Goal: Use online tool/utility: Utilize a website feature to perform a specific function

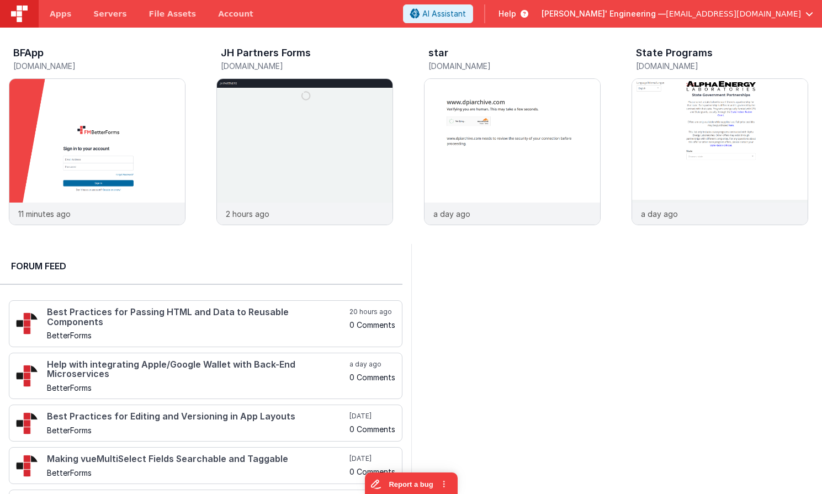
click at [758, 12] on span "[EMAIL_ADDRESS][DOMAIN_NAME]" at bounding box center [733, 13] width 135 height 11
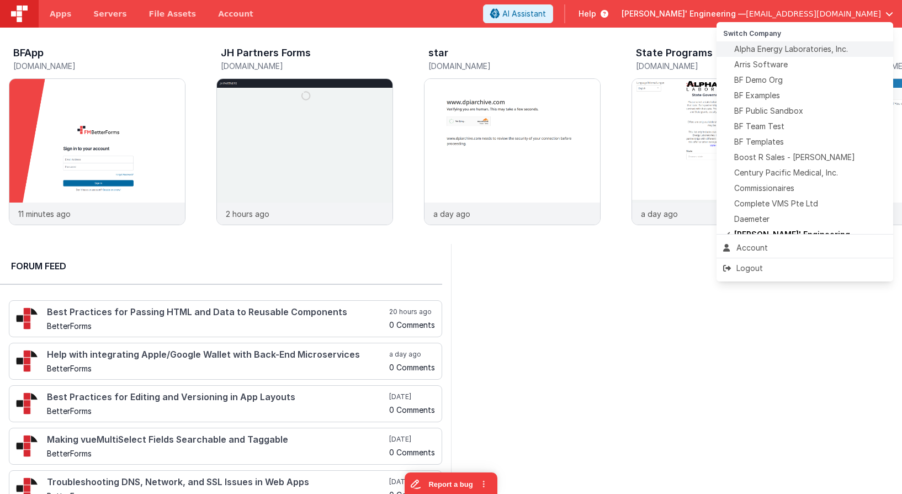
click at [776, 56] on li "Alpha Energy Laboratories, Inc." at bounding box center [805, 48] width 177 height 15
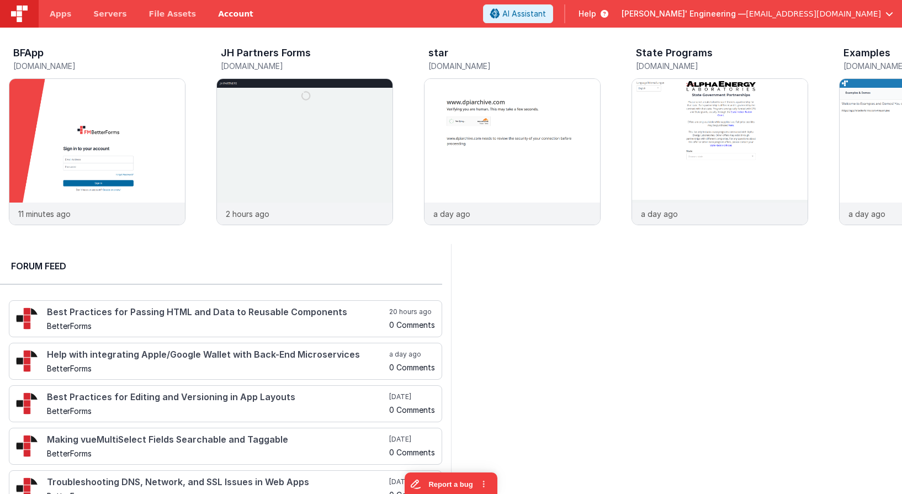
click at [215, 5] on link "Account" at bounding box center [235, 14] width 57 height 28
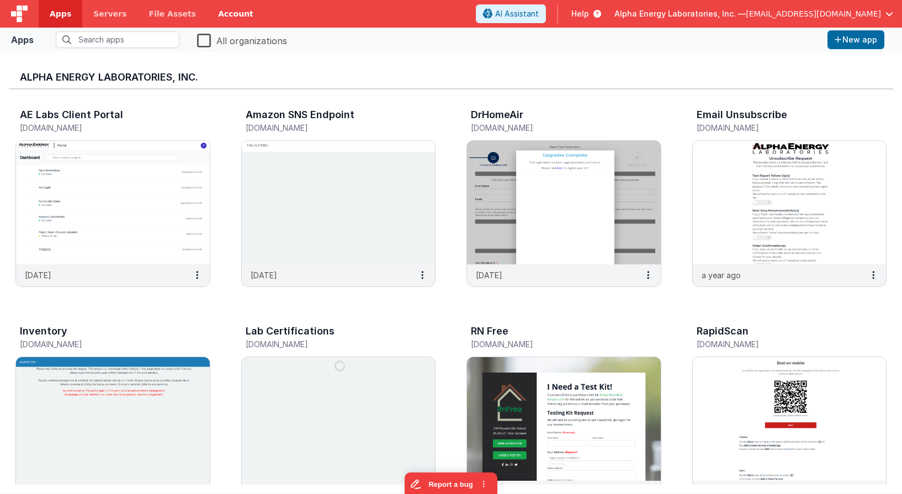
click at [221, 5] on link "Account" at bounding box center [235, 14] width 57 height 28
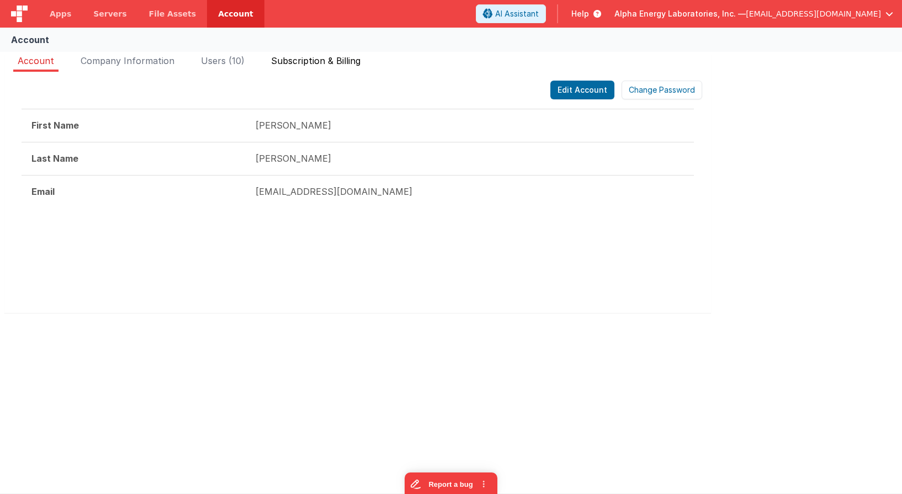
click at [327, 64] on span "Subscription & Billing" at bounding box center [315, 60] width 89 height 11
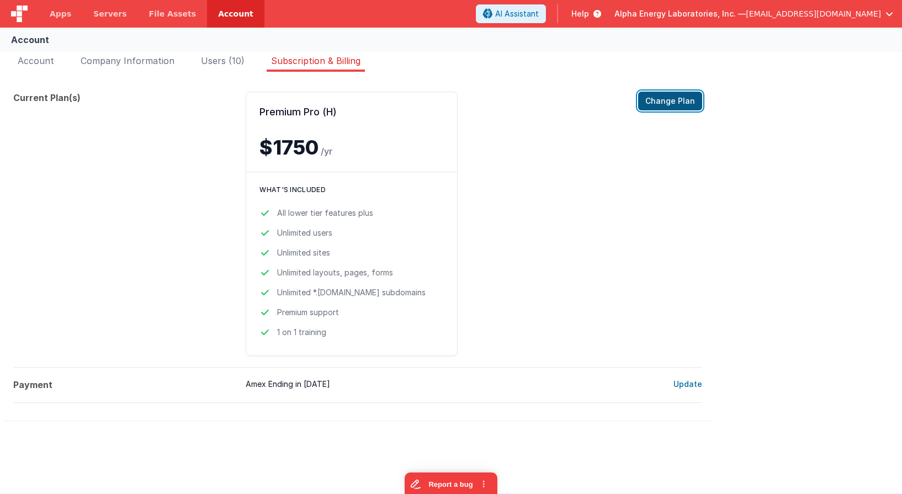
click at [672, 102] on button "Change Plan" at bounding box center [670, 101] width 64 height 19
click at [38, 58] on span "Account" at bounding box center [36, 60] width 36 height 11
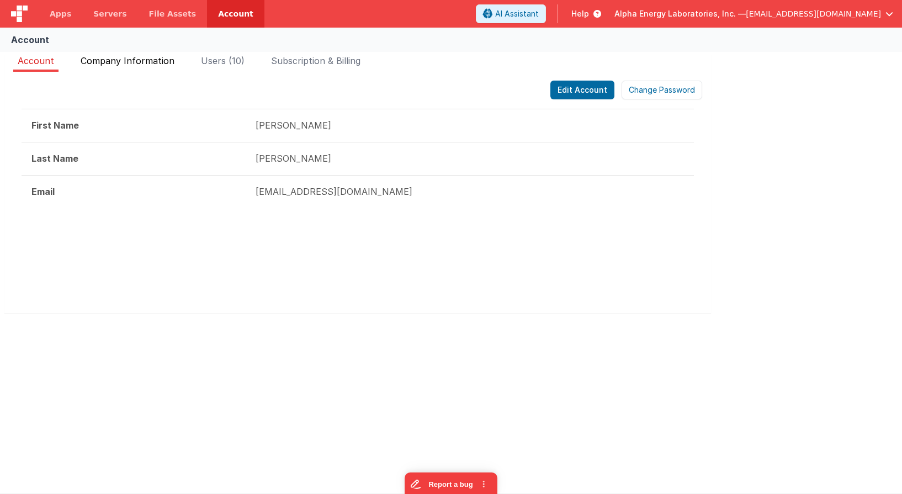
click at [133, 63] on span "Company Information" at bounding box center [128, 60] width 94 height 11
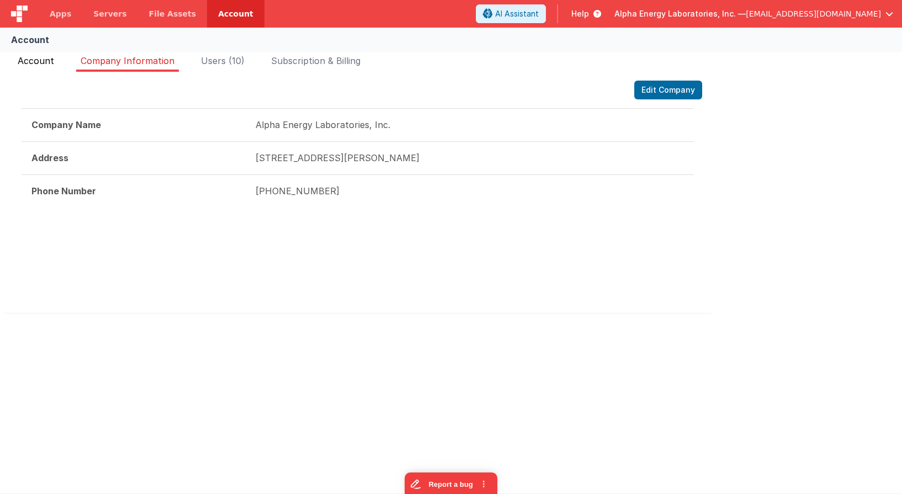
click at [33, 64] on span "Account" at bounding box center [36, 60] width 36 height 11
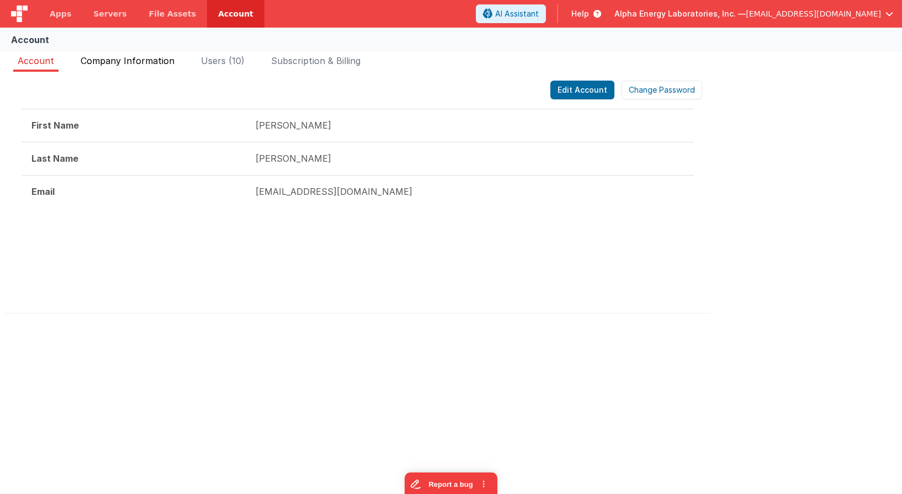
click at [109, 64] on span "Company Information" at bounding box center [128, 60] width 94 height 11
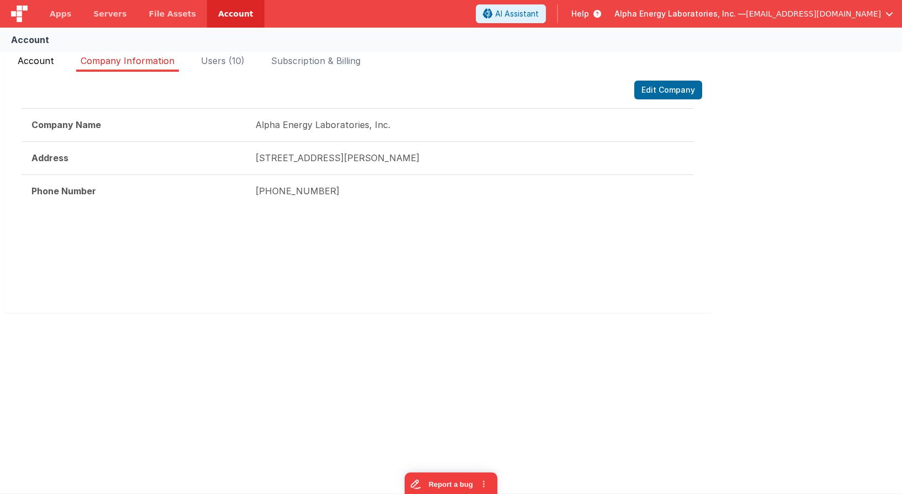
click at [28, 64] on span "Account" at bounding box center [36, 60] width 36 height 11
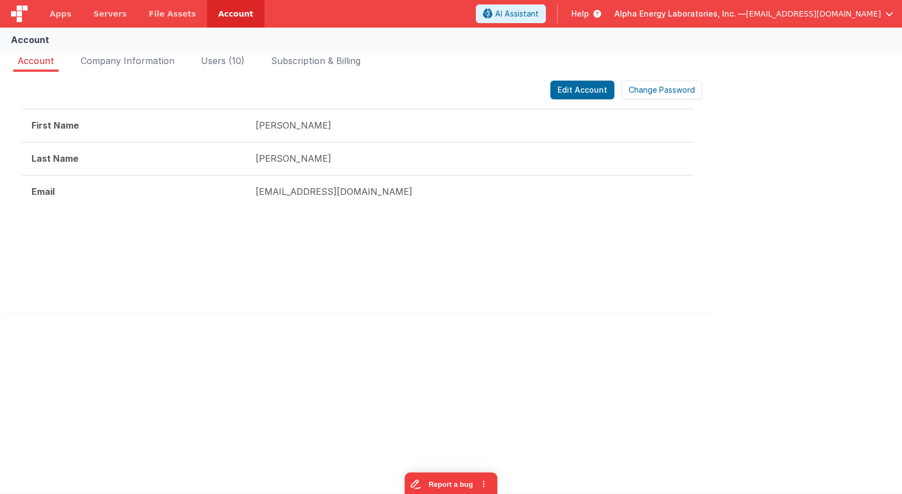
click at [746, 17] on span "Alpha Energy Laboratories, Inc. —" at bounding box center [680, 13] width 131 height 11
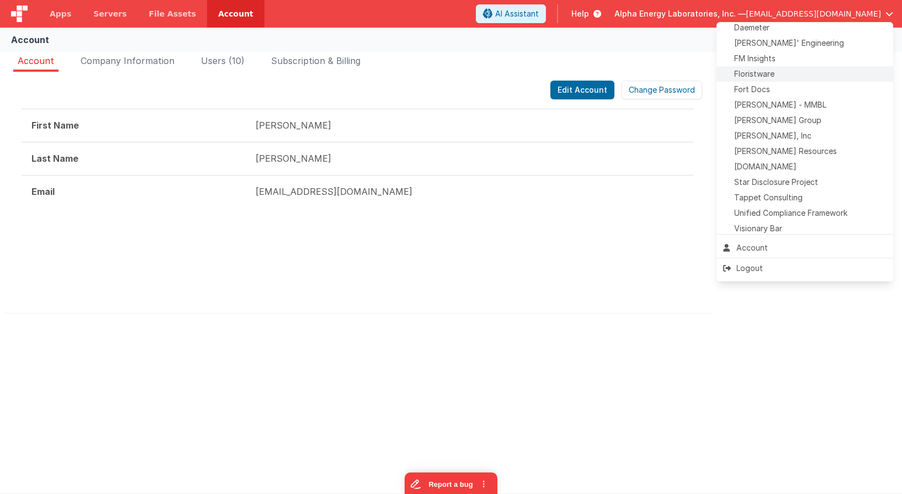
scroll to position [193, 0]
click at [780, 184] on span "Star Disclosure Project" at bounding box center [777, 180] width 84 height 11
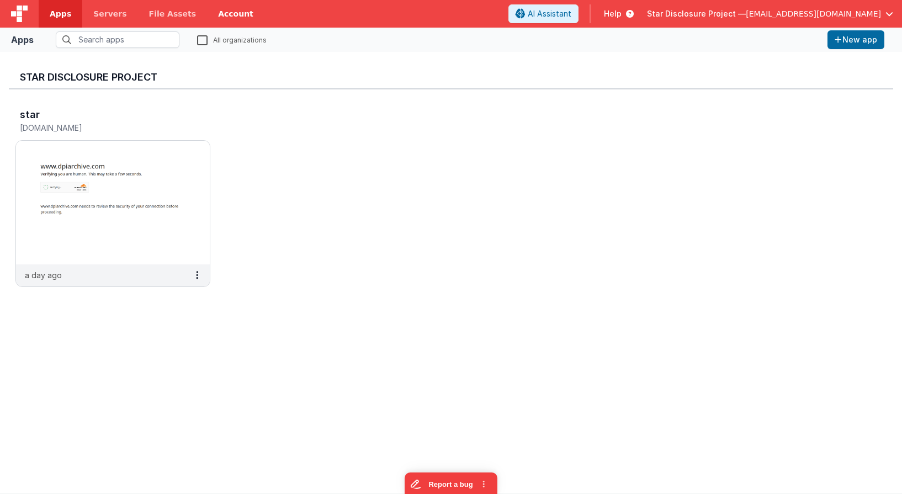
click at [226, 17] on link "Account" at bounding box center [235, 14] width 57 height 28
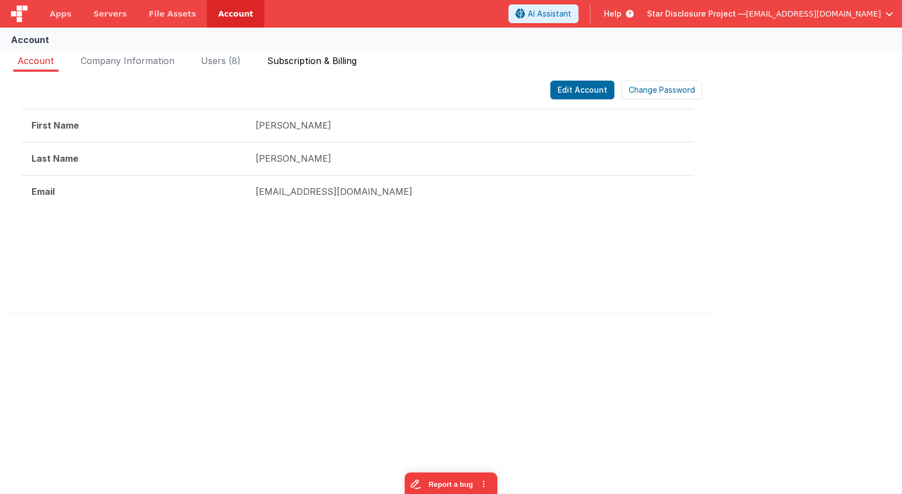
click at [308, 61] on span "Subscription & Billing" at bounding box center [311, 60] width 89 height 11
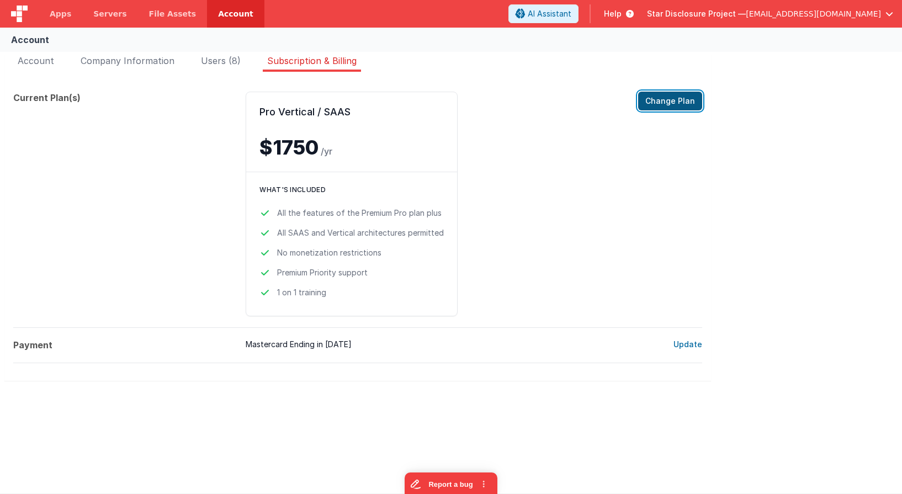
click at [674, 101] on button "Change Plan" at bounding box center [670, 101] width 64 height 19
click at [746, 15] on span "Star Disclosure Project —" at bounding box center [696, 13] width 99 height 11
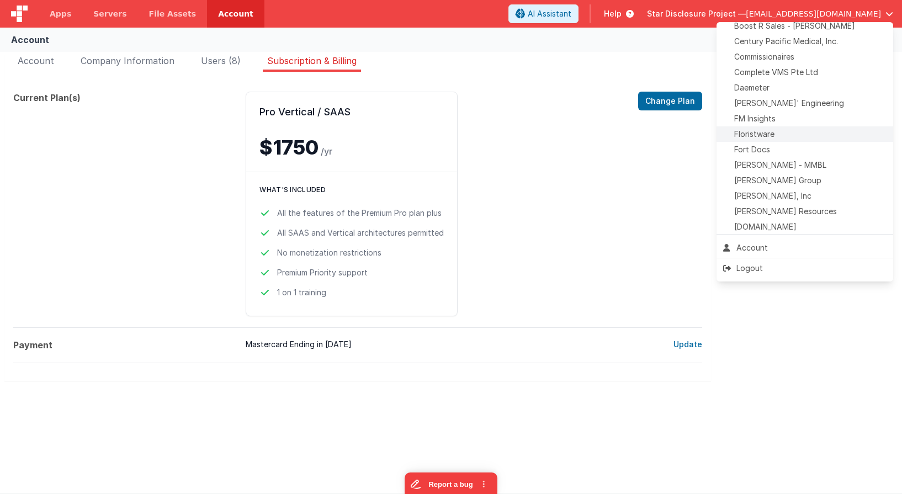
scroll to position [129, 0]
click at [804, 197] on div "[PERSON_NAME], Inc" at bounding box center [804, 198] width 163 height 11
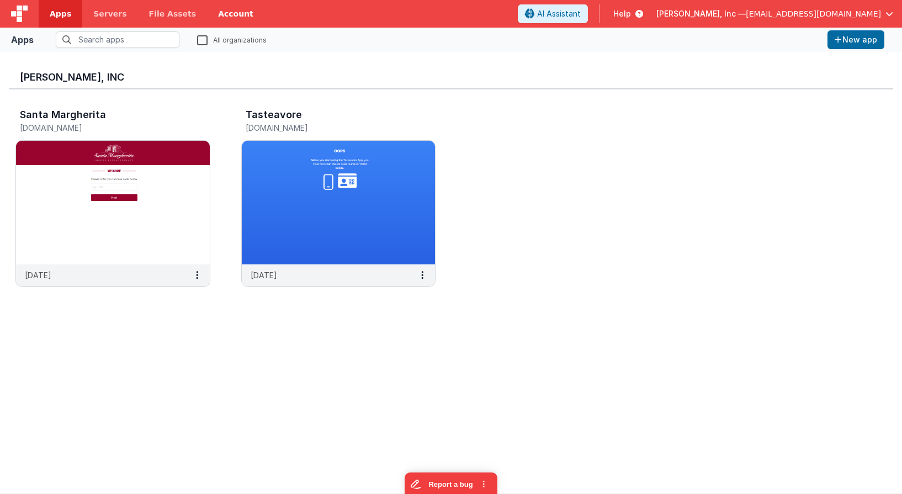
click at [233, 13] on link "Account" at bounding box center [235, 14] width 57 height 28
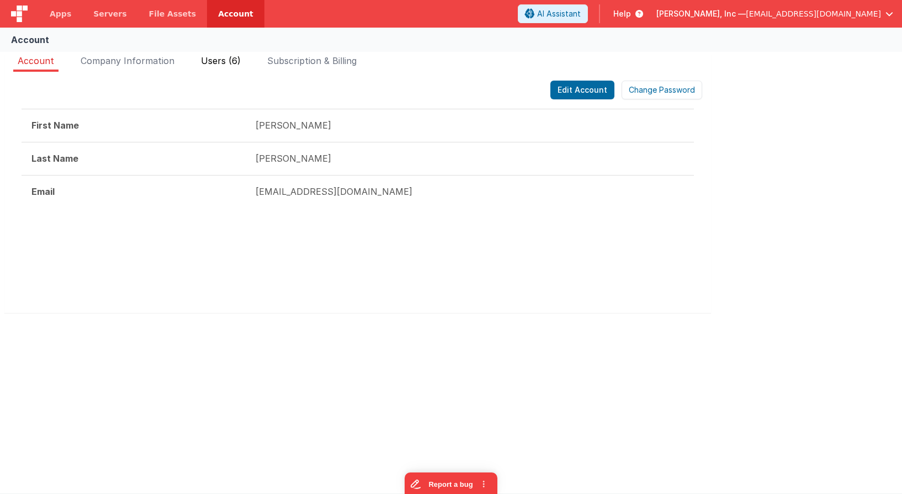
click at [239, 59] on span "Users (6)" at bounding box center [221, 60] width 40 height 11
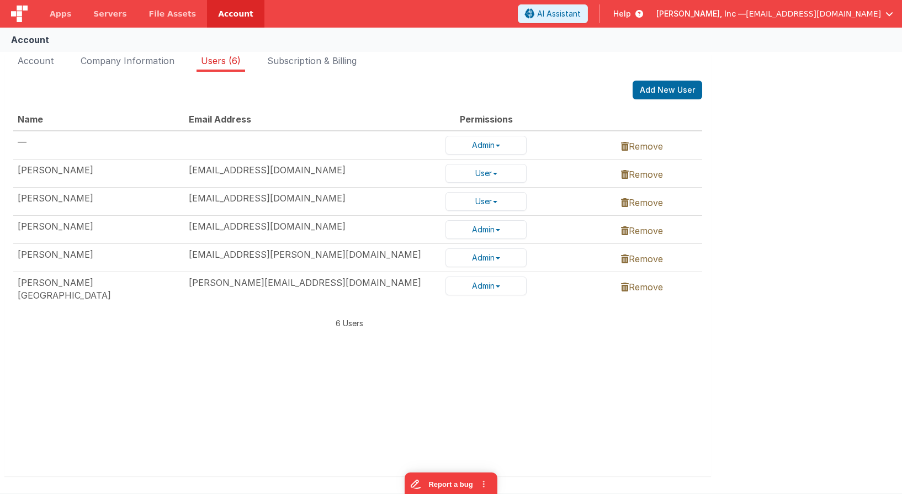
click at [661, 283] on link "Remove" at bounding box center [642, 287] width 42 height 11
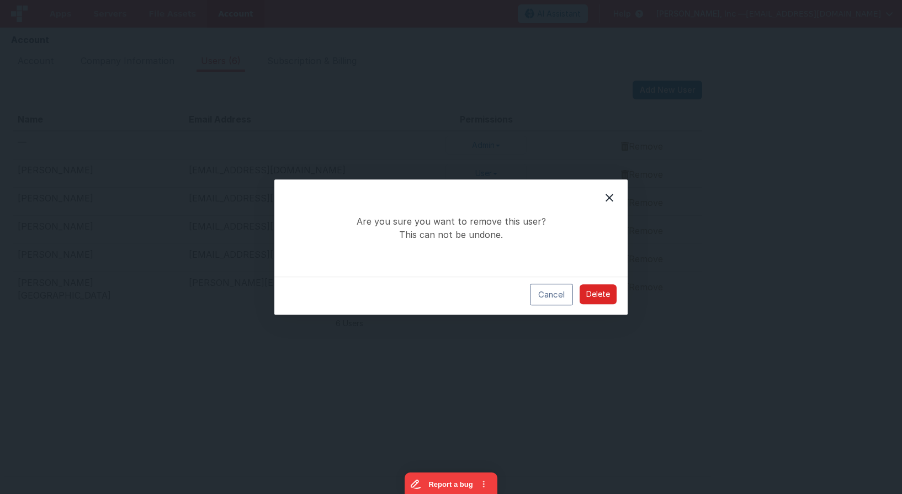
click at [606, 298] on button "Delete" at bounding box center [598, 295] width 37 height 20
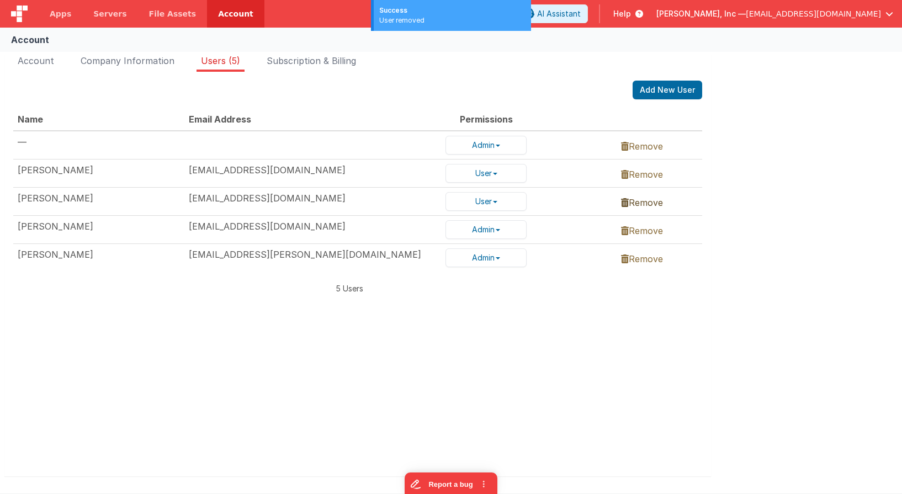
click at [651, 203] on link "Remove" at bounding box center [642, 202] width 42 height 11
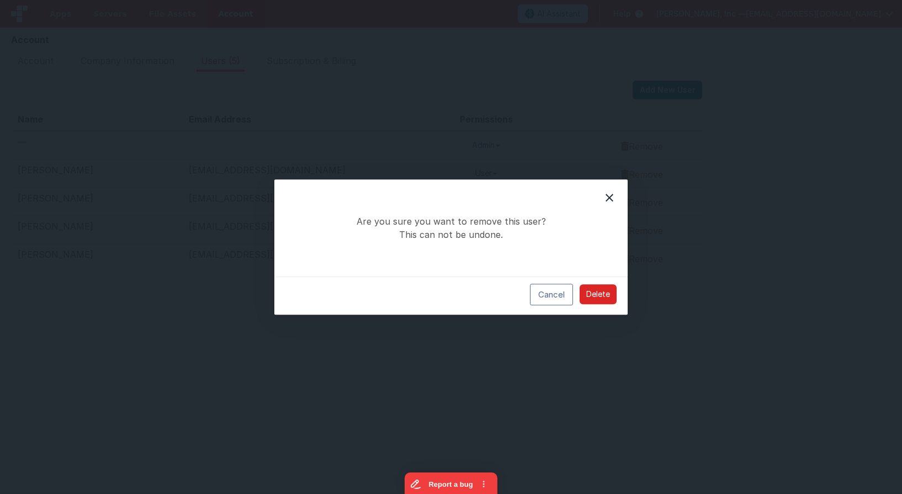
click at [593, 291] on button "Delete" at bounding box center [598, 295] width 37 height 20
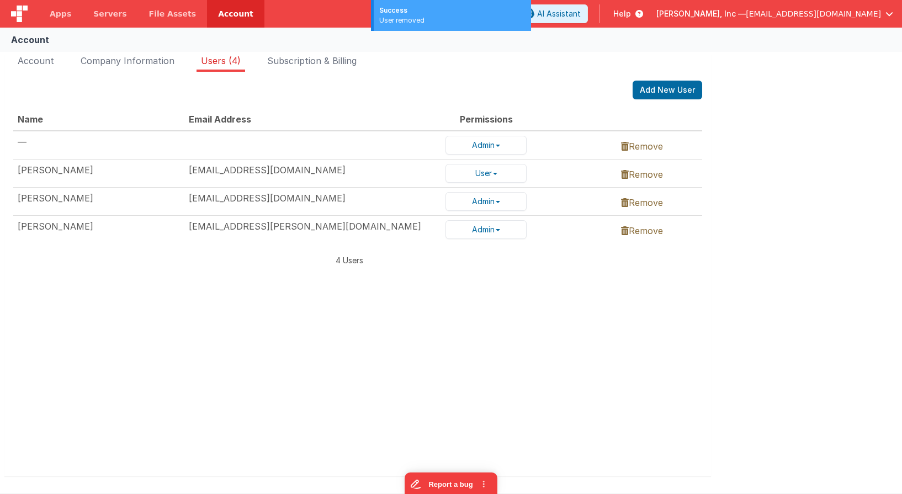
click at [645, 175] on link "Remove" at bounding box center [642, 174] width 42 height 11
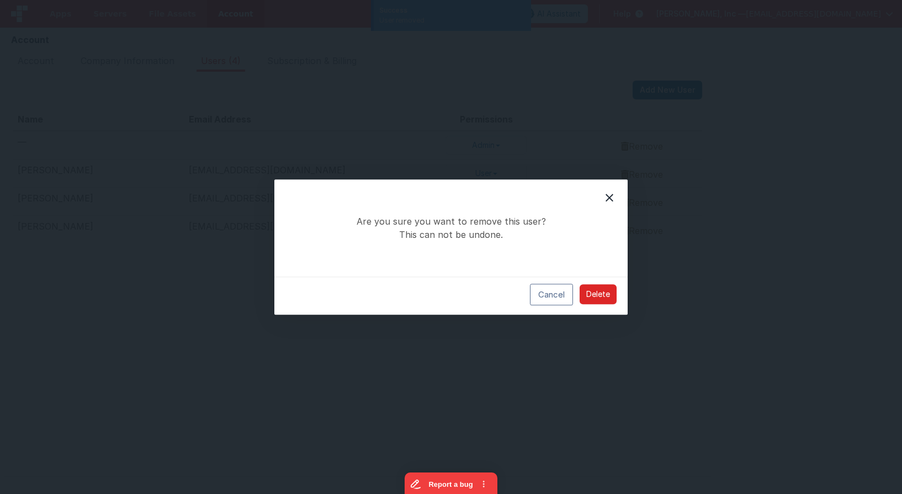
click at [603, 295] on button "Delete" at bounding box center [598, 295] width 37 height 20
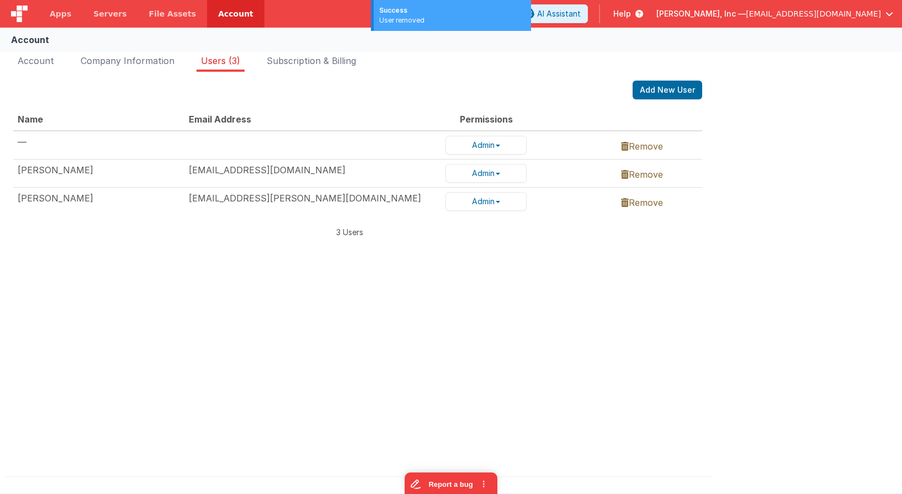
click at [646, 135] on td "Remove" at bounding box center [660, 145] width 86 height 29
click at [648, 144] on link "Remove" at bounding box center [642, 146] width 42 height 11
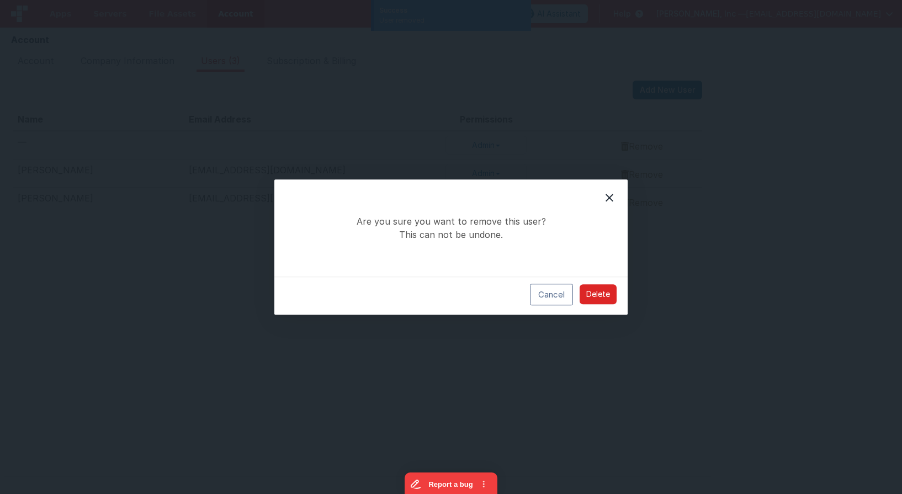
click at [592, 295] on button "Delete" at bounding box center [598, 295] width 37 height 20
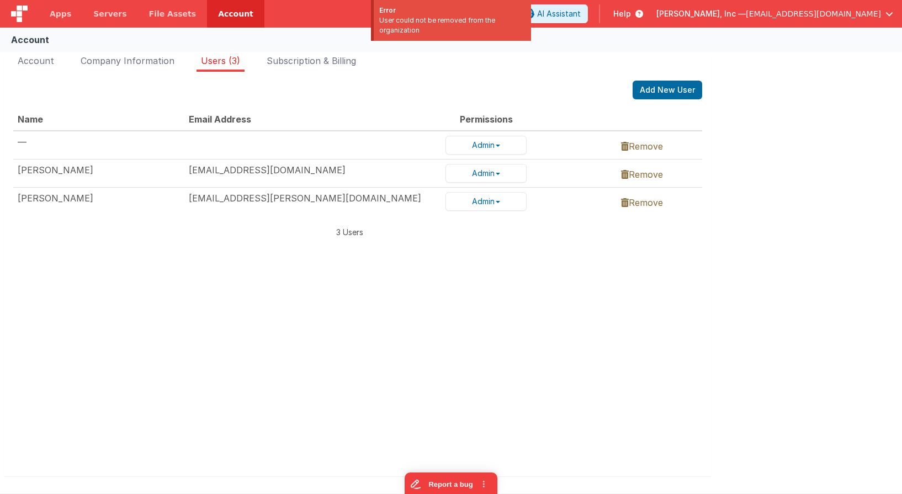
drag, startPoint x: 754, startPoint y: 251, endPoint x: 785, endPoint y: 71, distance: 182.6
click at [756, 244] on div "Account Company Information Users (3) Subscription & Billing Edit Account Chang…" at bounding box center [451, 273] width 902 height 447
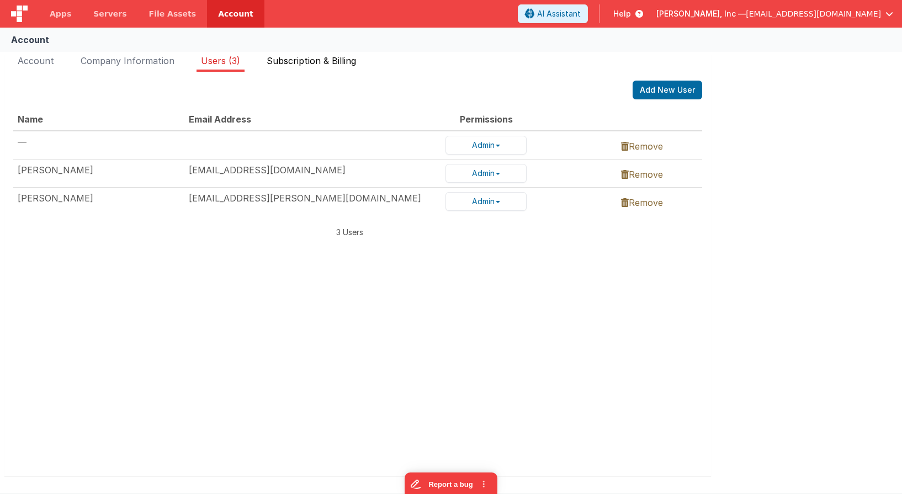
click at [302, 58] on span "Subscription & Billing" at bounding box center [311, 60] width 89 height 11
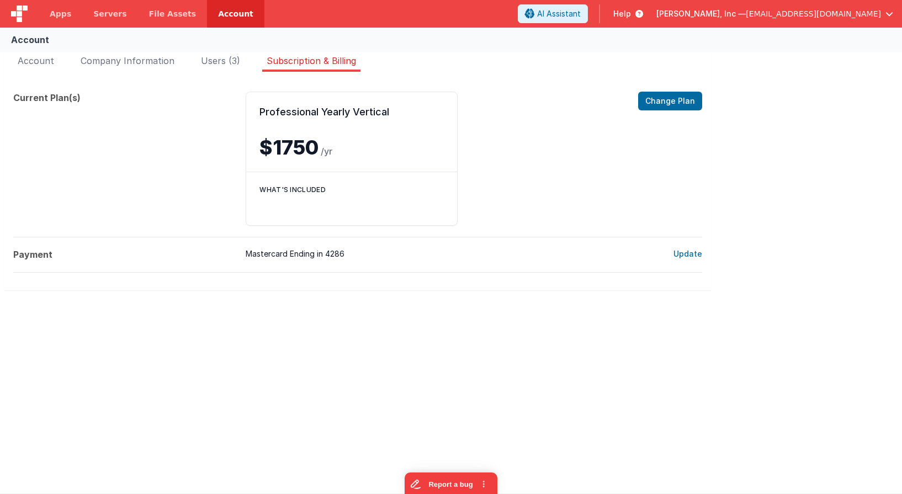
click at [626, 125] on div "Professional Yearly Vertical $1750 /yr Change Plan What's included" at bounding box center [438, 159] width 384 height 134
click at [676, 103] on button "Change Plan" at bounding box center [670, 101] width 64 height 19
click at [746, 12] on span "[PERSON_NAME], Inc —" at bounding box center [701, 13] width 89 height 11
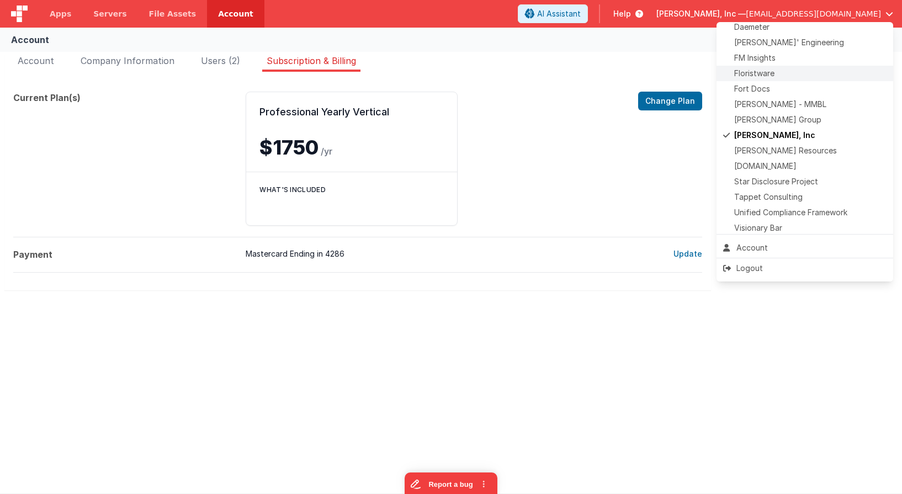
scroll to position [197, 0]
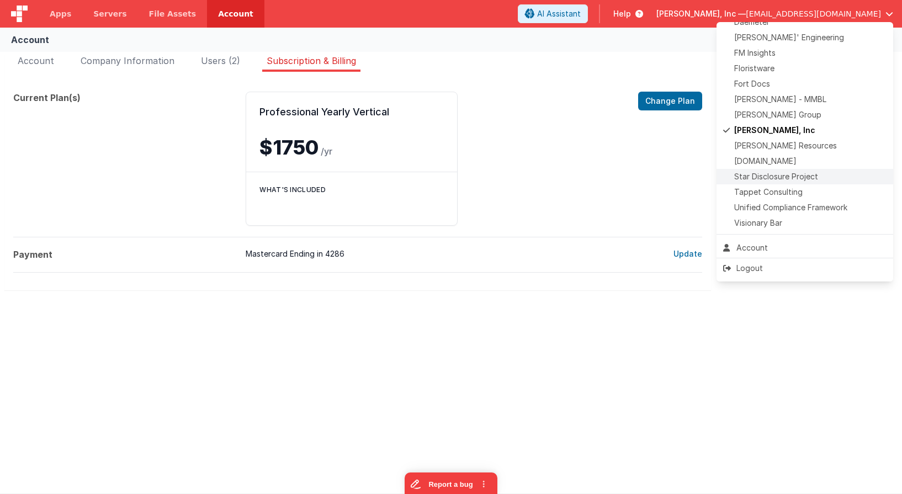
click at [791, 177] on span "Star Disclosure Project" at bounding box center [777, 176] width 84 height 11
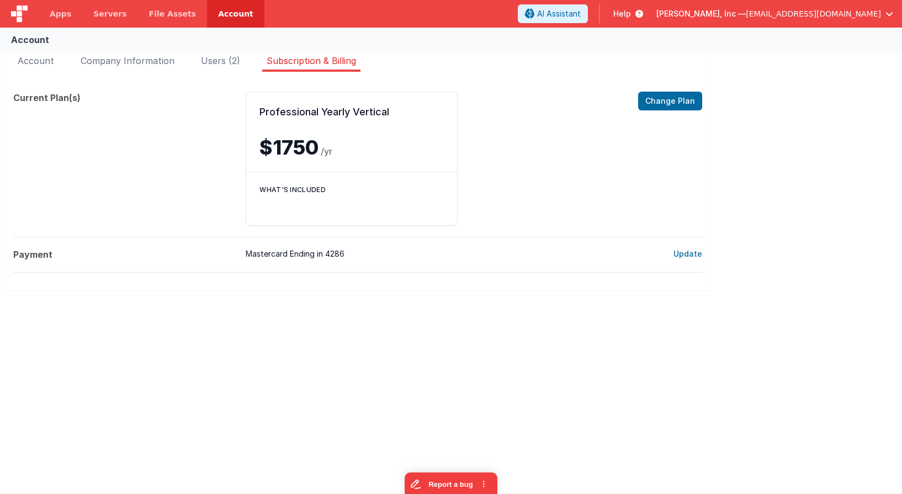
click at [813, 12] on span "[EMAIL_ADDRESS][DOMAIN_NAME]" at bounding box center [813, 13] width 135 height 11
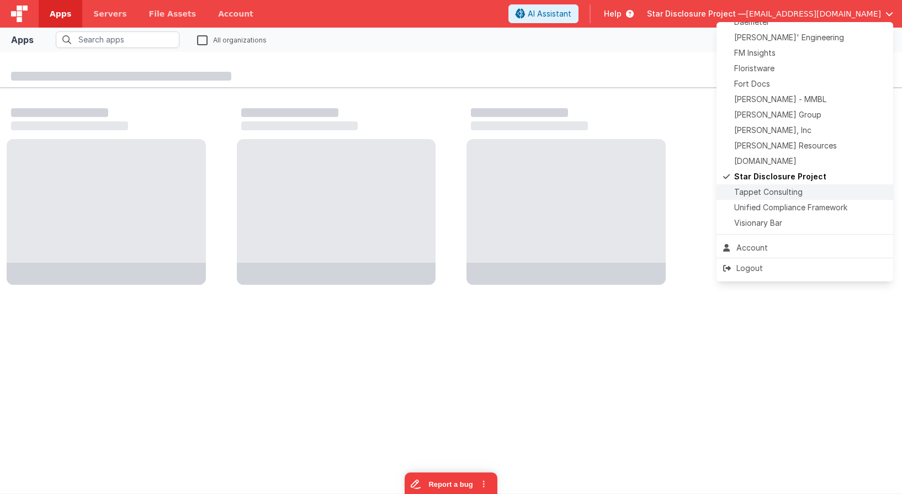
click at [798, 192] on span "Tappet Consulting" at bounding box center [769, 192] width 68 height 11
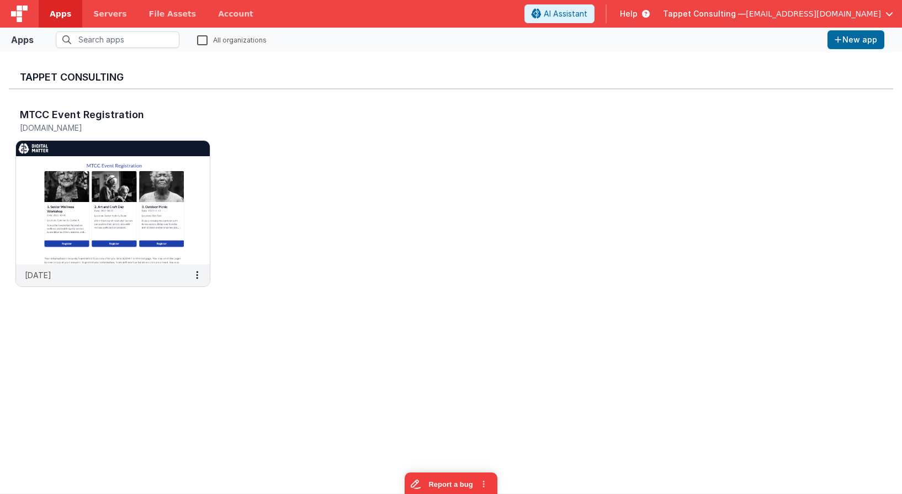
click at [754, 44] on fieldset "All organizations" at bounding box center [430, 39] width 785 height 17
click at [110, 231] on img at bounding box center [113, 203] width 194 height 124
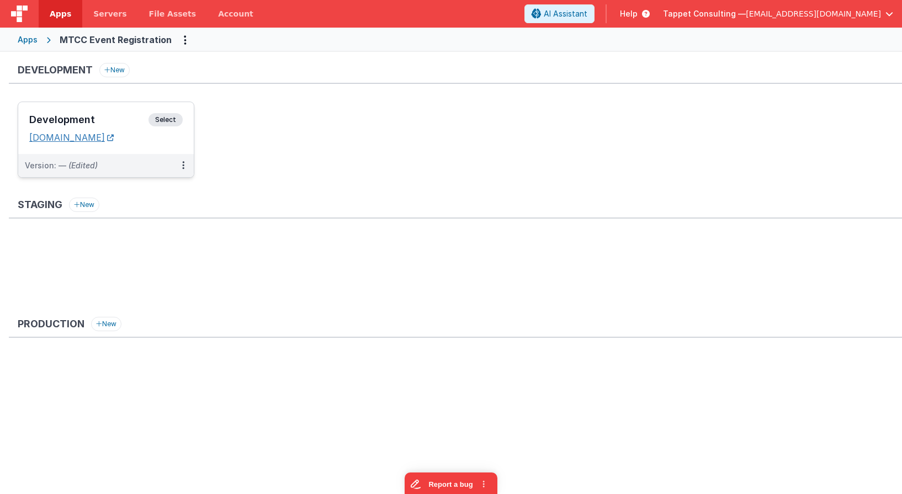
click at [92, 139] on link "[DOMAIN_NAME]" at bounding box center [71, 137] width 84 height 11
click at [232, 14] on link "Account" at bounding box center [235, 14] width 57 height 28
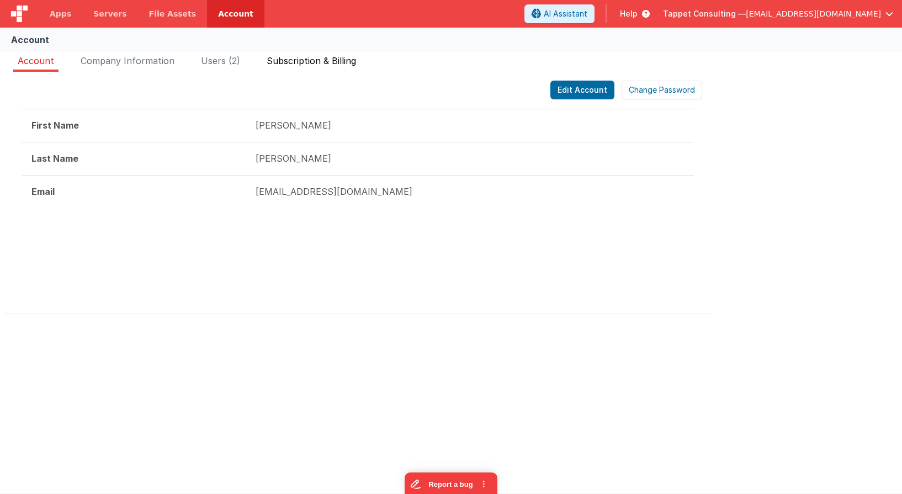
drag, startPoint x: 309, startPoint y: 59, endPoint x: 301, endPoint y: 59, distance: 7.7
click at [309, 59] on span "Subscription & Billing" at bounding box center [311, 60] width 89 height 11
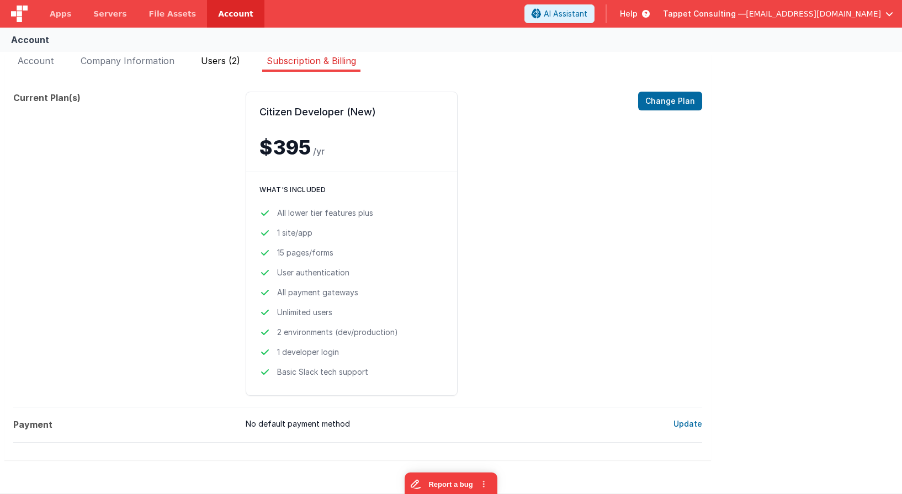
click at [235, 58] on span "Users (2)" at bounding box center [220, 60] width 39 height 11
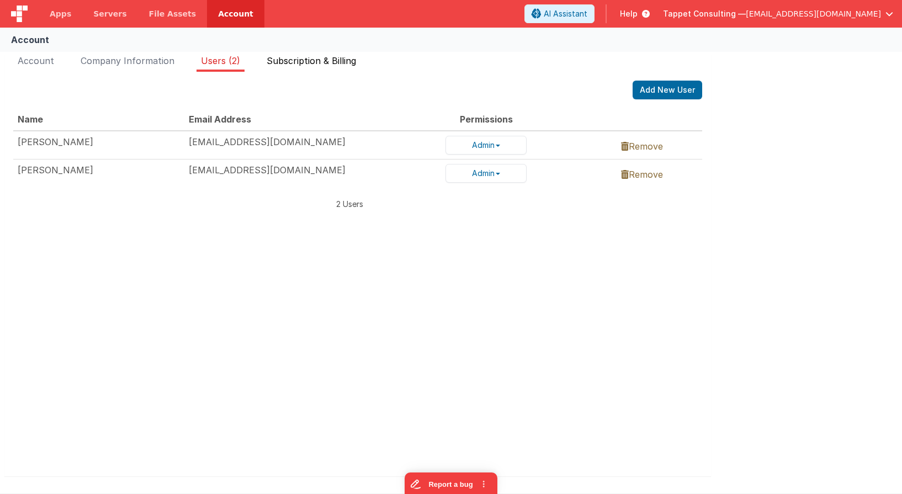
click at [305, 57] on span "Subscription & Billing" at bounding box center [311, 60] width 89 height 11
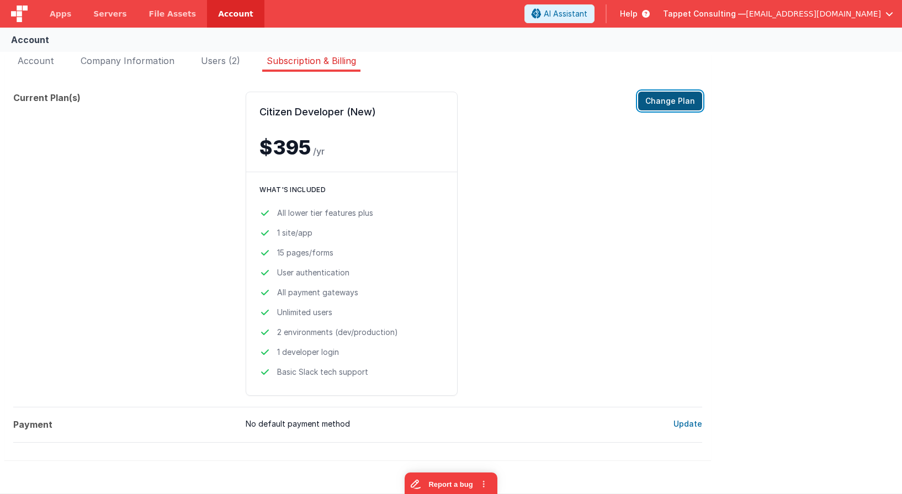
click at [678, 108] on button "Change Plan" at bounding box center [670, 101] width 64 height 19
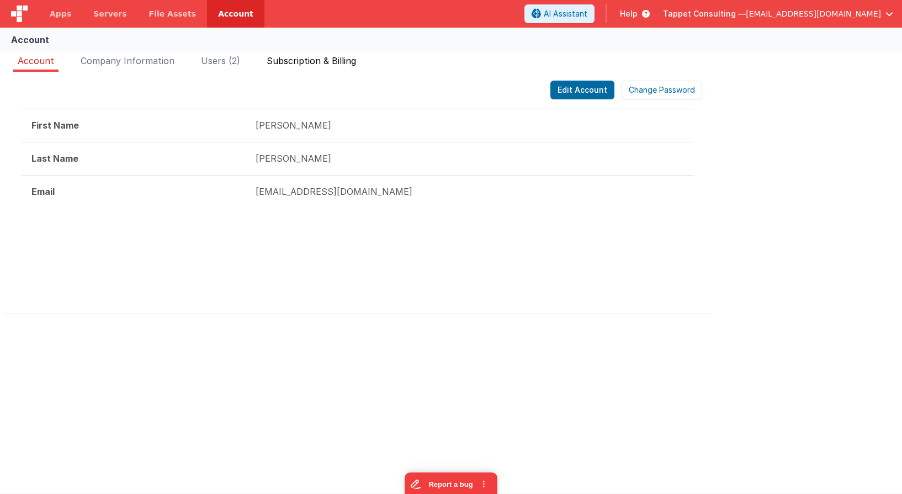
click at [327, 59] on span "Subscription & Billing" at bounding box center [311, 60] width 89 height 11
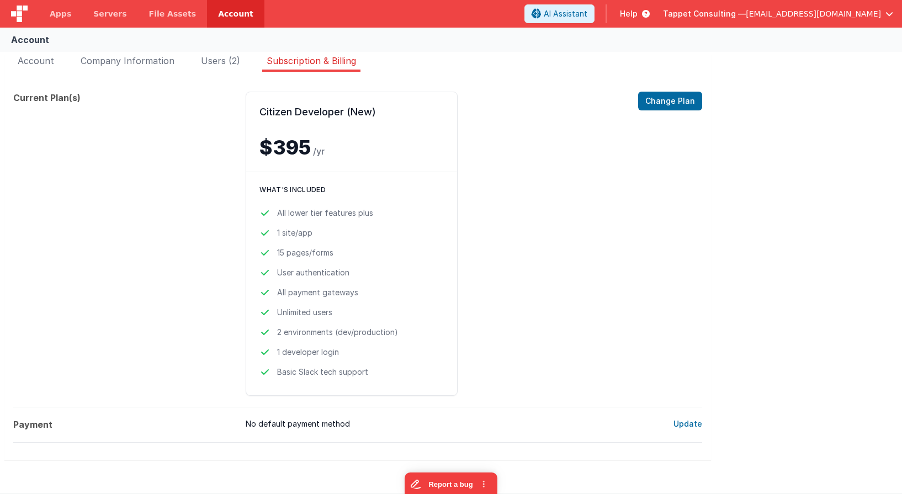
drag, startPoint x: 753, startPoint y: 46, endPoint x: 780, endPoint y: 49, distance: 27.7
click at [758, 46] on div "Account" at bounding box center [451, 40] width 902 height 24
click at [833, 10] on span "[EMAIL_ADDRESS][DOMAIN_NAME]" at bounding box center [813, 13] width 135 height 11
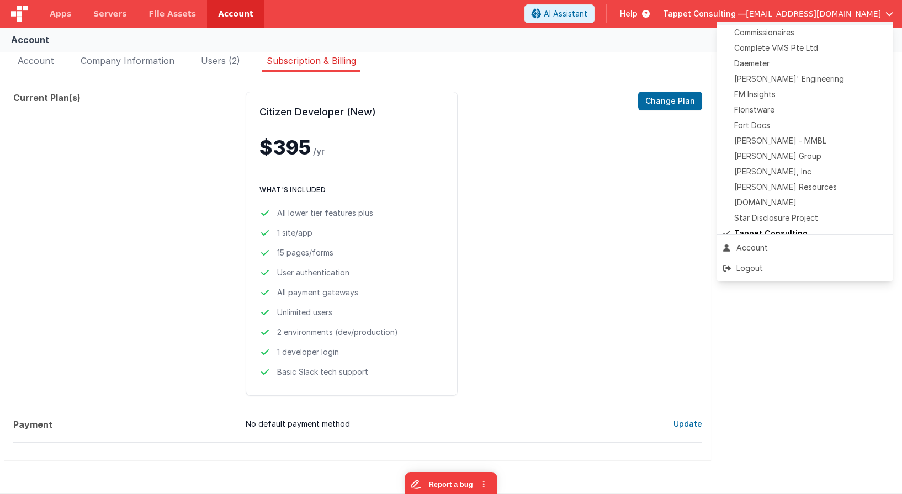
scroll to position [197, 0]
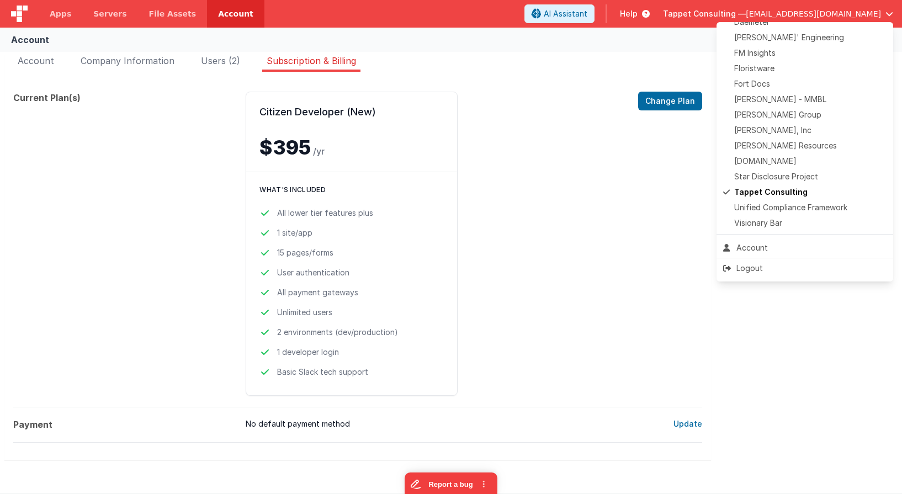
click at [514, 204] on button at bounding box center [451, 247] width 902 height 494
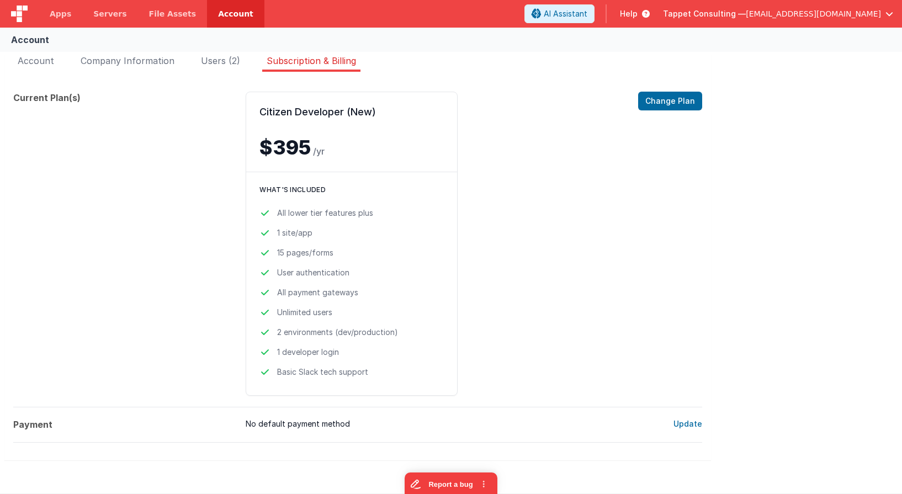
click at [824, 15] on span "[EMAIL_ADDRESS][DOMAIN_NAME]" at bounding box center [813, 13] width 135 height 11
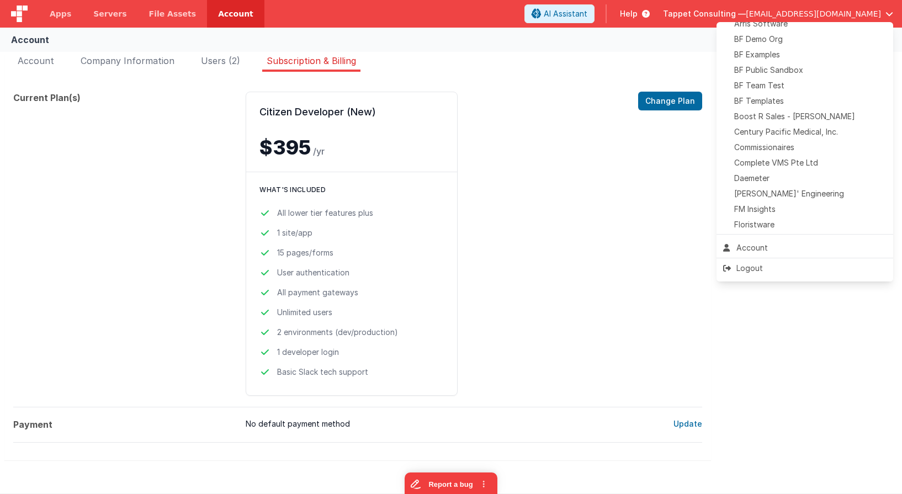
scroll to position [0, 0]
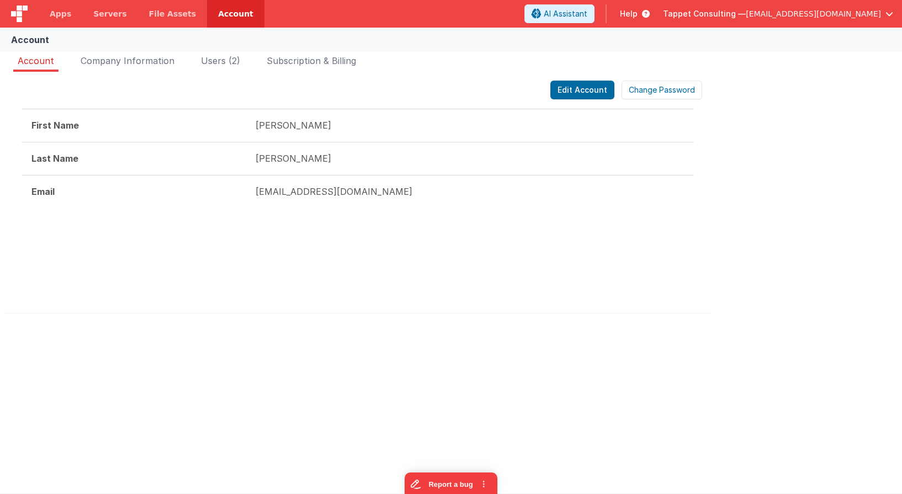
click at [746, 15] on span "Tappet Consulting —" at bounding box center [704, 13] width 83 height 11
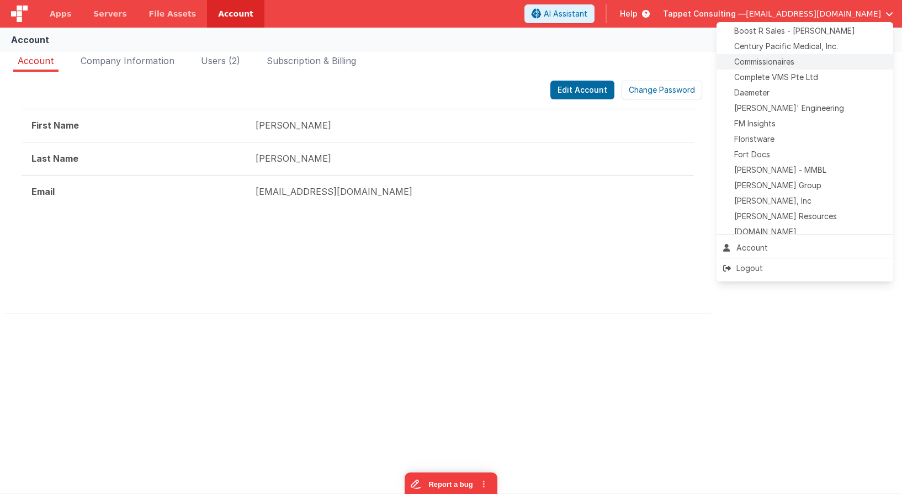
scroll to position [197, 0]
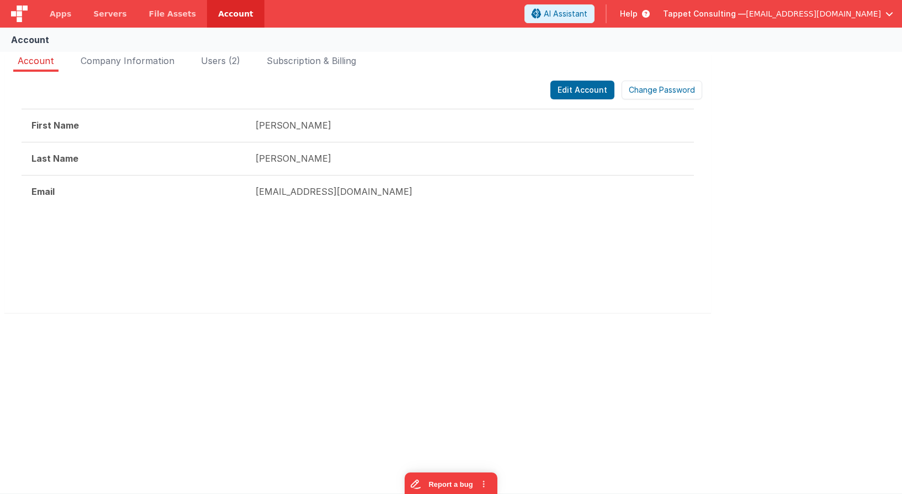
click at [813, 15] on span "[EMAIL_ADDRESS][DOMAIN_NAME]" at bounding box center [813, 13] width 135 height 11
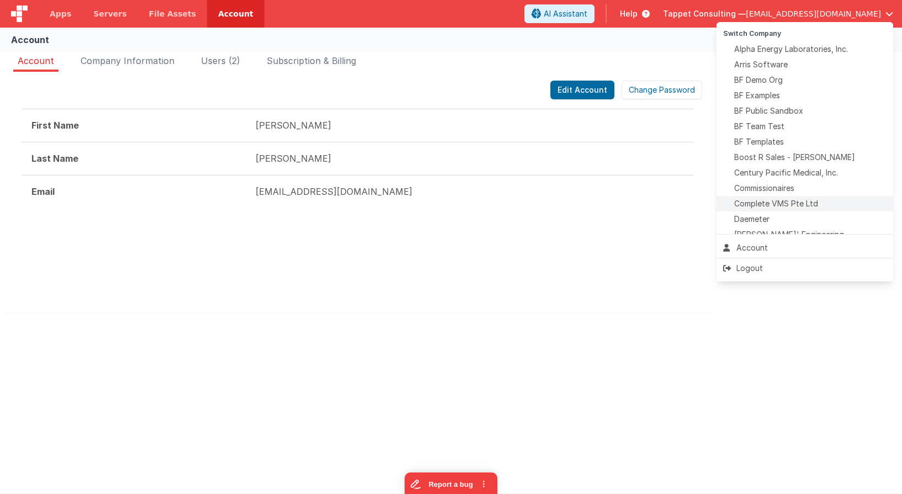
scroll to position [213, 0]
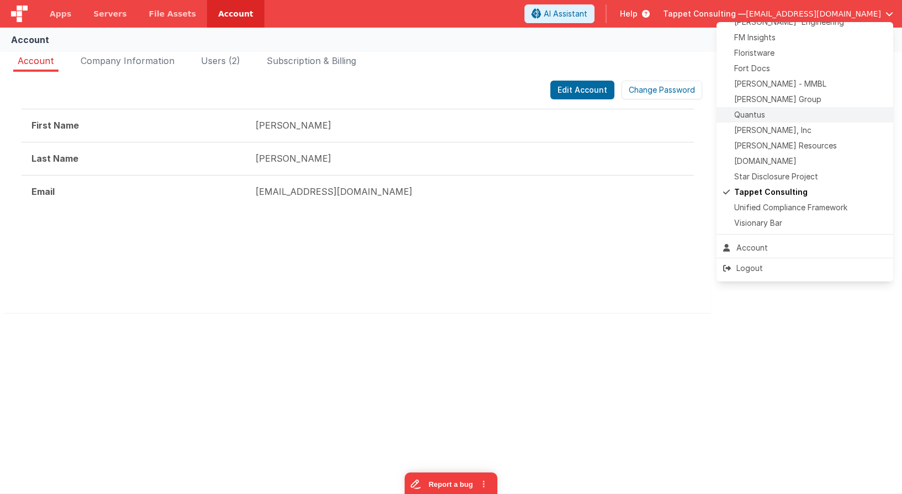
click at [765, 113] on div "Quantus" at bounding box center [804, 114] width 163 height 11
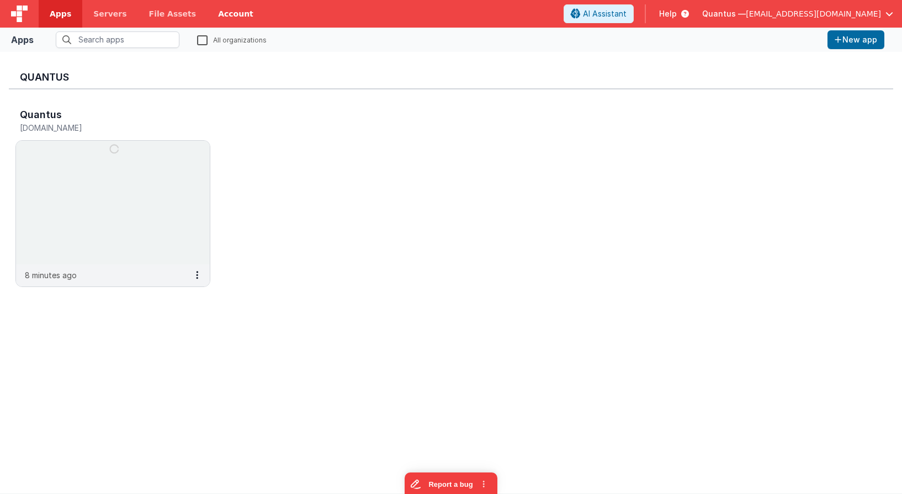
click at [225, 13] on link "Account" at bounding box center [235, 14] width 57 height 28
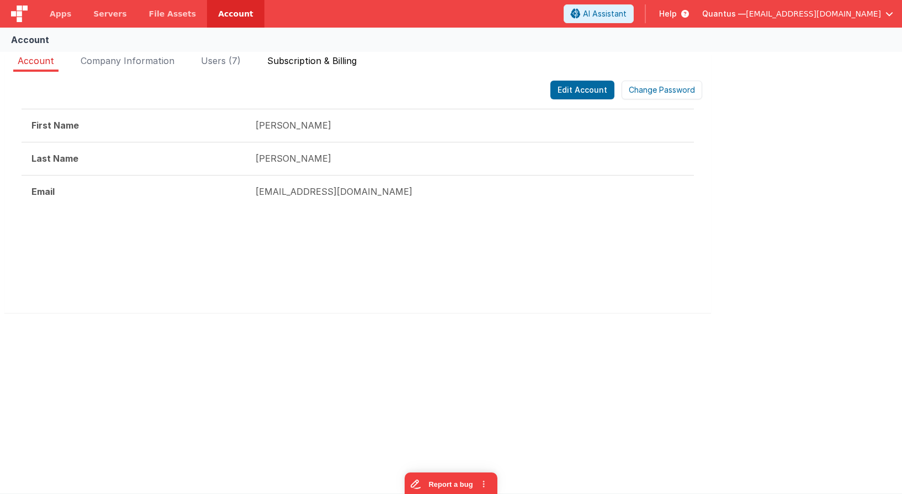
click at [306, 67] on li "Subscription & Billing" at bounding box center [312, 63] width 98 height 18
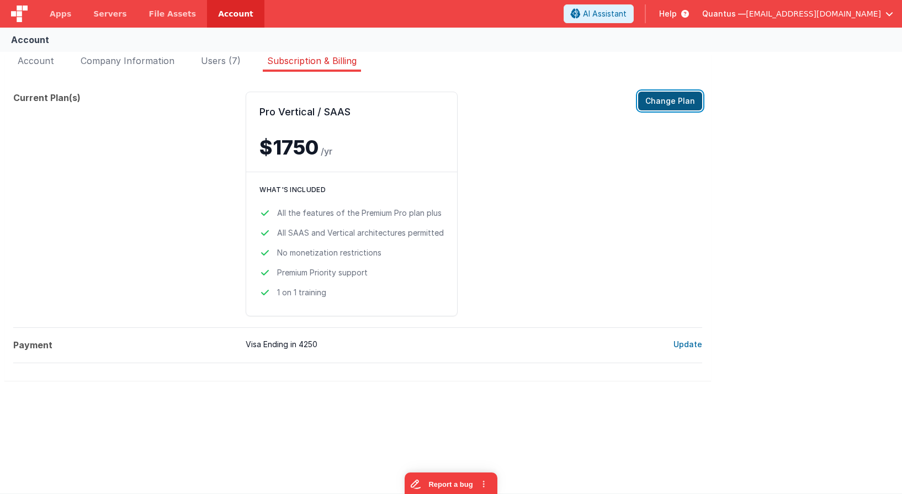
click at [689, 98] on button "Change Plan" at bounding box center [670, 101] width 64 height 19
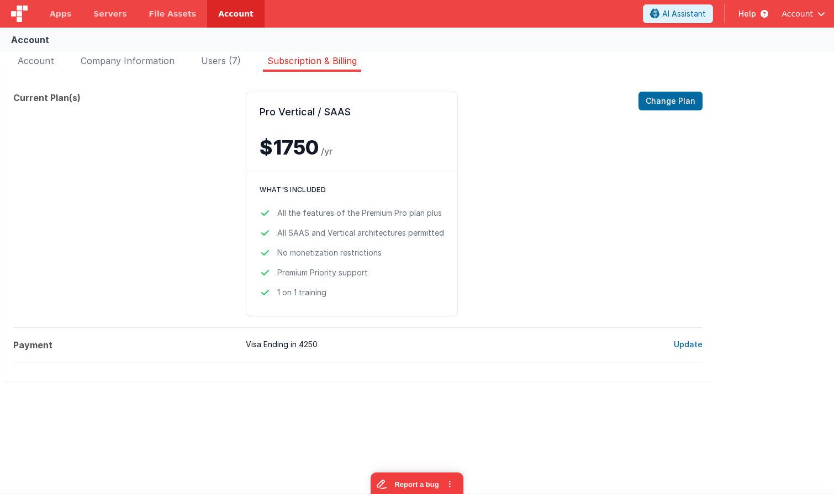
click at [798, 12] on span "Account" at bounding box center [796, 13] width 31 height 11
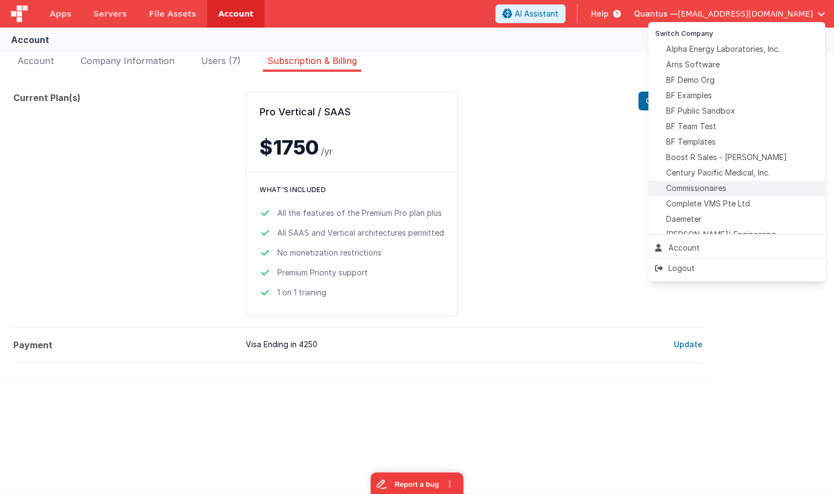
scroll to position [172, 0]
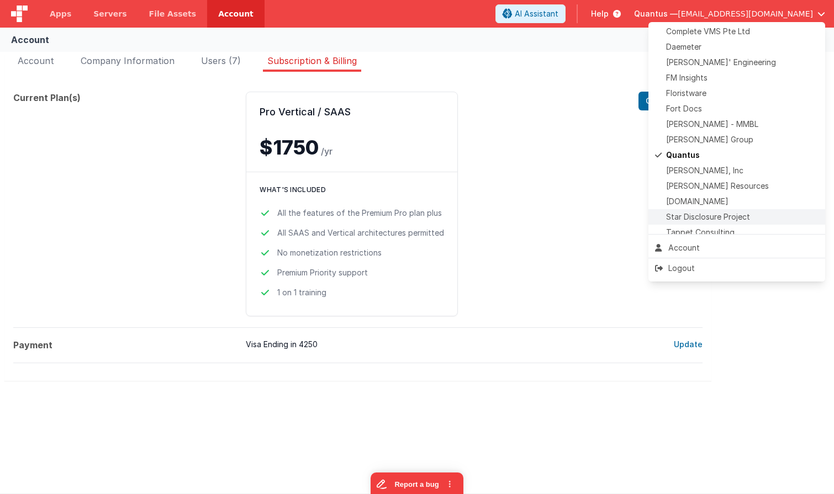
click at [717, 217] on span "Star Disclosure Project" at bounding box center [708, 217] width 84 height 11
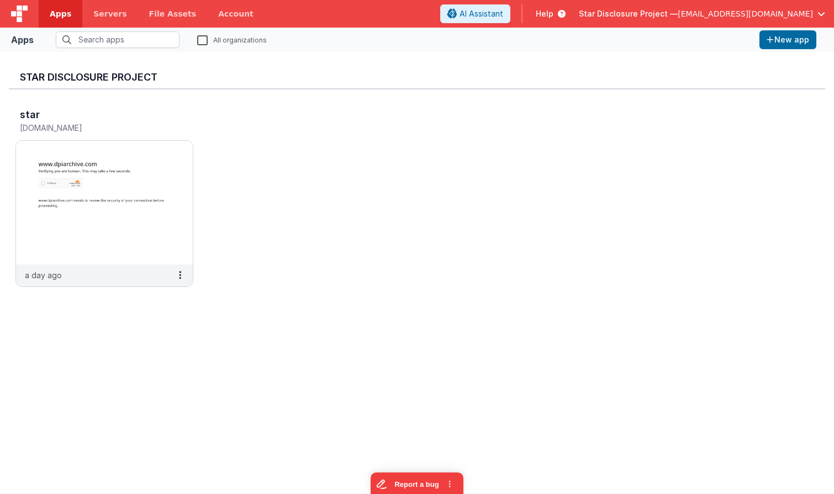
click at [772, 14] on span "[EMAIL_ADDRESS][DOMAIN_NAME]" at bounding box center [745, 13] width 135 height 11
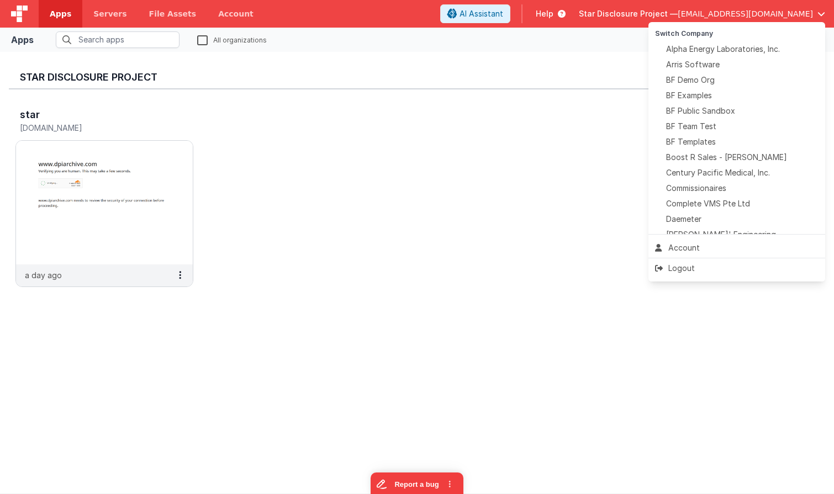
drag, startPoint x: 558, startPoint y: 99, endPoint x: 601, endPoint y: 83, distance: 45.3
click at [558, 99] on button at bounding box center [417, 247] width 834 height 494
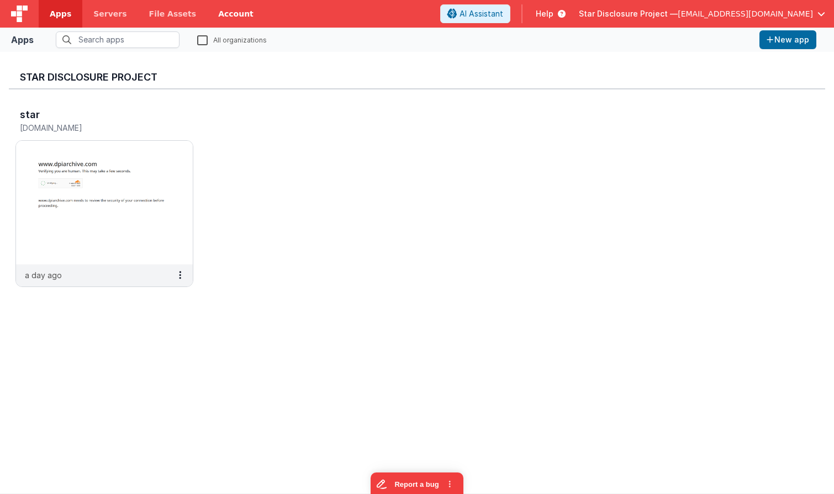
click at [235, 14] on link "Account" at bounding box center [235, 14] width 57 height 28
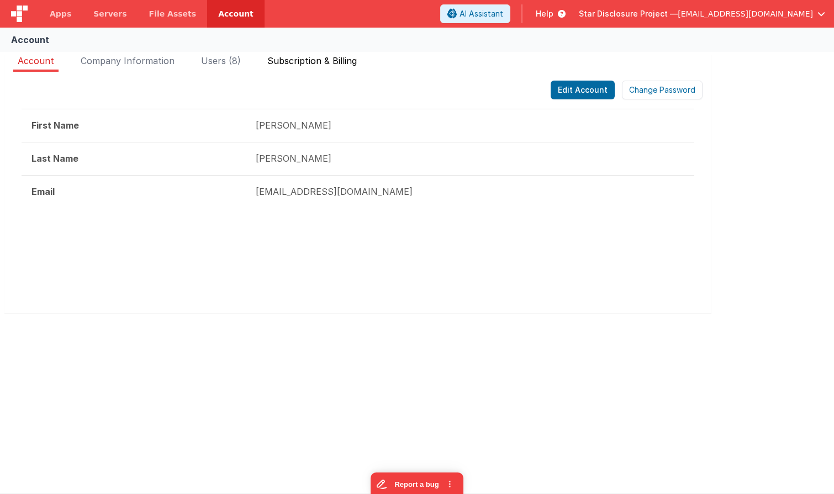
click at [294, 60] on span "Subscription & Billing" at bounding box center [311, 60] width 89 height 11
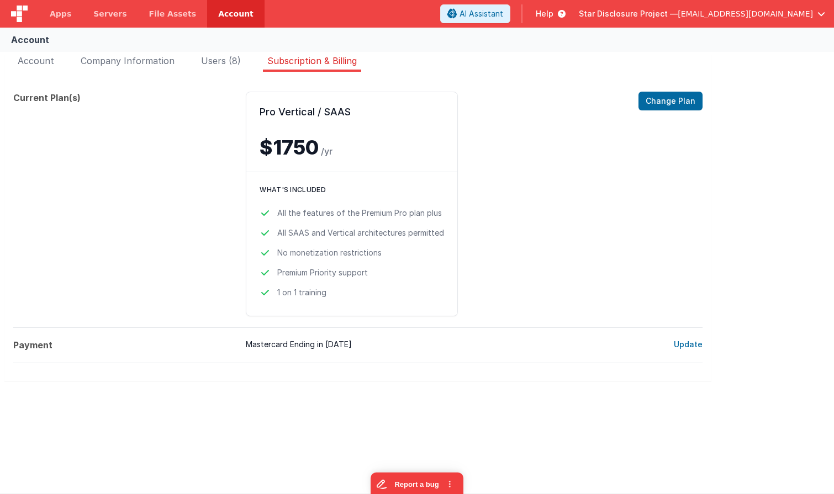
drag, startPoint x: 279, startPoint y: 104, endPoint x: 367, endPoint y: 119, distance: 89.1
click at [367, 119] on div "Pro Vertical / SAAS $1750 /yr Change Plan" at bounding box center [351, 132] width 211 height 80
click at [526, 162] on div "Pro Vertical / SAAS $1750 /yr Change Plan What's included All the features of t…" at bounding box center [438, 204] width 384 height 225
click at [678, 99] on button "Change Plan" at bounding box center [670, 101] width 64 height 19
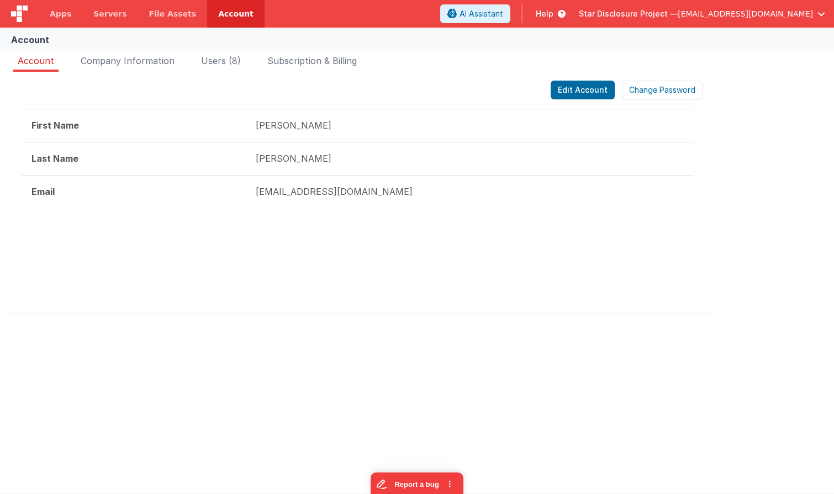
click at [678, 14] on span "Star Disclosure Project —" at bounding box center [628, 13] width 99 height 11
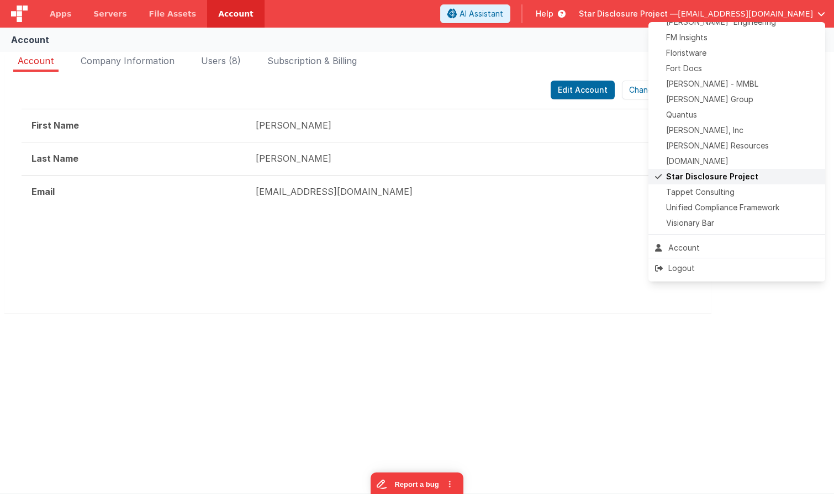
scroll to position [203, 0]
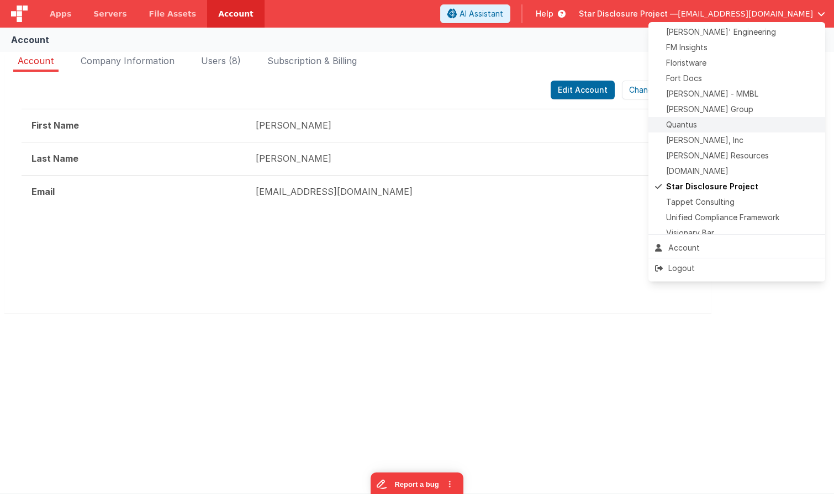
click at [685, 121] on span "Quantus" at bounding box center [681, 124] width 31 height 11
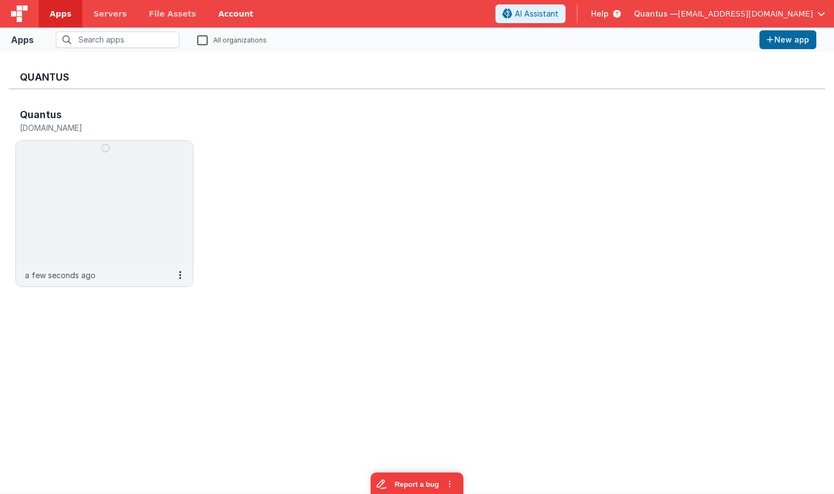
click at [229, 15] on link "Account" at bounding box center [235, 14] width 57 height 28
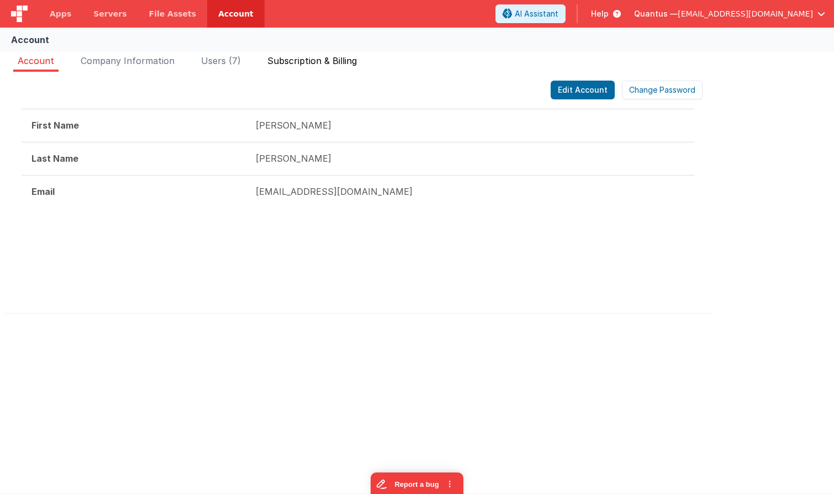
click at [306, 62] on span "Subscription & Billing" at bounding box center [311, 60] width 89 height 11
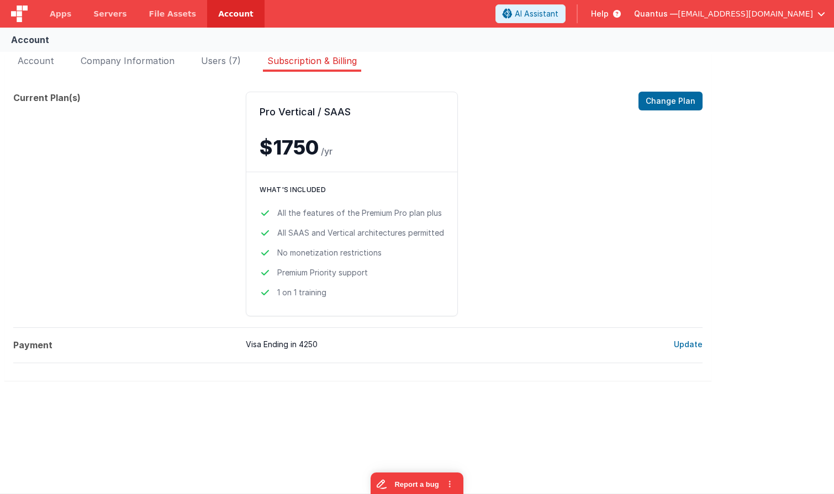
click at [557, 211] on div "Pro Vertical / SAAS $1750 /yr Change Plan What's included All the features of t…" at bounding box center [438, 204] width 384 height 225
click at [689, 105] on button "Change Plan" at bounding box center [670, 101] width 64 height 19
click at [657, 107] on button "Change Plan" at bounding box center [670, 101] width 64 height 19
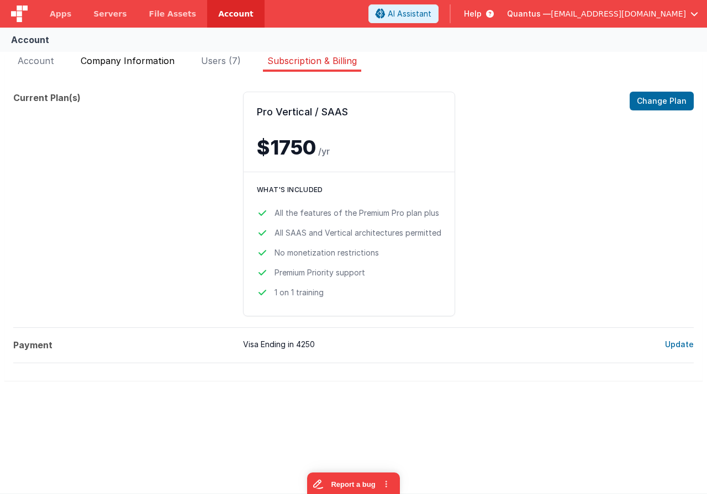
click at [130, 60] on span "Company Information" at bounding box center [128, 60] width 94 height 11
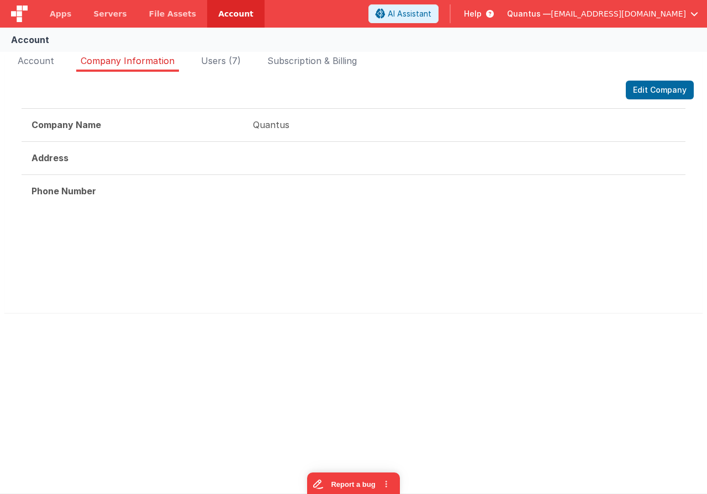
click at [256, 93] on div "Edit Company" at bounding box center [353, 90] width 680 height 19
click at [308, 63] on span "Subscription & Billing" at bounding box center [311, 60] width 89 height 11
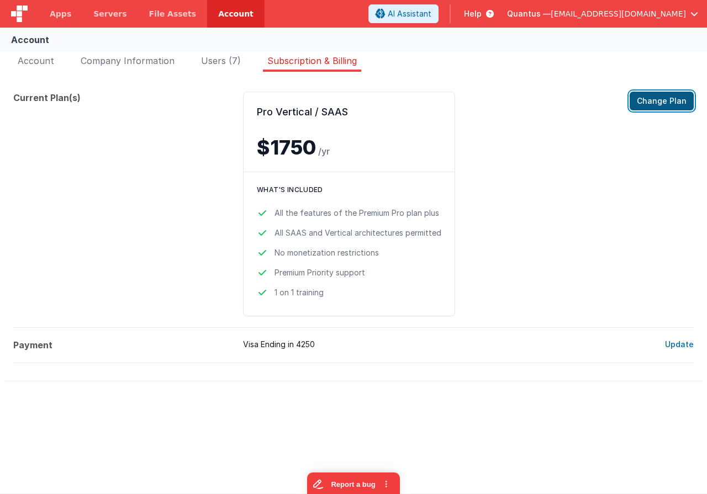
click at [667, 106] on button "Change Plan" at bounding box center [662, 101] width 64 height 19
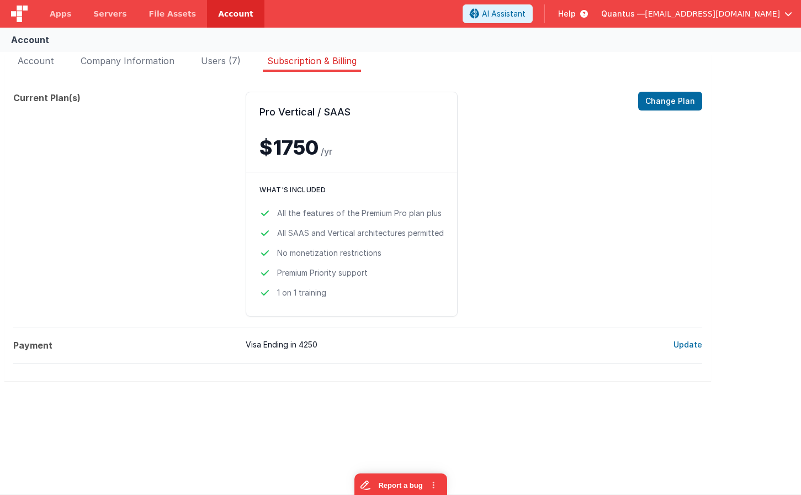
drag, startPoint x: 653, startPoint y: 175, endPoint x: 667, endPoint y: 118, distance: 58.7
click at [653, 174] on div "Change Plan" at bounding box center [670, 204] width 64 height 225
click at [673, 101] on button "Change Plan" at bounding box center [670, 101] width 64 height 19
click at [664, 115] on div "Change Plan" at bounding box center [670, 106] width 64 height 28
click at [666, 101] on button "Change Plan" at bounding box center [670, 101] width 64 height 19
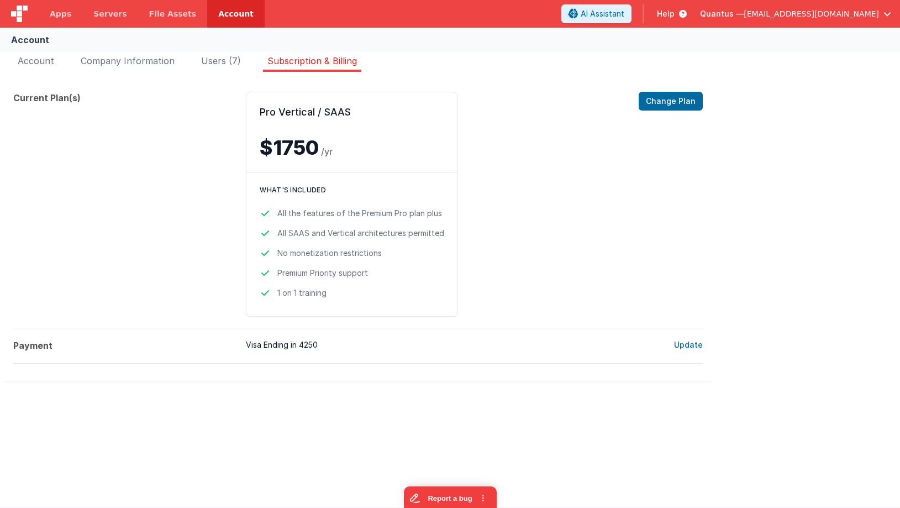
drag, startPoint x: 117, startPoint y: 276, endPoint x: 73, endPoint y: 226, distance: 66.6
click at [116, 276] on dt "Current Plan(s)" at bounding box center [125, 204] width 224 height 225
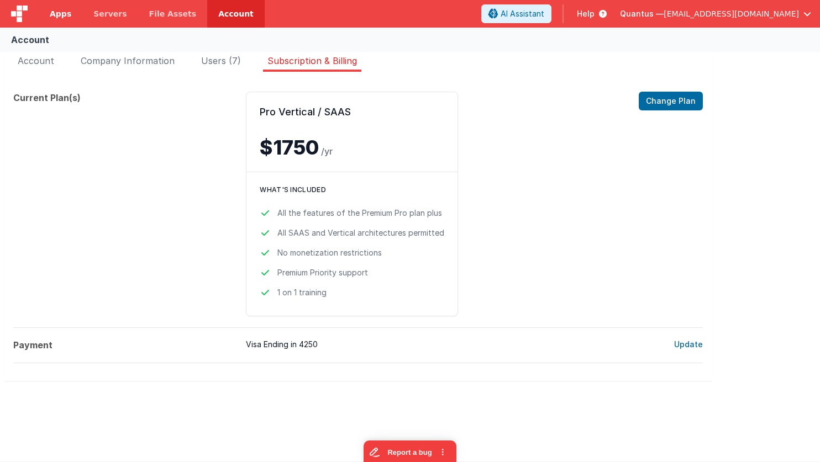
click at [63, 13] on span "Apps" at bounding box center [61, 13] width 22 height 11
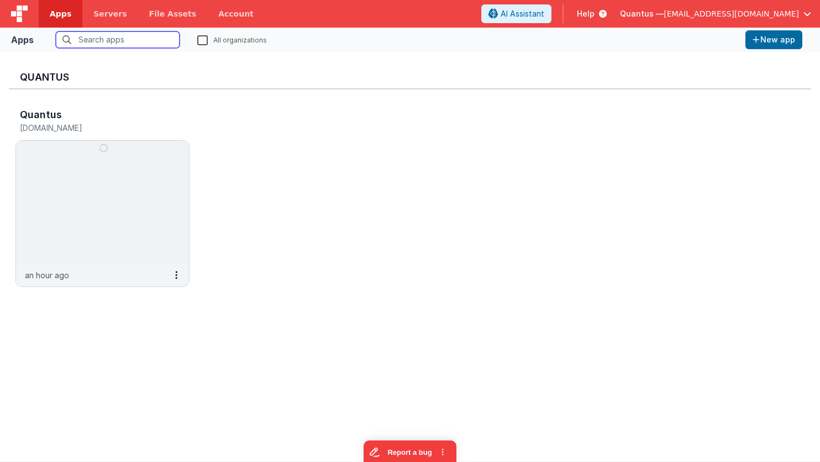
click at [113, 34] on input "text" at bounding box center [118, 39] width 124 height 17
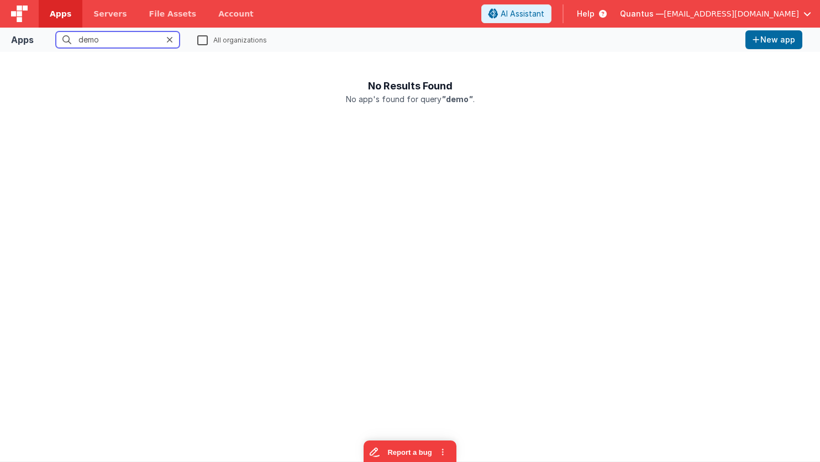
type input "demo"
click at [204, 43] on label "All organizations" at bounding box center [232, 39] width 70 height 10
click at [0, 0] on input "All organizations" at bounding box center [0, 0] width 0 height 0
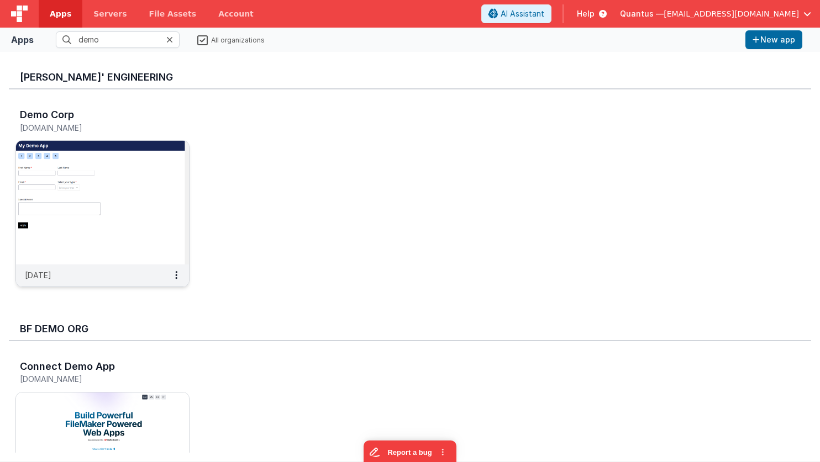
click at [136, 180] on img at bounding box center [102, 203] width 173 height 124
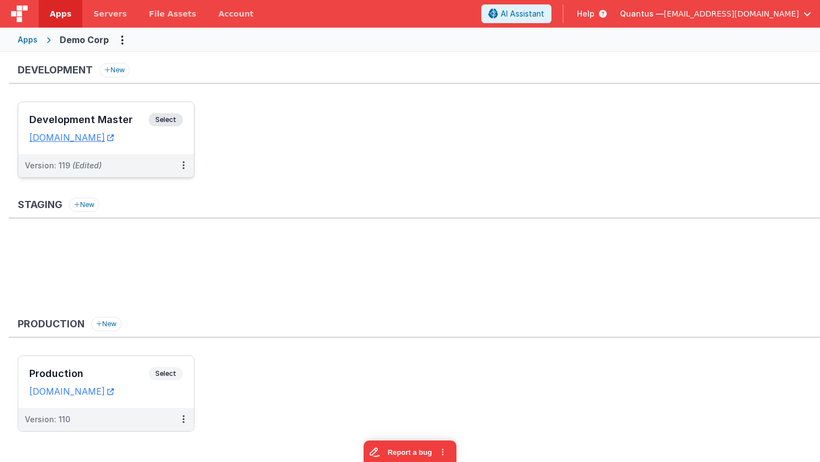
click at [174, 108] on div "Development Master Select URLs [DOMAIN_NAME]" at bounding box center [106, 128] width 176 height 52
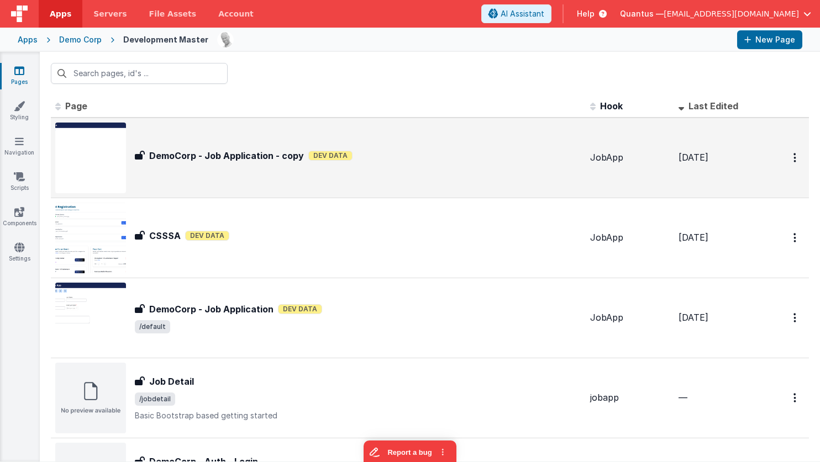
click at [198, 166] on div "DemoCorp - Job Application - copy DemoCorp - Job Application - copy Dev Data" at bounding box center [358, 158] width 446 height 18
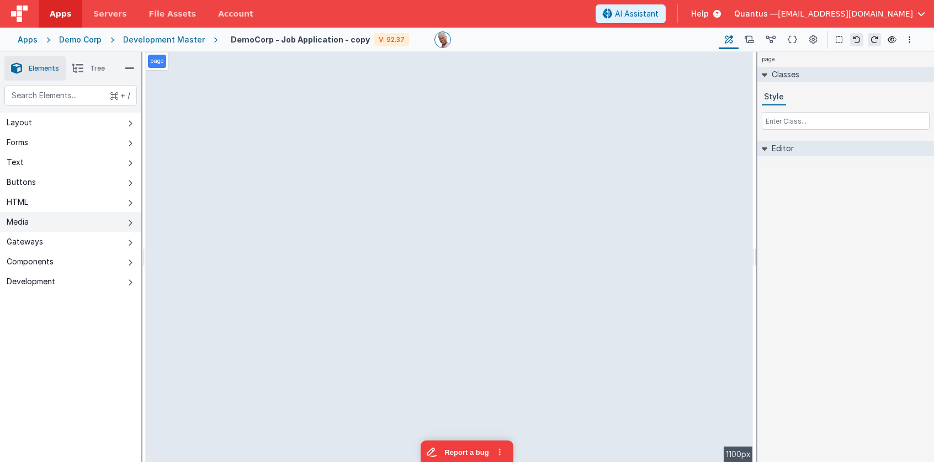
click at [64, 222] on button "Media" at bounding box center [70, 222] width 141 height 20
drag, startPoint x: 62, startPoint y: 101, endPoint x: 70, endPoint y: 101, distance: 7.7
click at [63, 101] on div "text" at bounding box center [70, 95] width 133 height 21
type div "up"
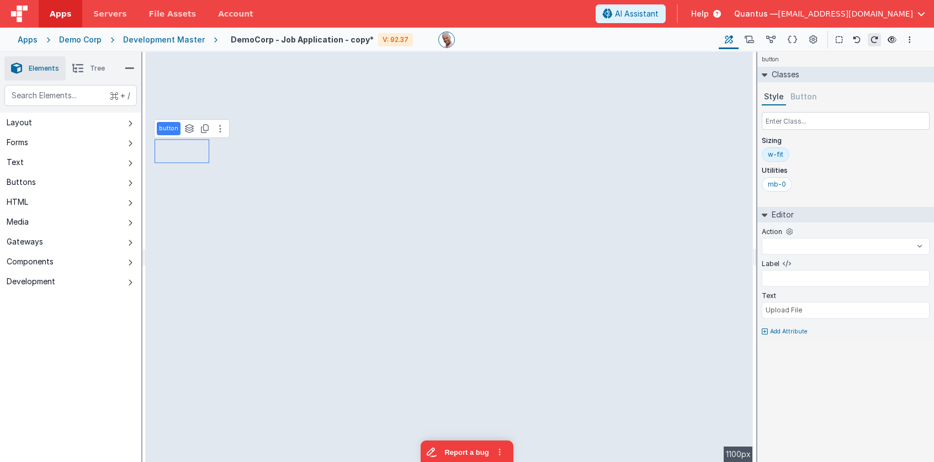
select select
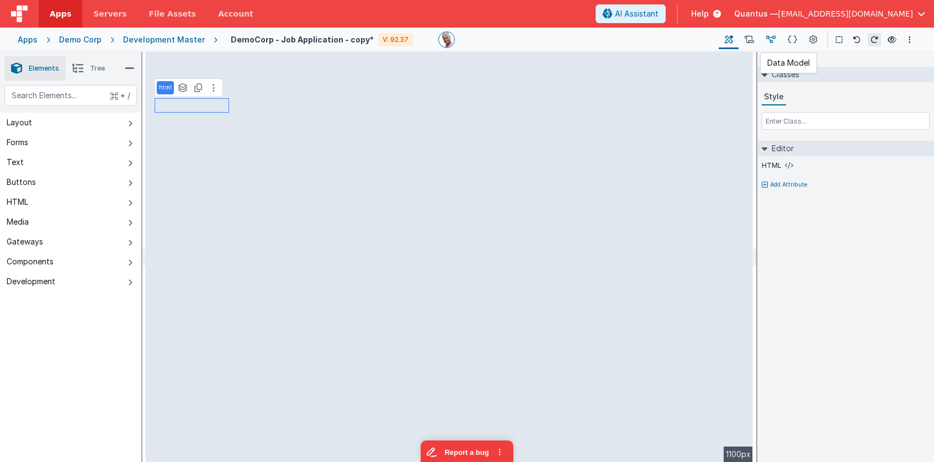
click at [772, 39] on icon at bounding box center [771, 40] width 9 height 12
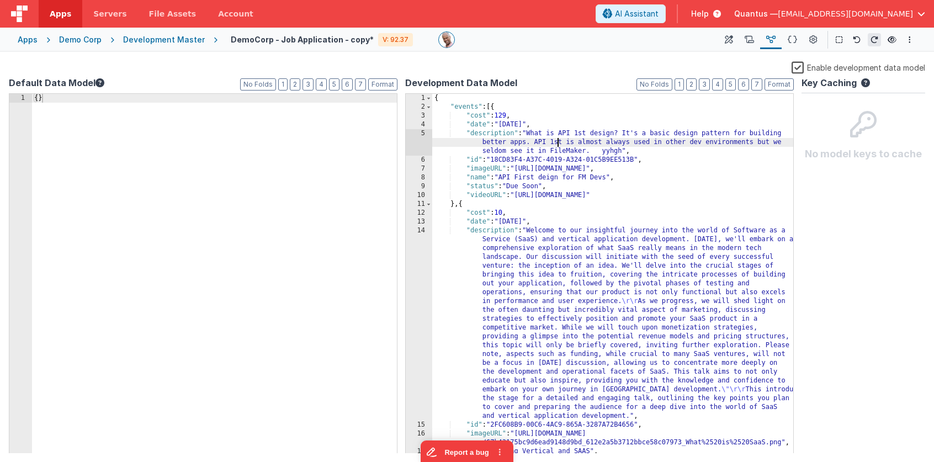
click at [558, 141] on div "{ "events" : [{ "cost" : 129 , "date" : "[DATE]" , "description" : "What is API…" at bounding box center [612, 283] width 361 height 378
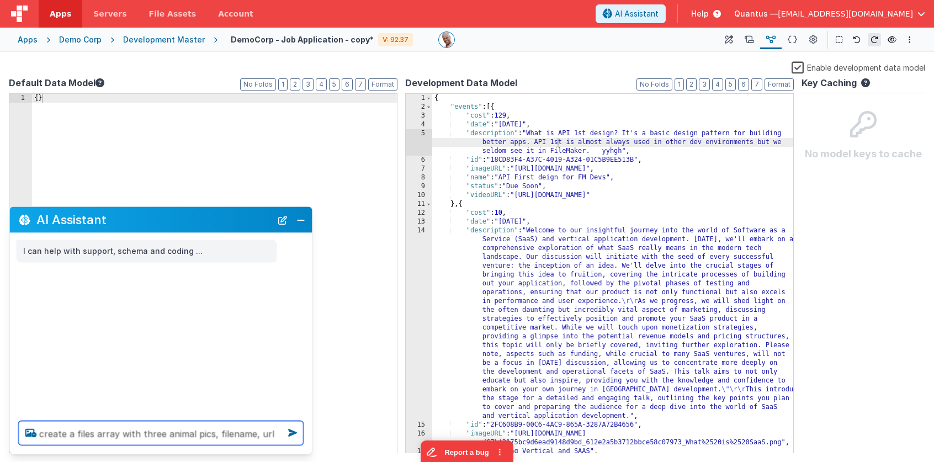
type textarea "create a files array with three animal pics, filename, url"
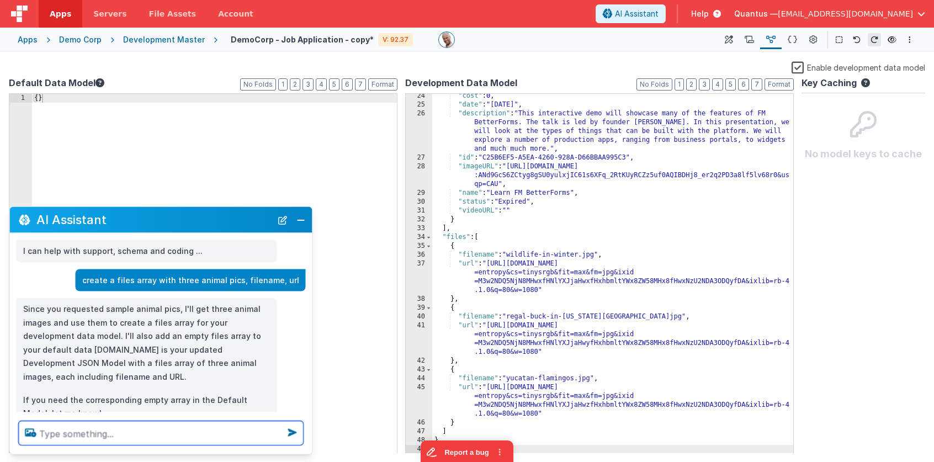
scroll to position [17, 0]
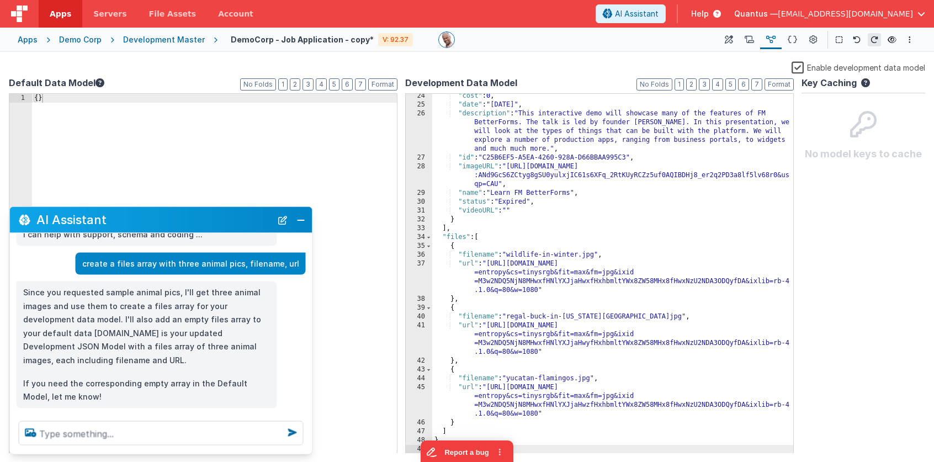
drag, startPoint x: 870, startPoint y: 204, endPoint x: 891, endPoint y: 194, distance: 22.7
click at [870, 204] on div "Key Caching No model keys to cache" at bounding box center [864, 264] width 124 height 377
click at [580, 47] on div at bounding box center [575, 39] width 272 height 17
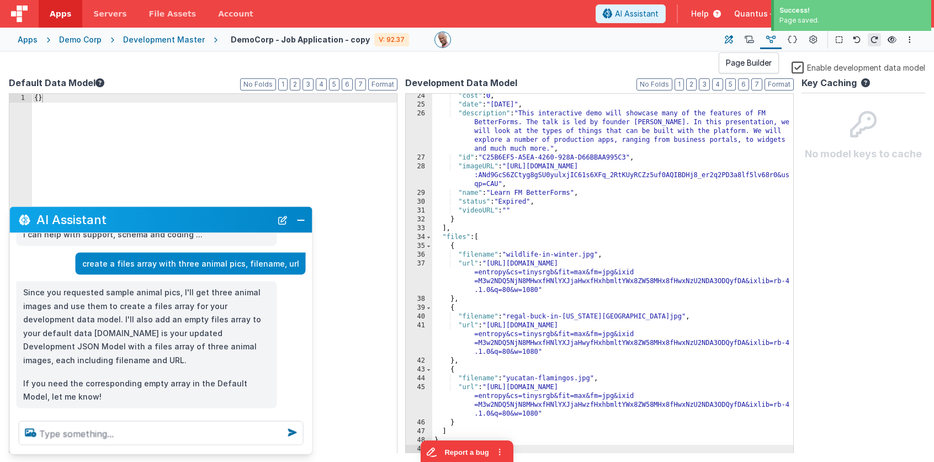
click at [731, 39] on icon at bounding box center [729, 40] width 8 height 12
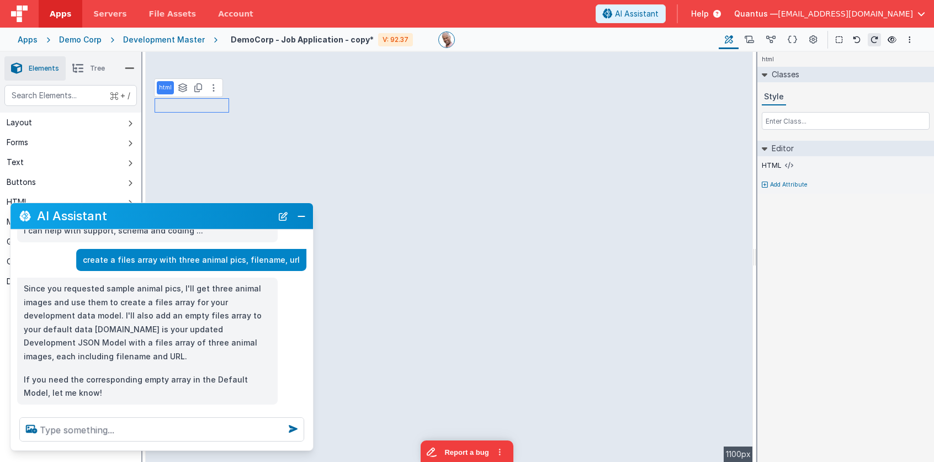
click at [191, 218] on h2 "AI Assistant" at bounding box center [154, 215] width 235 height 13
click at [285, 219] on button "New Chat" at bounding box center [283, 215] width 15 height 15
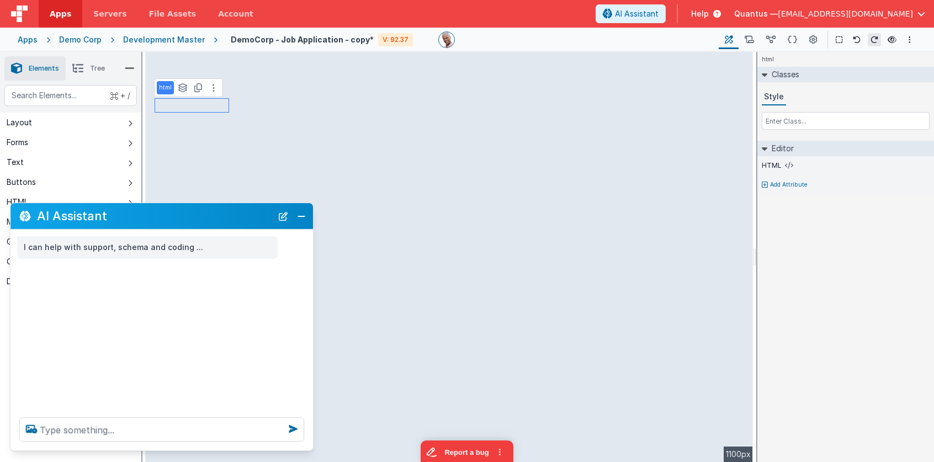
scroll to position [0, 0]
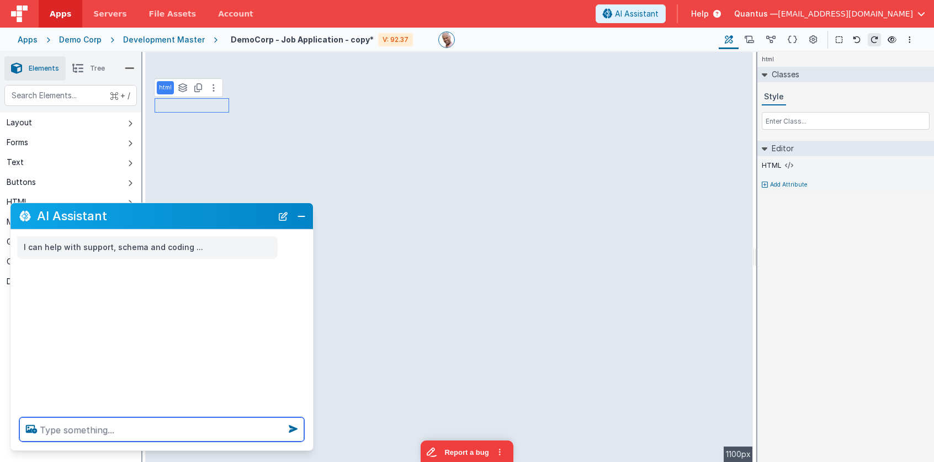
click at [151, 435] on textarea at bounding box center [161, 430] width 285 height 24
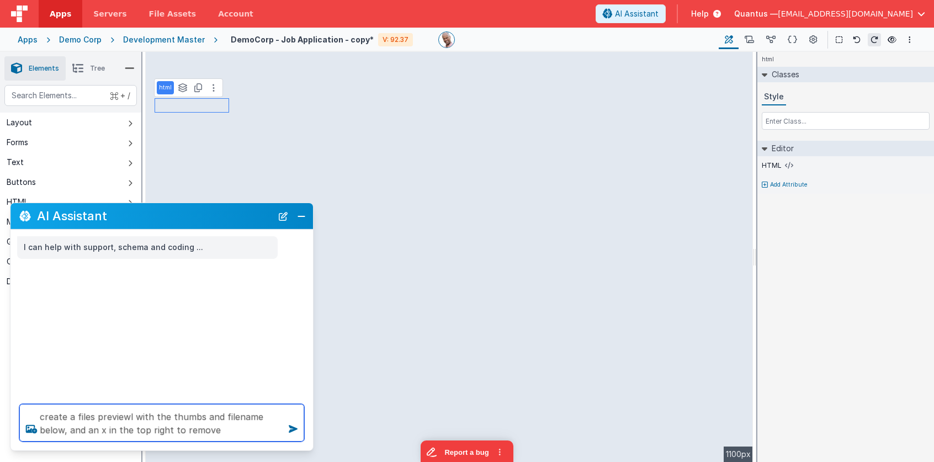
type textarea "create a files previewl with the thumbs and filename below, and an x in the top…"
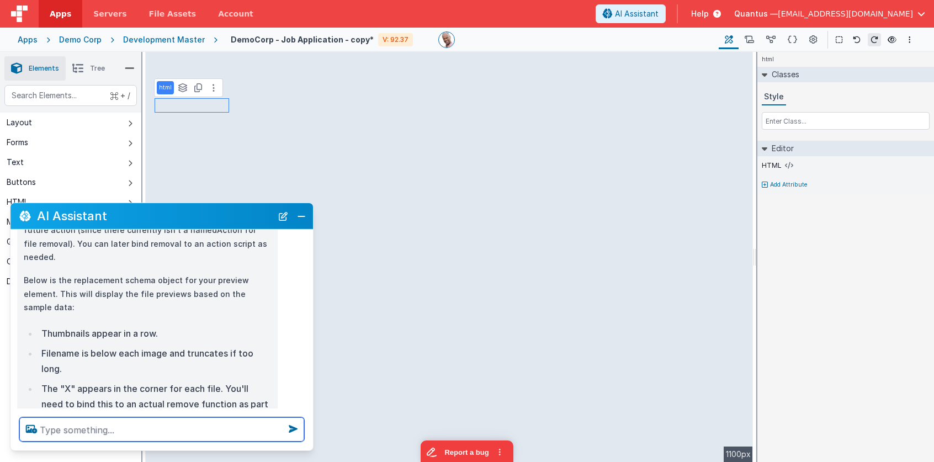
scroll to position [177, 0]
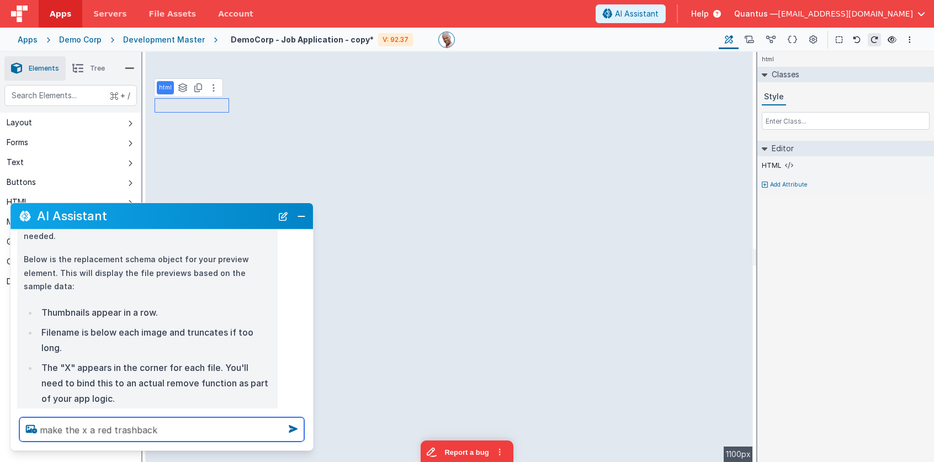
type textarea "make the x a red trashback"
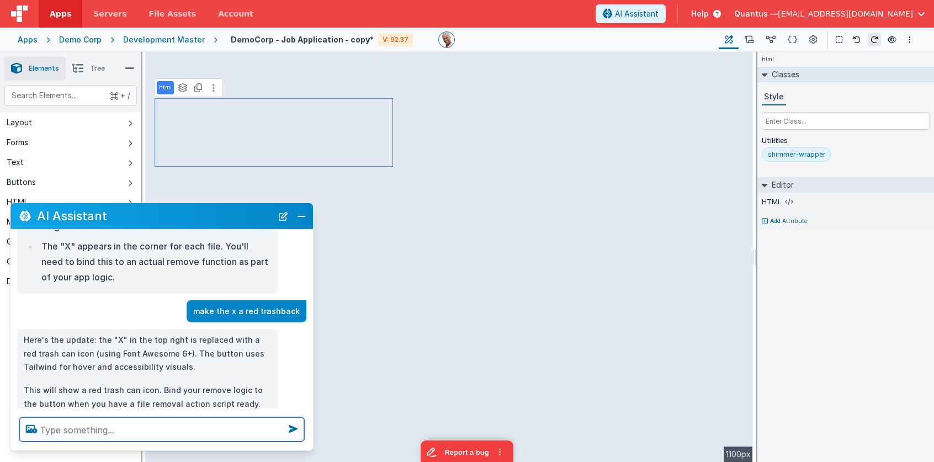
scroll to position [299, 0]
click at [226, 429] on textarea at bounding box center [161, 430] width 285 height 24
type textarea "force it to be round (trash can)"
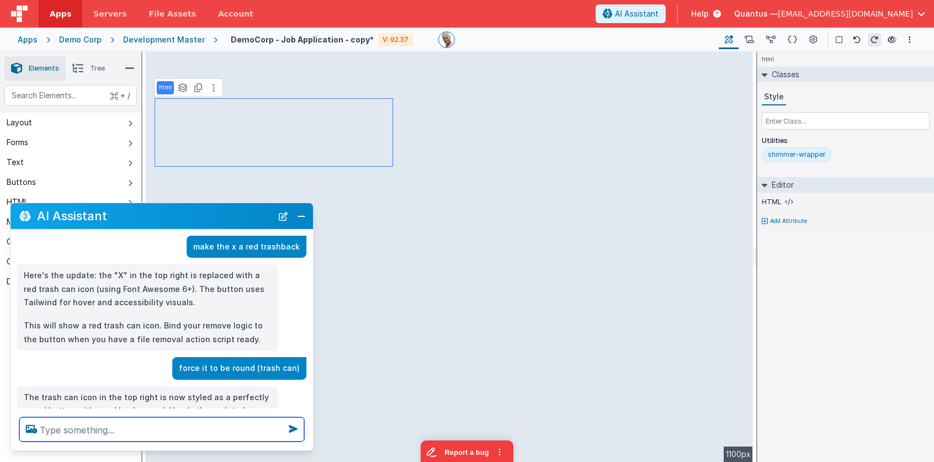
scroll to position [384, 0]
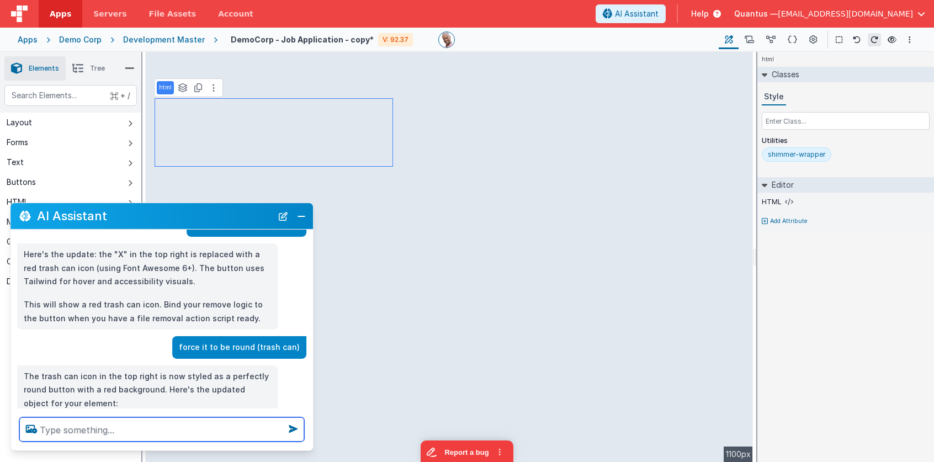
click at [207, 422] on textarea at bounding box center [161, 430] width 285 height 24
type textarea "when I click can, remove that file from the array"
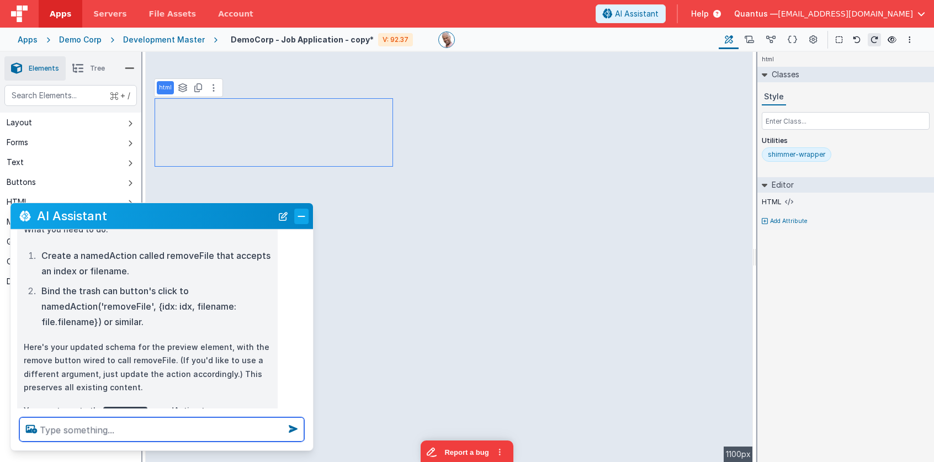
scroll to position [751, 0]
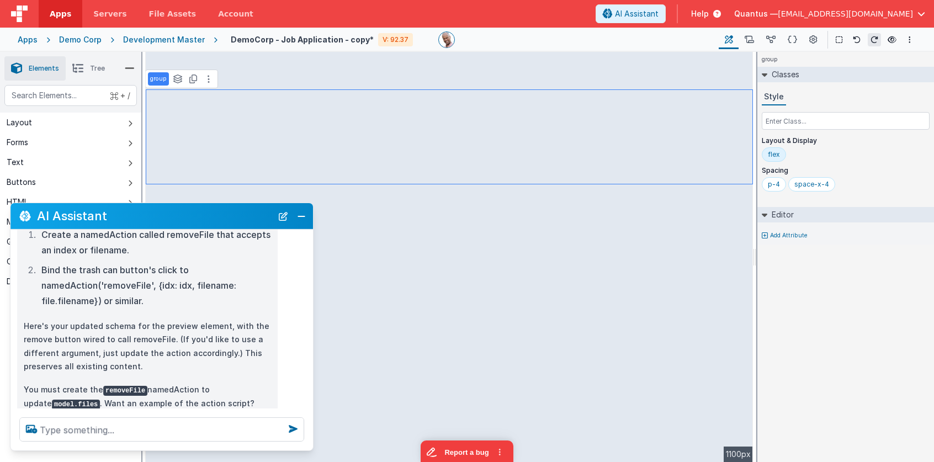
click at [778, 156] on div "flex" at bounding box center [774, 154] width 12 height 9
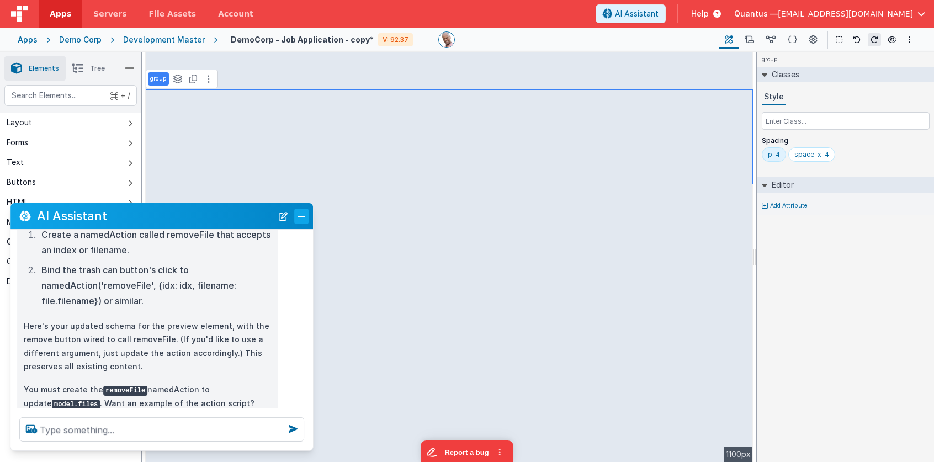
click at [302, 221] on button "Close" at bounding box center [301, 215] width 14 height 15
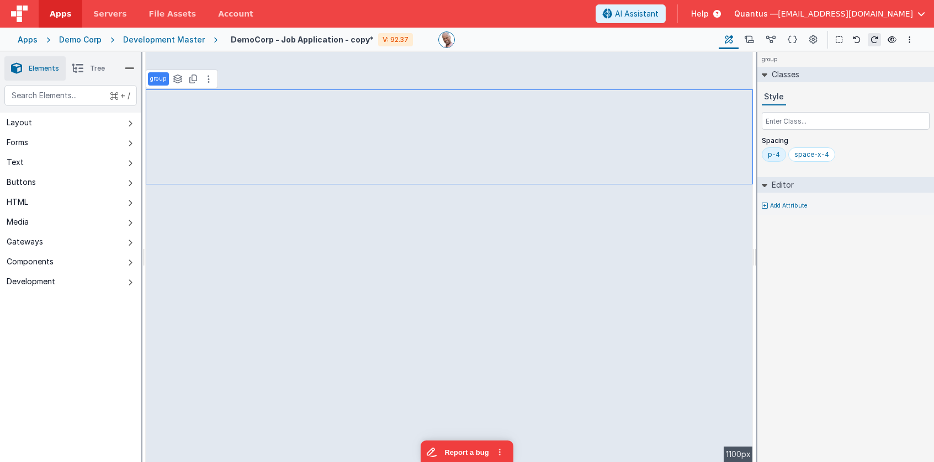
click at [862, 295] on div "group Classes Style Spacing p-4 space-x-4 Editor Add Attribute DEV: Focus DEV: …" at bounding box center [846, 257] width 177 height 410
click at [855, 36] on icon at bounding box center [857, 40] width 8 height 8
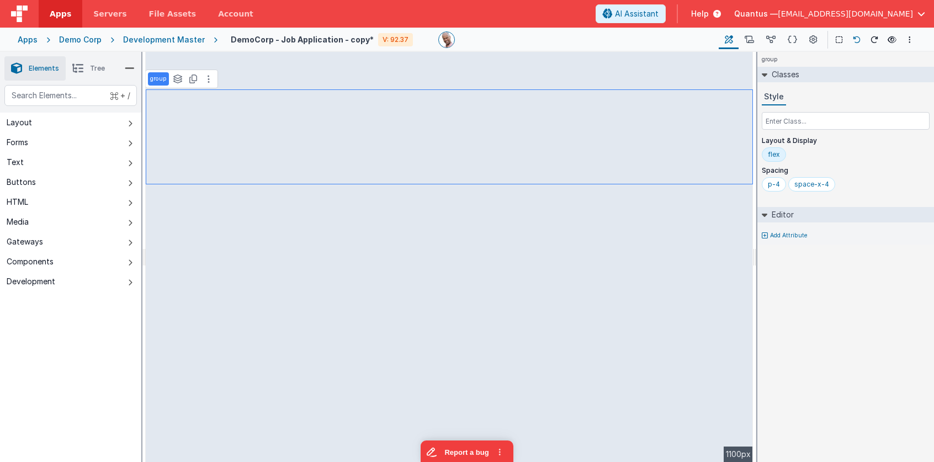
click at [855, 36] on icon at bounding box center [857, 40] width 8 height 8
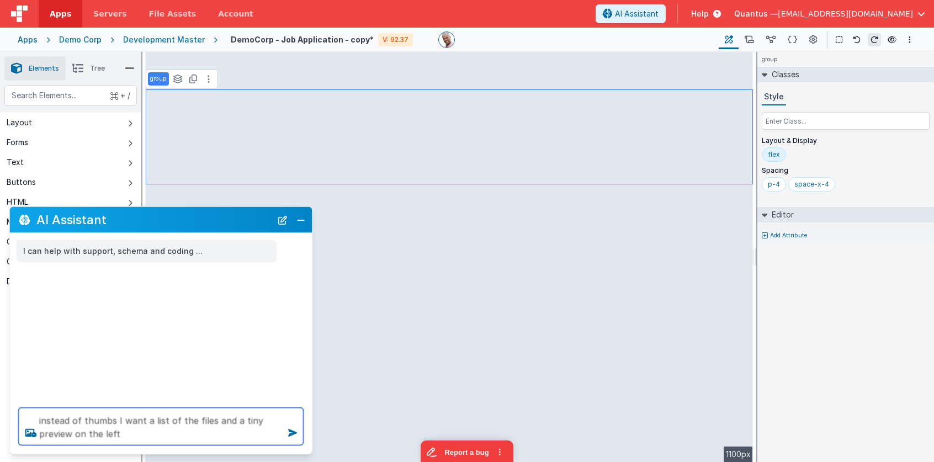
type textarea "instead of thumbs I want a list of the files and a tiny preview on the left"
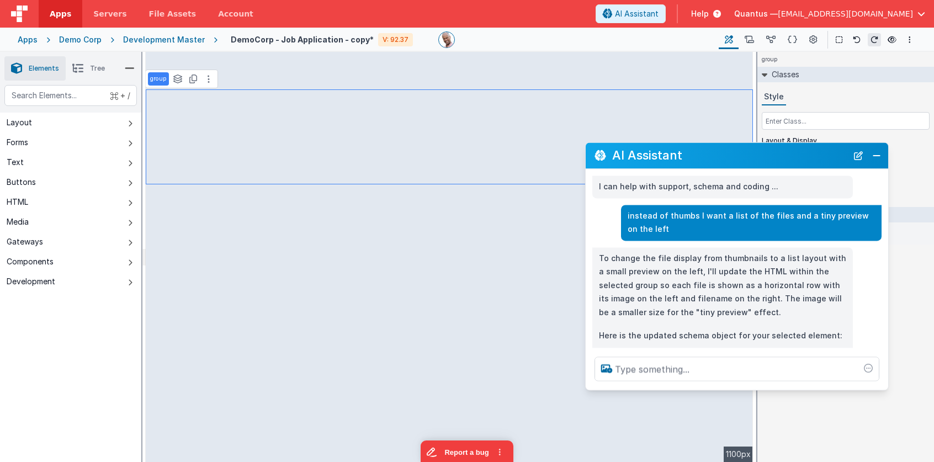
scroll to position [22, 0]
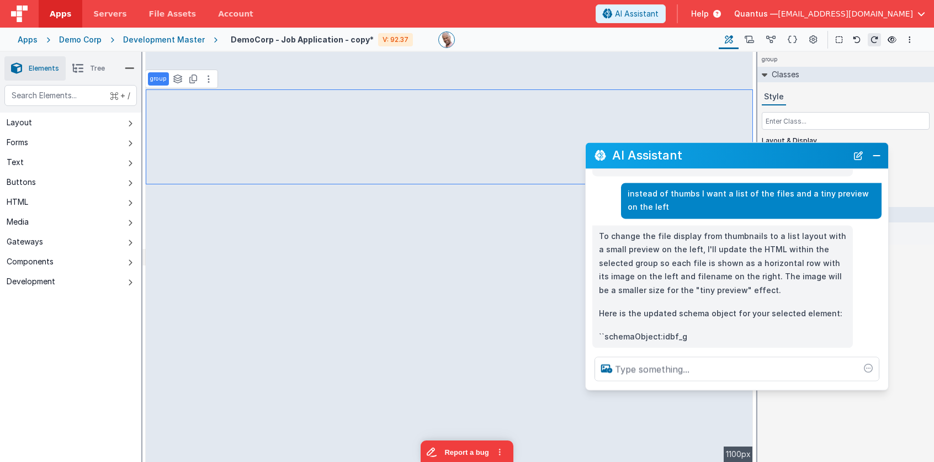
drag, startPoint x: 277, startPoint y: 216, endPoint x: 803, endPoint y: 157, distance: 529.1
click at [803, 157] on h2 "AI Assistant" at bounding box center [729, 155] width 235 height 13
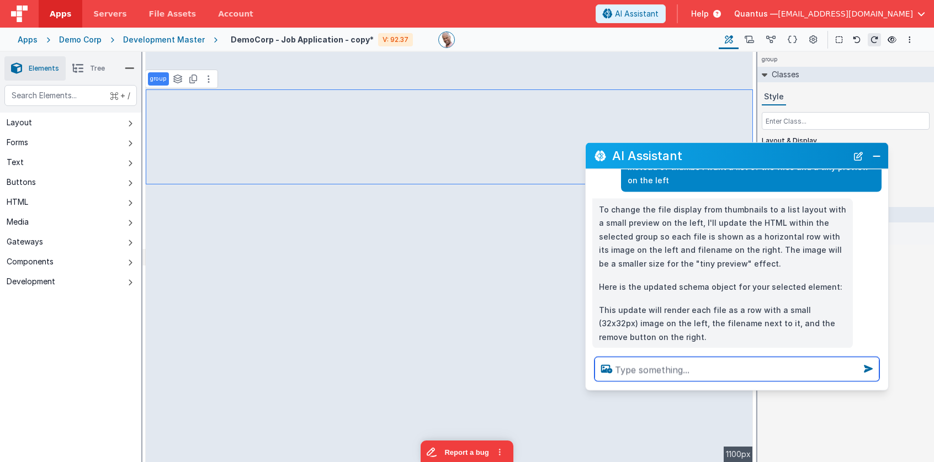
scroll to position [70, 0]
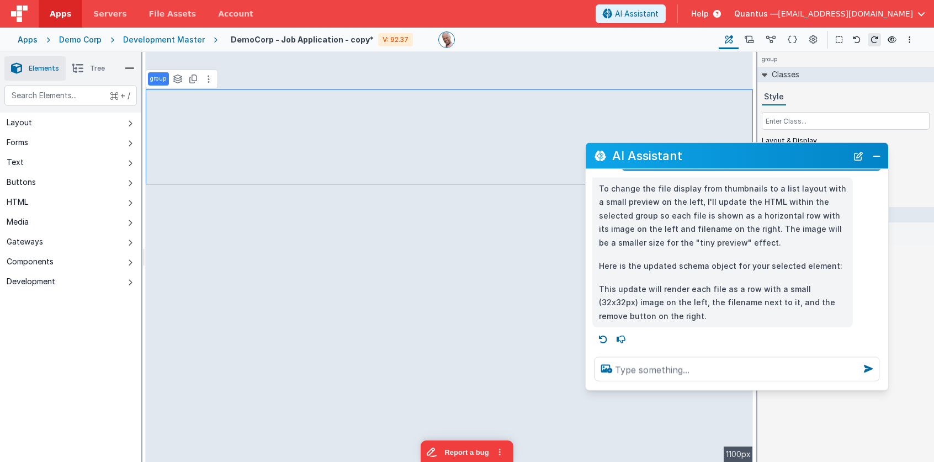
click at [74, 353] on div "+ / Layout Forms Text Buttons HTML Media Gateways Components Development Page P…" at bounding box center [70, 299] width 141 height 429
click at [878, 154] on button "Close" at bounding box center [877, 155] width 14 height 15
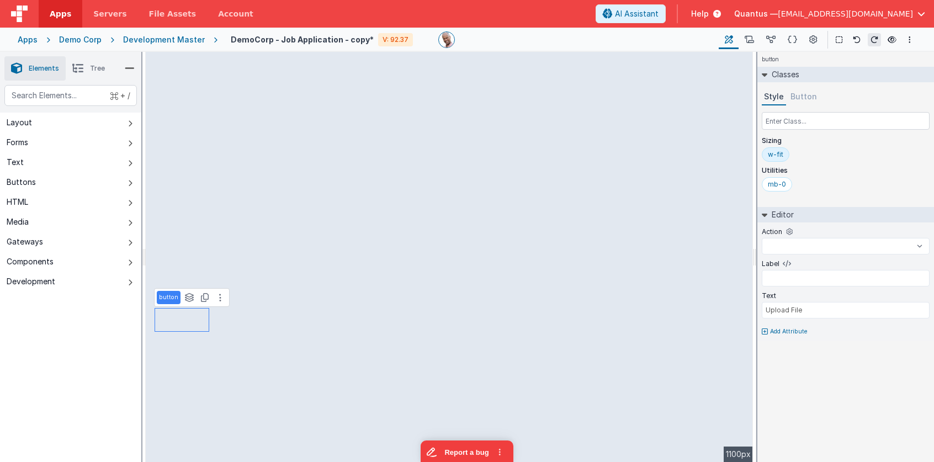
select select
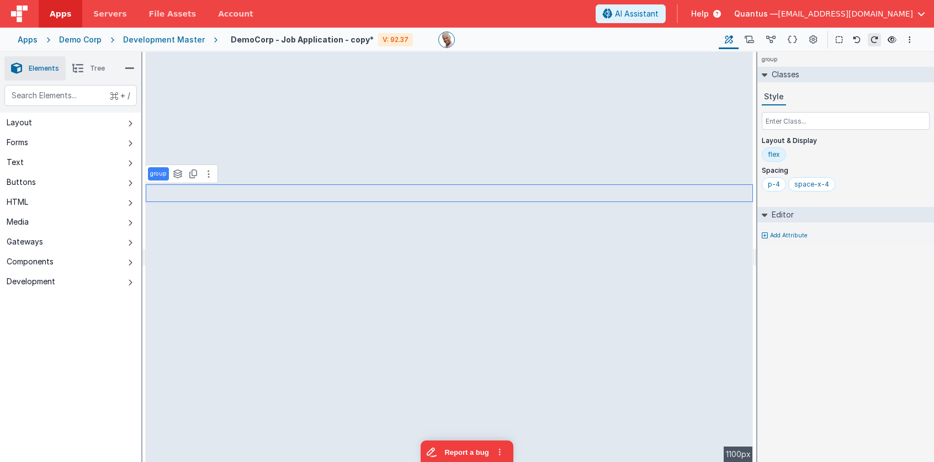
drag, startPoint x: 88, startPoint y: 62, endPoint x: 100, endPoint y: 77, distance: 18.5
click at [88, 62] on li "Tree" at bounding box center [89, 68] width 46 height 24
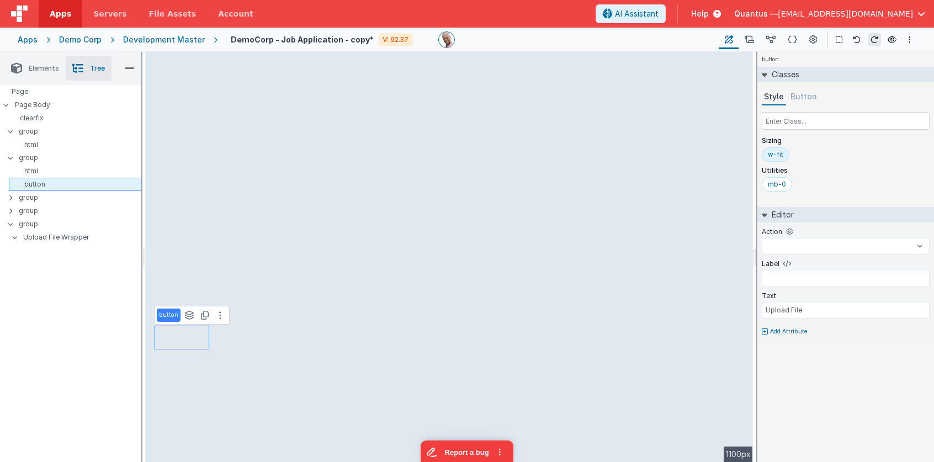
select select
click at [9, 196] on icon at bounding box center [10, 197] width 3 height 9
click at [24, 197] on p "group" at bounding box center [80, 198] width 122 height 12
select select
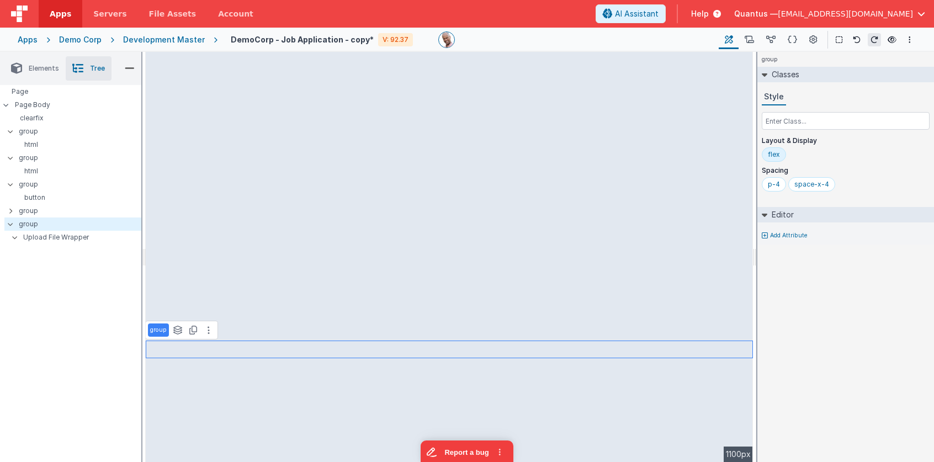
click at [40, 70] on span "Elements" at bounding box center [44, 68] width 30 height 9
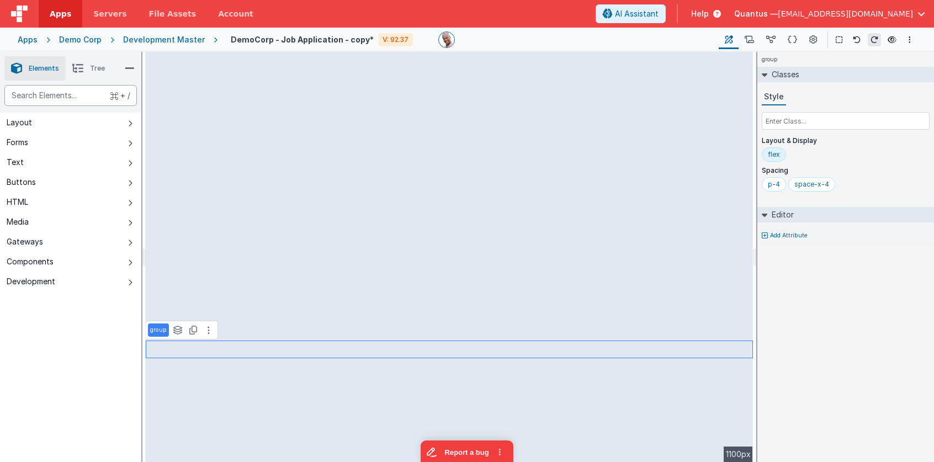
click at [44, 94] on div "text" at bounding box center [70, 95] width 133 height 21
type div "html"
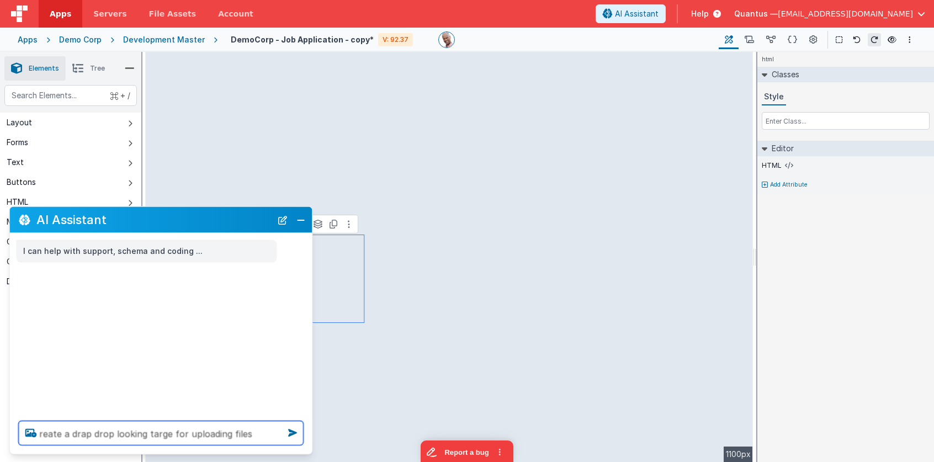
type textarea "reate a drap drop looking targe for uploading files"
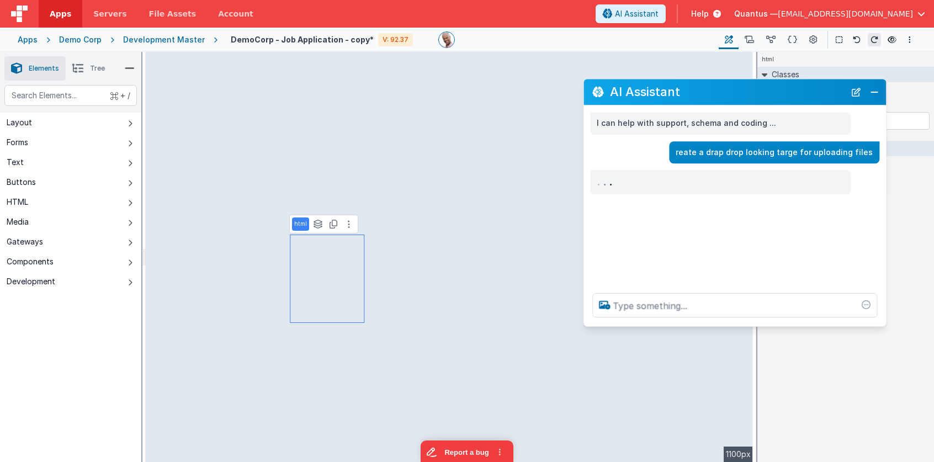
drag, startPoint x: 159, startPoint y: 228, endPoint x: 732, endPoint y: 101, distance: 587.1
click at [734, 99] on div "AI Assistant" at bounding box center [735, 92] width 303 height 26
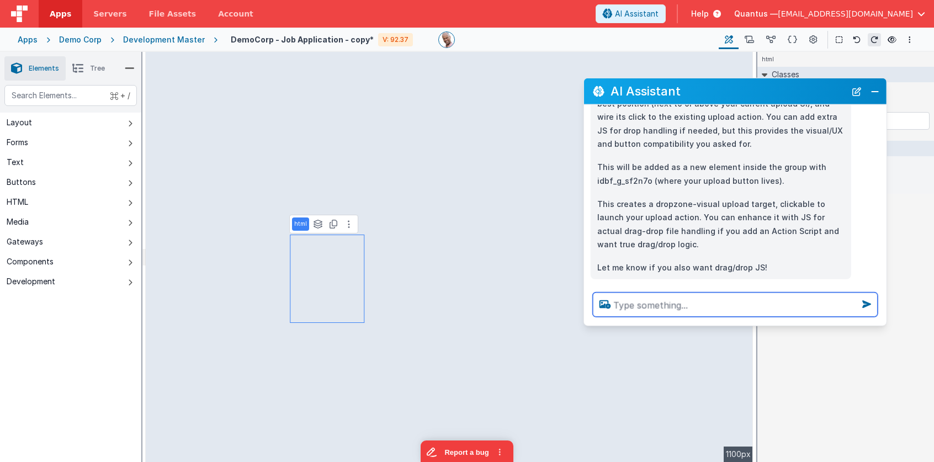
scroll to position [278, 0]
click at [704, 302] on textarea at bounding box center [735, 305] width 285 height 24
type textarea "do it here"
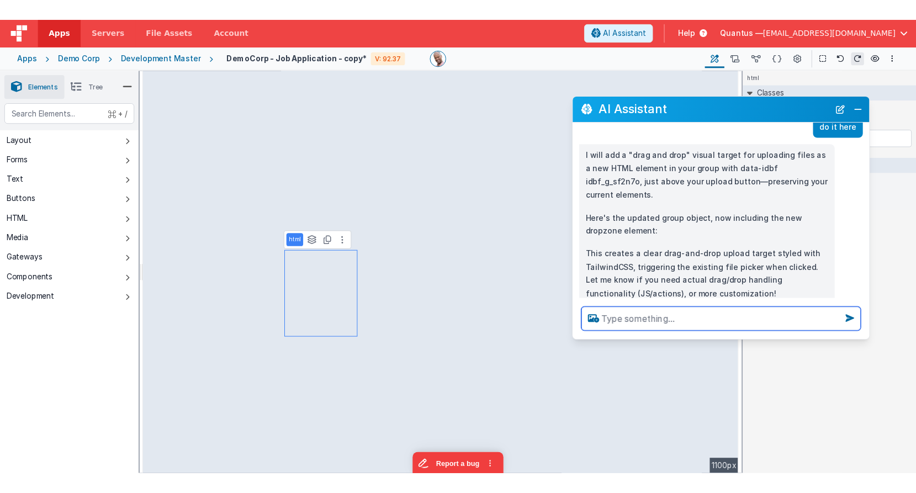
scroll to position [468, 0]
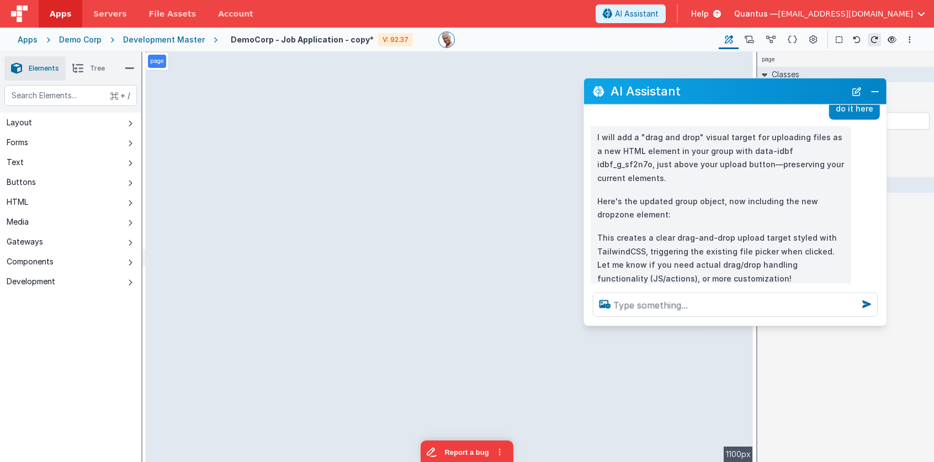
drag, startPoint x: 95, startPoint y: 68, endPoint x: 91, endPoint y: 79, distance: 11.4
click at [95, 68] on span "Tree" at bounding box center [97, 68] width 15 height 9
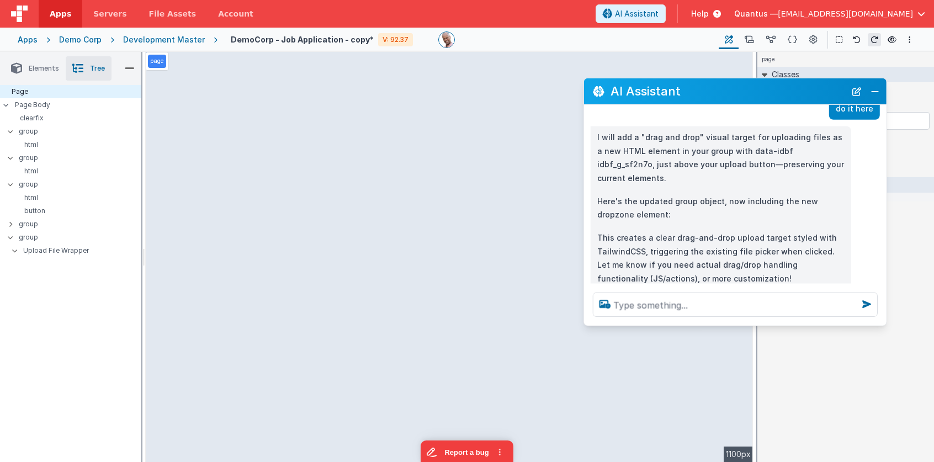
click at [35, 63] on li "Elements" at bounding box center [34, 68] width 61 height 24
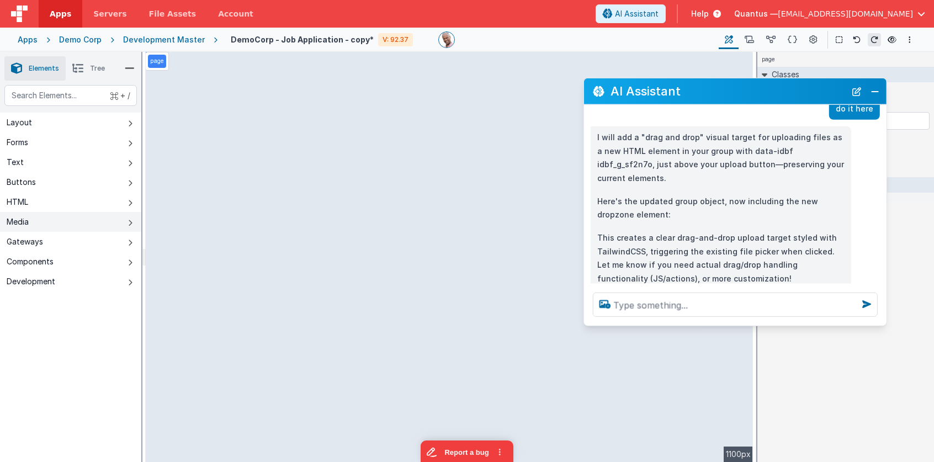
click at [53, 220] on button "Media" at bounding box center [70, 222] width 141 height 20
click at [130, 66] on icon at bounding box center [130, 68] width 10 height 15
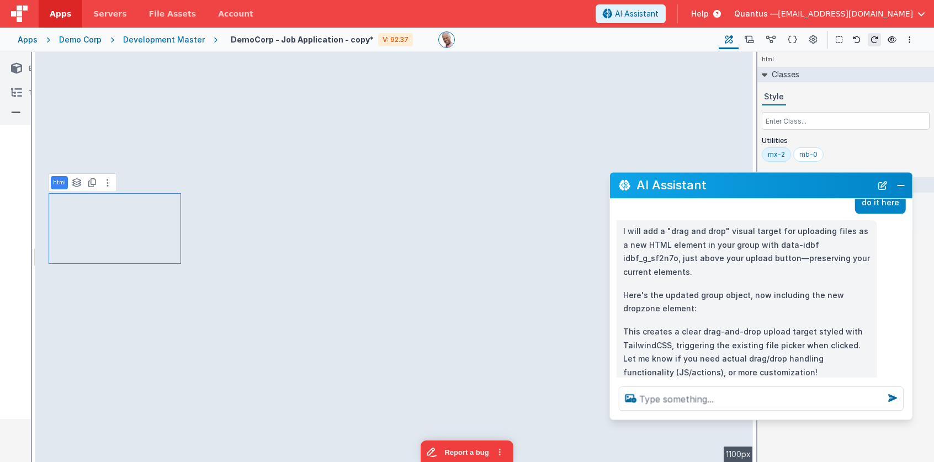
drag, startPoint x: 707, startPoint y: 94, endPoint x: 733, endPoint y: 188, distance: 98.1
click at [733, 188] on h2 "AI Assistant" at bounding box center [754, 185] width 235 height 13
click at [15, 109] on icon at bounding box center [16, 112] width 10 height 15
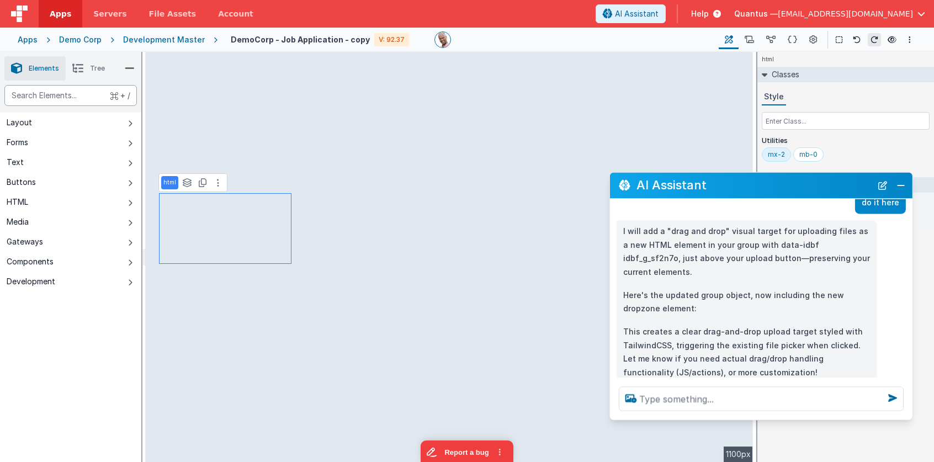
click at [57, 97] on div "text" at bounding box center [70, 95] width 133 height 21
type div "up"
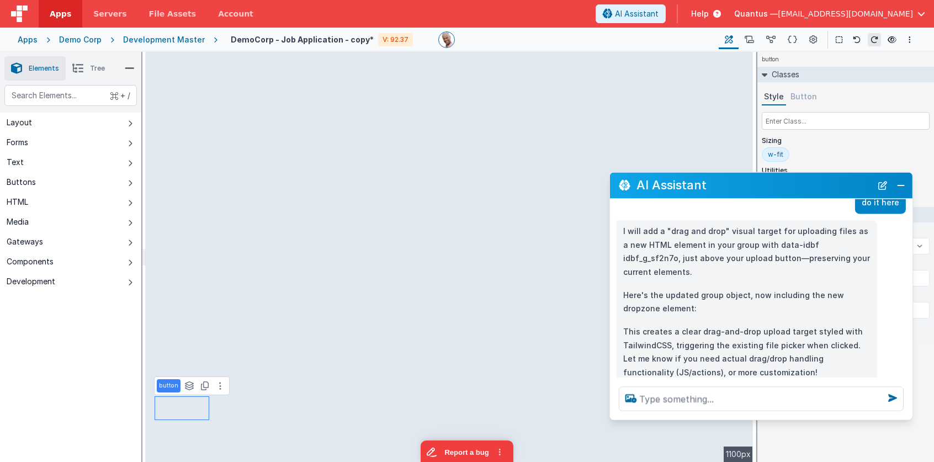
select select
click at [899, 189] on button "Close" at bounding box center [901, 185] width 14 height 15
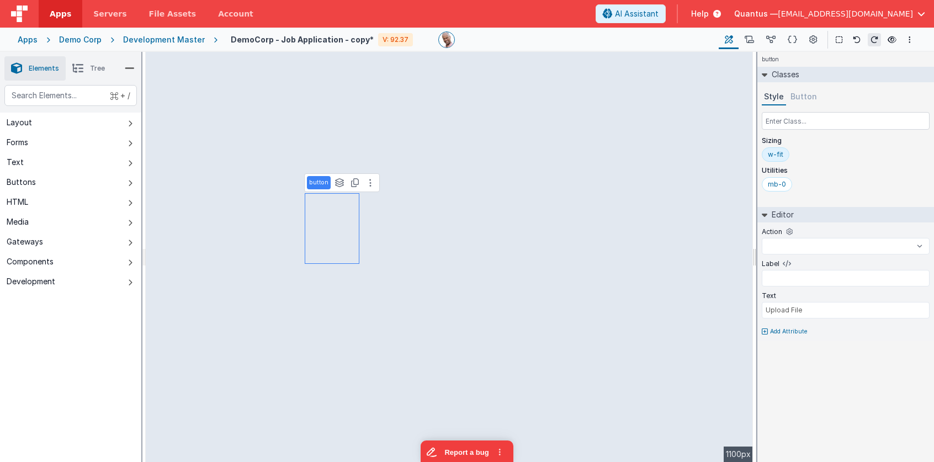
select select
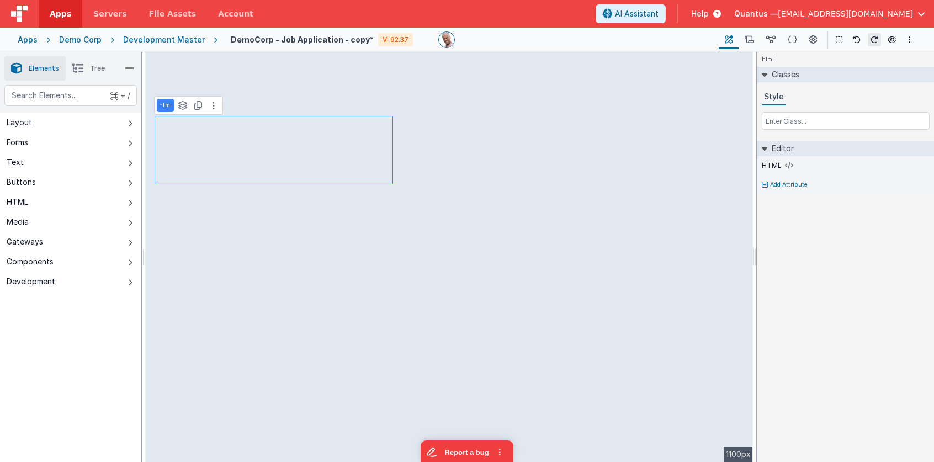
click at [769, 184] on button "Add Attribute" at bounding box center [846, 185] width 168 height 9
drag, startPoint x: 858, startPoint y: 210, endPoint x: 805, endPoint y: 209, distance: 53.0
click at [858, 210] on div at bounding box center [467, 231] width 934 height 462
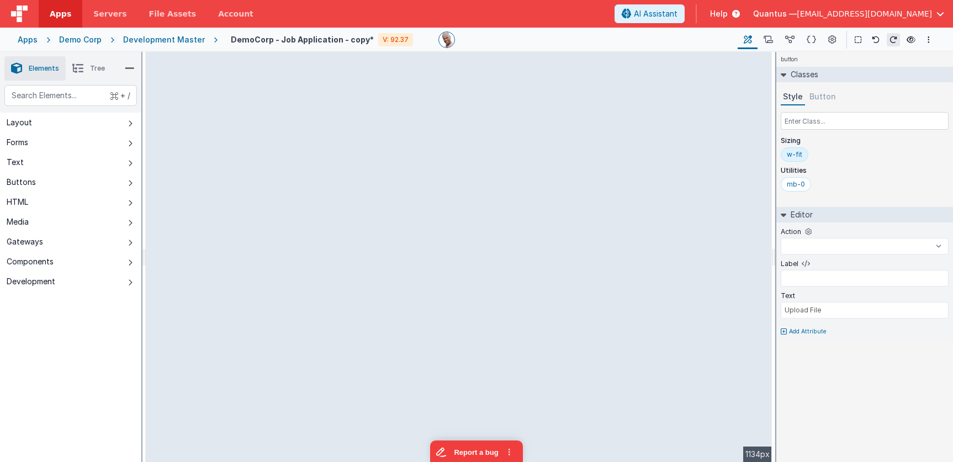
drag, startPoint x: 773, startPoint y: 151, endPoint x: 790, endPoint y: 158, distance: 18.4
click at [790, 158] on html "Apps Servers File Assets Account Some FUTURE Slot AI Assistant Help Quantus — […" at bounding box center [476, 231] width 953 height 462
select select
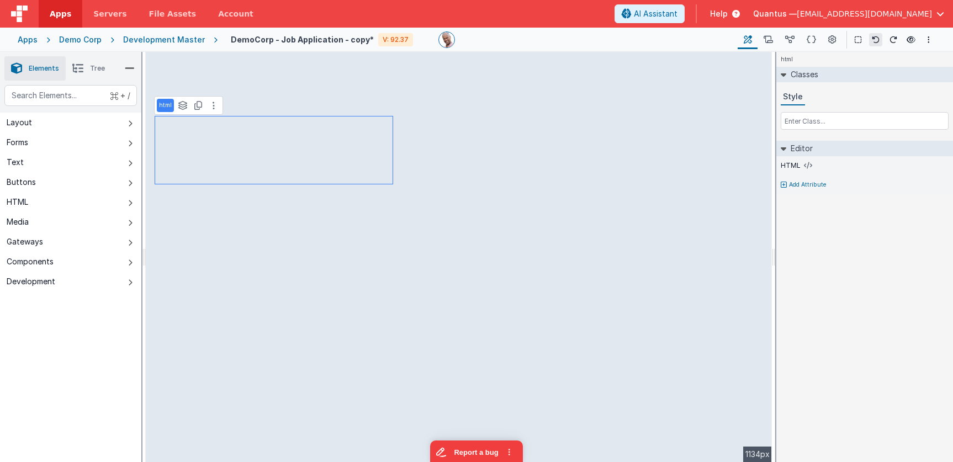
click at [846, 230] on div "html Classes Style Editor HTML Add Attribute DEV: Focus DEV: builderToggleCondi…" at bounding box center [865, 257] width 177 height 410
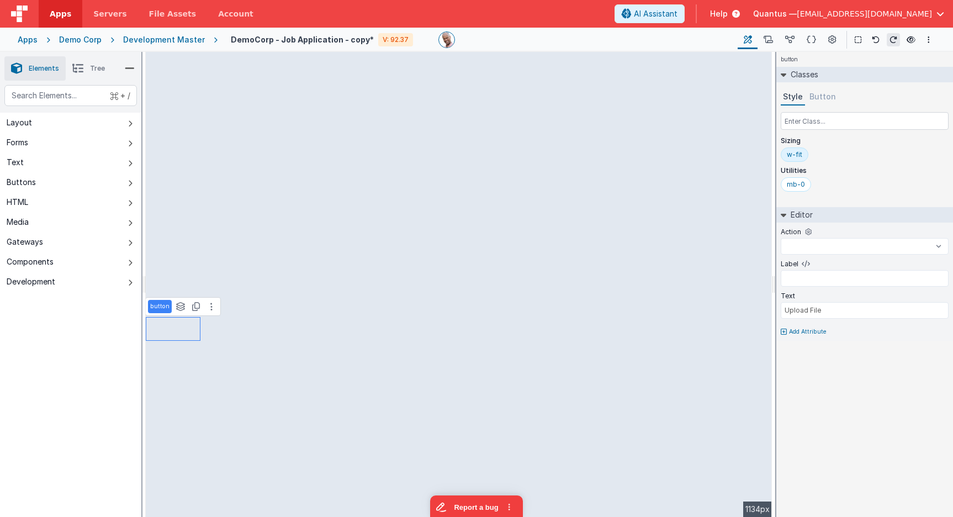
select select
click at [851, 119] on input "text" at bounding box center [865, 121] width 168 height 18
type input "m"
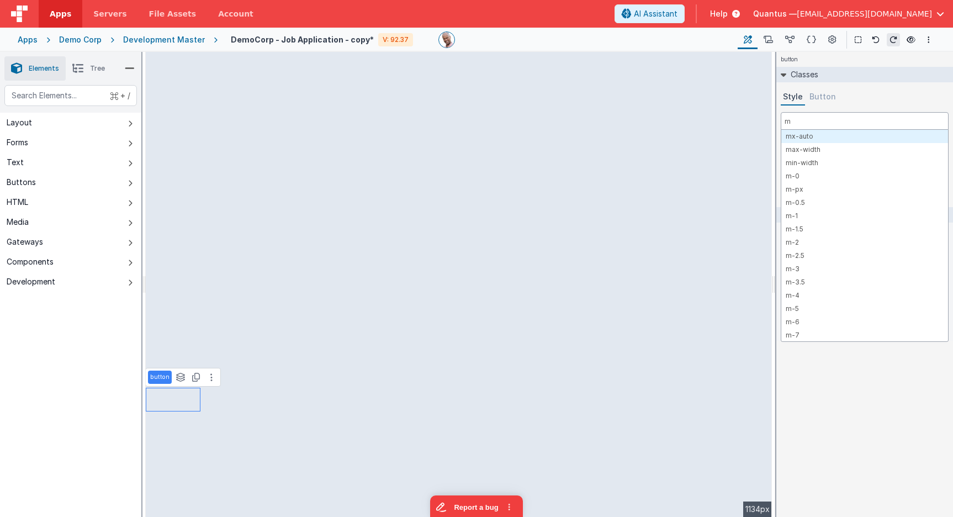
select select
type input "mt"
select select
type input "mt-"
select select
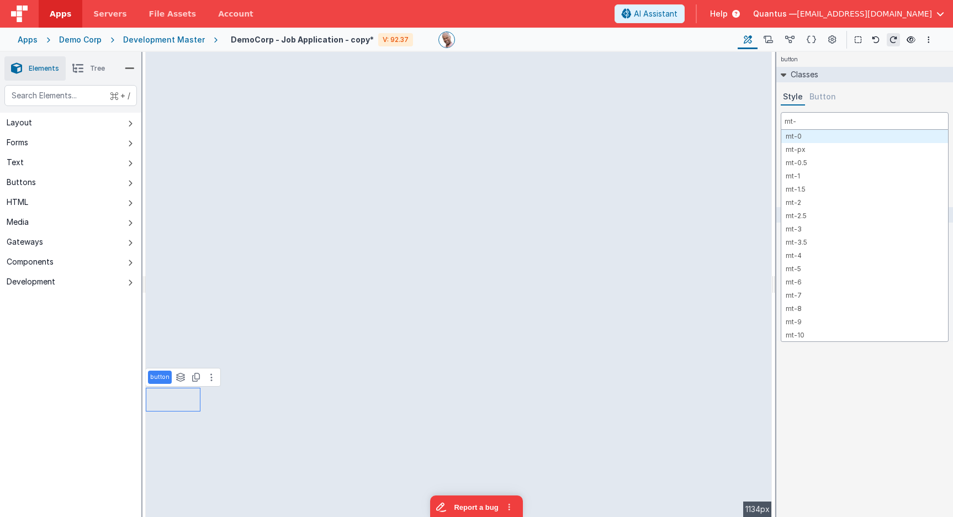
type input "mt-6"
select select
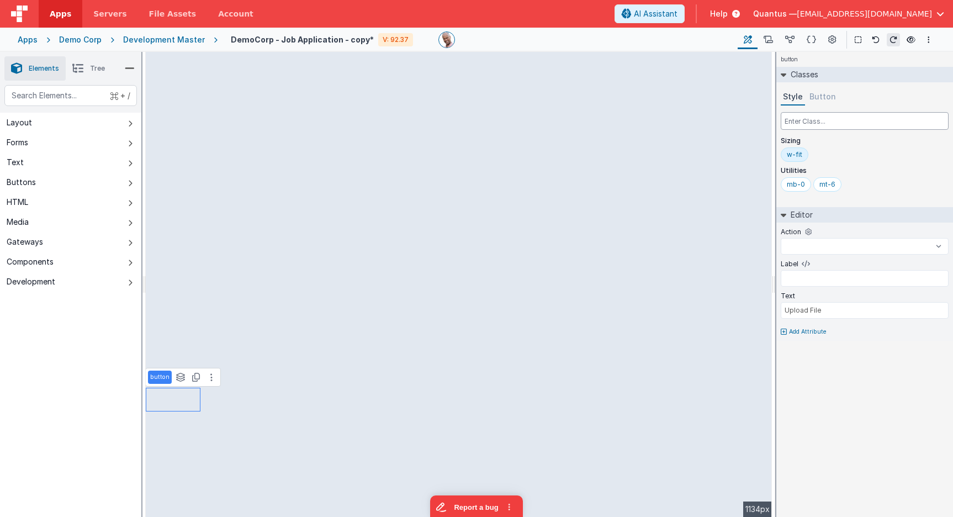
select select
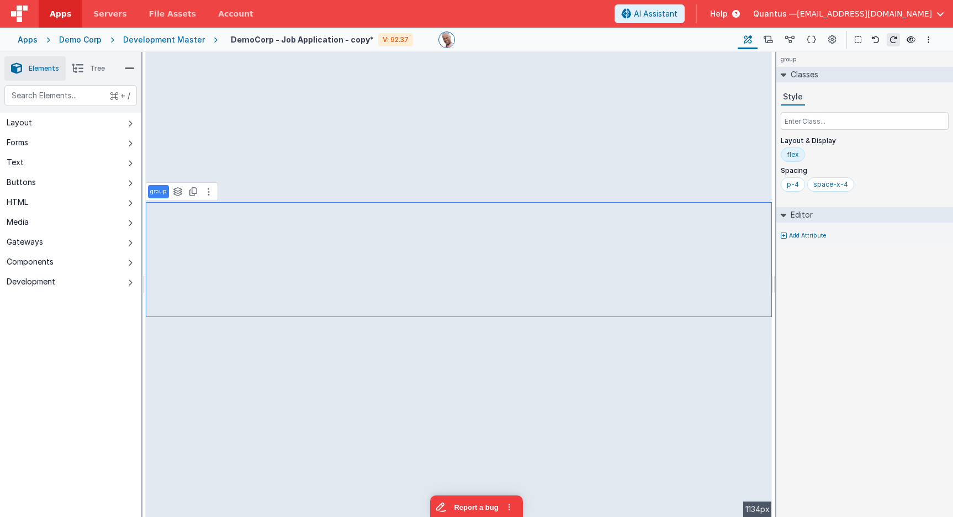
click at [867, 356] on div "group Classes Style Layout & Display flex Spacing p-4 space-x-4 Editor Add Attr…" at bounding box center [865, 284] width 177 height 465
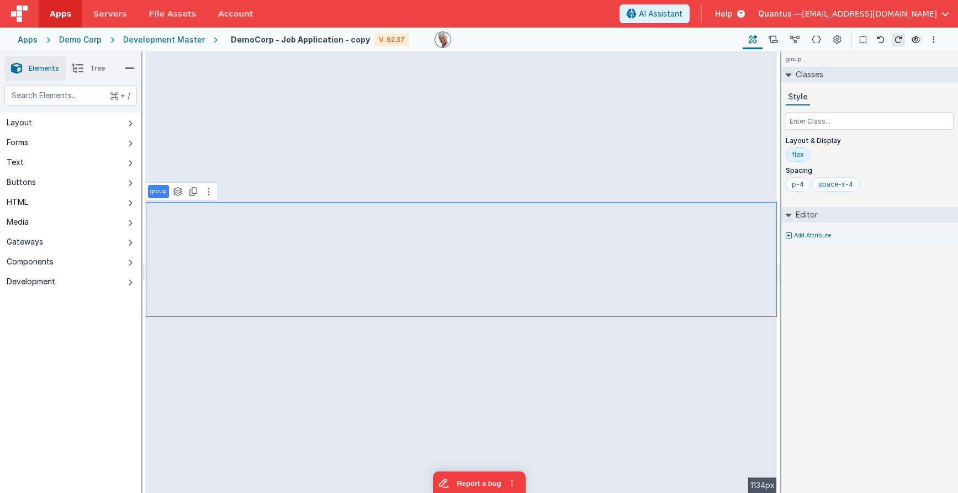
click at [835, 340] on div "group Classes Style Layout & Display flex Spacing p-4 space-x-4 Editor Add Attr…" at bounding box center [869, 272] width 177 height 441
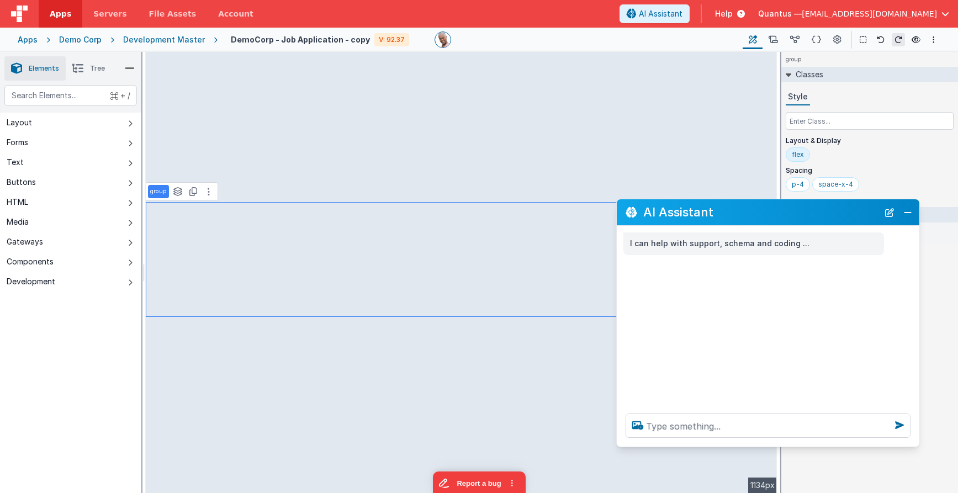
drag, startPoint x: 142, startPoint y: 255, endPoint x: 750, endPoint y: 216, distance: 608.7
click at [750, 216] on h2 "AI Assistant" at bounding box center [760, 211] width 235 height 13
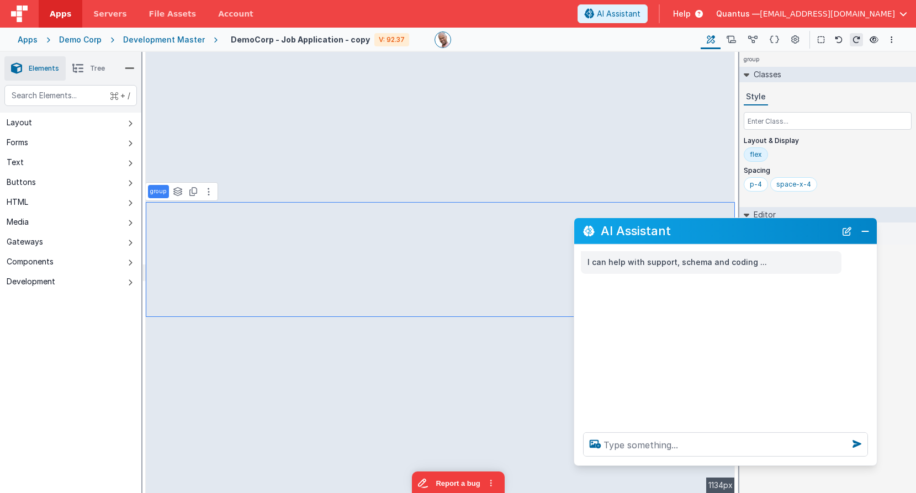
drag, startPoint x: 842, startPoint y: 216, endPoint x: 802, endPoint y: 236, distance: 44.2
click at [802, 236] on h2 "AI Assistant" at bounding box center [718, 230] width 235 height 13
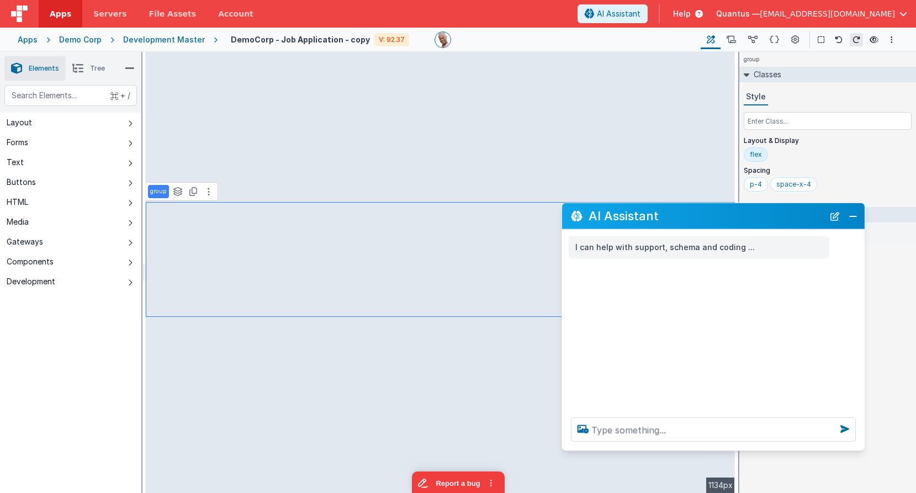
drag, startPoint x: 792, startPoint y: 238, endPoint x: 829, endPoint y: 271, distance: 49.3
click at [783, 225] on div "AI Assistant" at bounding box center [713, 216] width 303 height 26
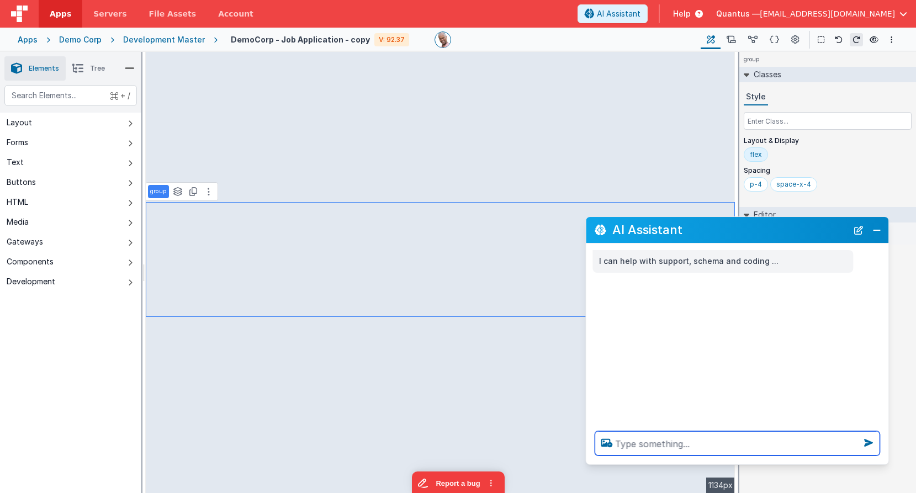
drag, startPoint x: 661, startPoint y: 447, endPoint x: 661, endPoint y: 441, distance: 6.1
click at [662, 441] on textarea at bounding box center [737, 443] width 285 height 24
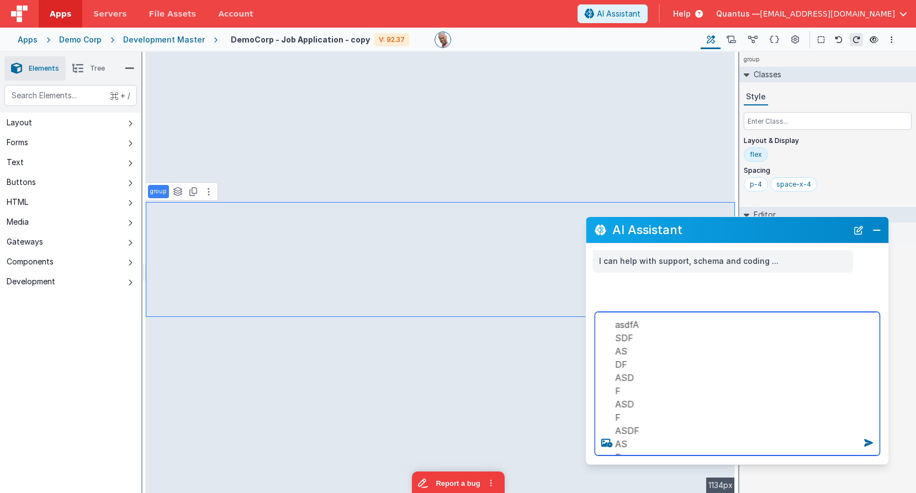
type textarea "asdfA SDF AS DF ASD F ASD F ASDF AS DF"
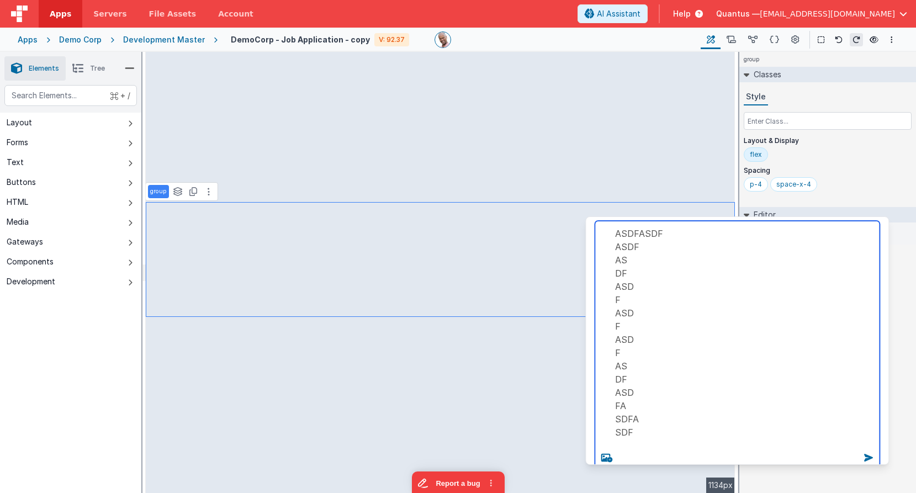
type textarea "ASDFASDF ASDF AS DF ASD F ASD F ASD F AS DF ASD FA SDFA SDF"
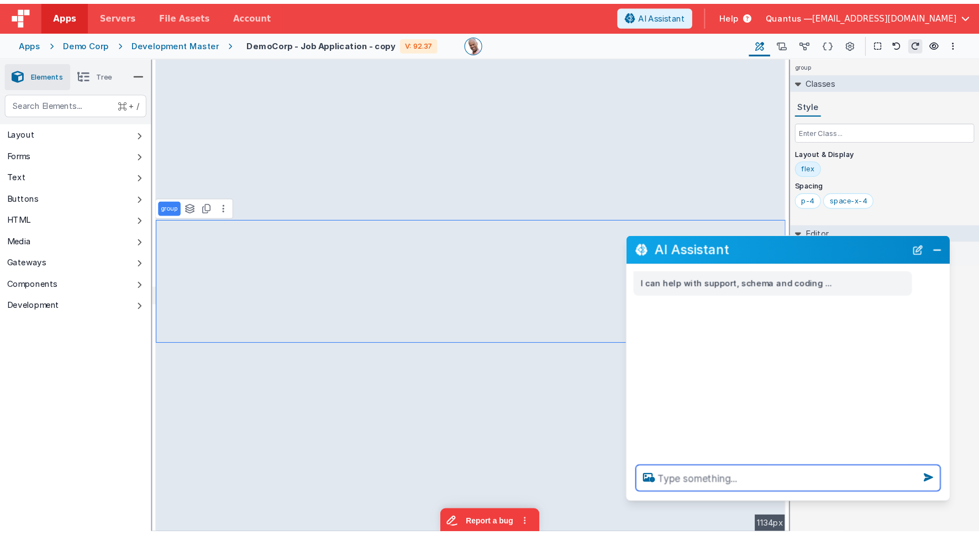
scroll to position [0, 0]
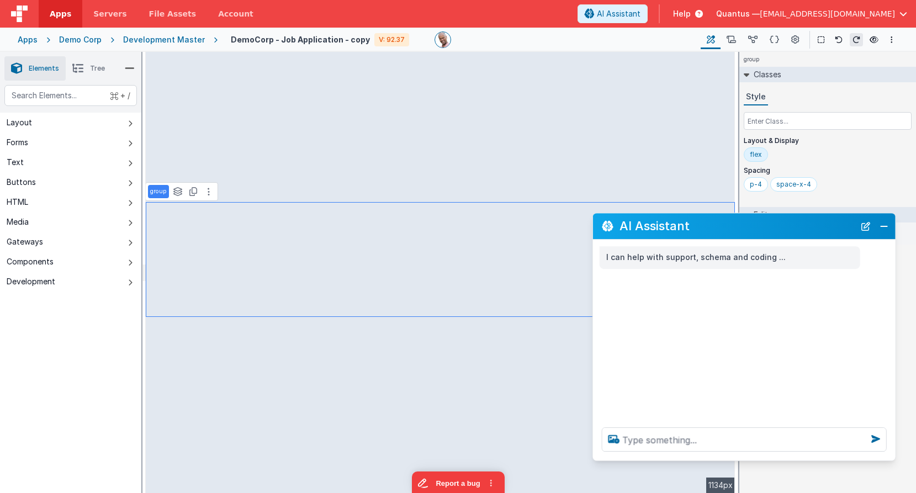
drag, startPoint x: 808, startPoint y: 226, endPoint x: 814, endPoint y: 224, distance: 6.2
click at [814, 224] on h2 "AI Assistant" at bounding box center [737, 226] width 235 height 13
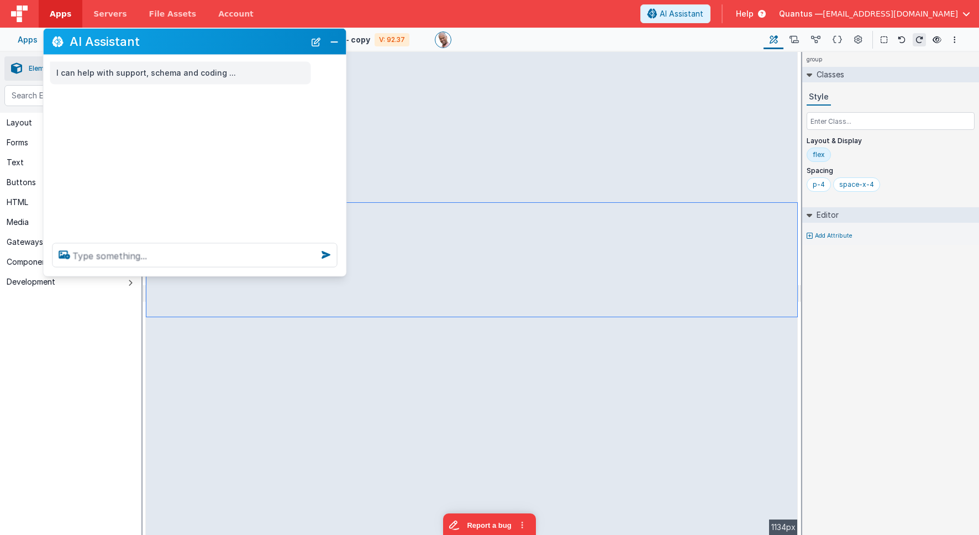
drag, startPoint x: 778, startPoint y: 275, endPoint x: 235, endPoint y: 54, distance: 585.8
click at [228, 49] on div "AI Assistant" at bounding box center [194, 42] width 303 height 26
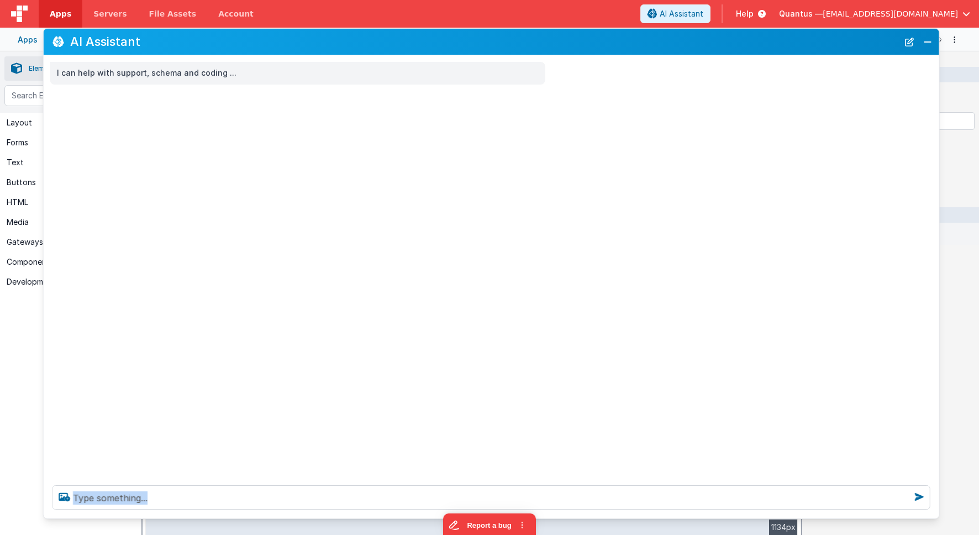
drag, startPoint x: 342, startPoint y: 272, endPoint x: 828, endPoint y: 364, distance: 494.6
click at [899, 488] on div at bounding box center [491, 497] width 895 height 42
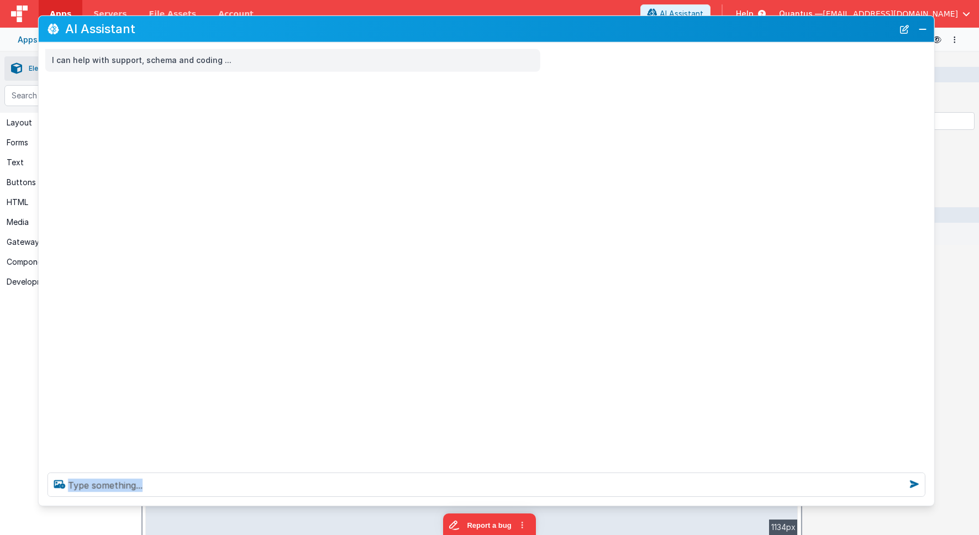
drag, startPoint x: 596, startPoint y: 47, endPoint x: 593, endPoint y: 38, distance: 10.0
click at [593, 38] on div "AI Assistant" at bounding box center [486, 29] width 895 height 26
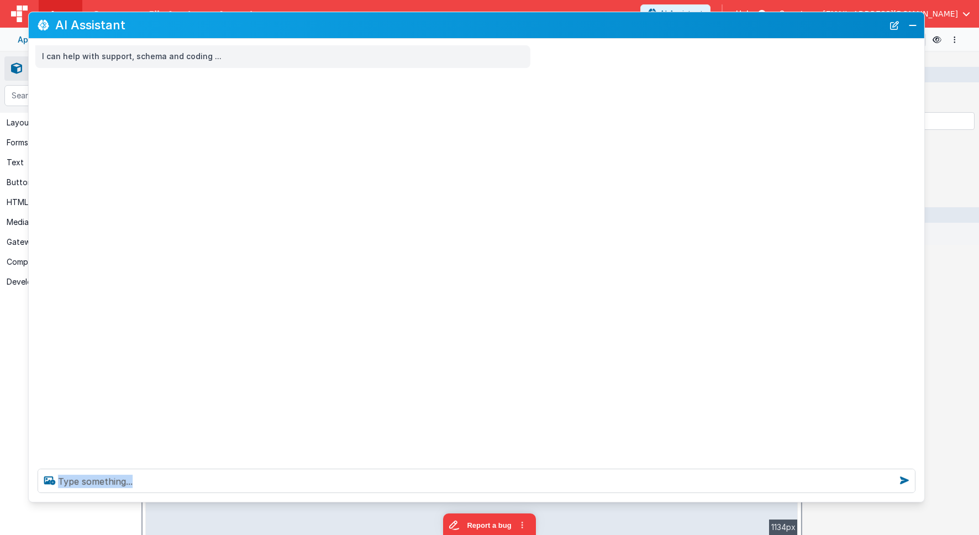
drag, startPoint x: 521, startPoint y: 35, endPoint x: 512, endPoint y: 32, distance: 10.0
click at [512, 32] on div "AI Assistant" at bounding box center [476, 25] width 895 height 26
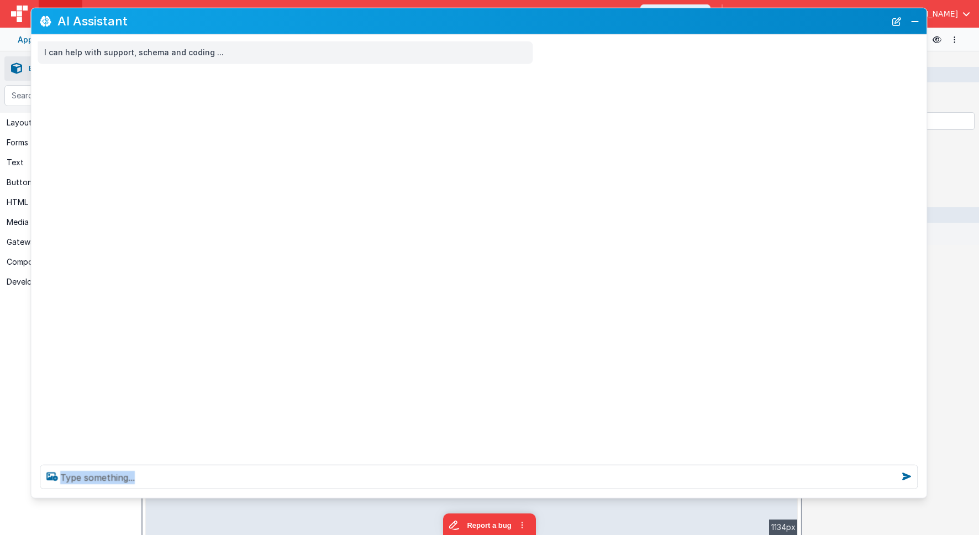
drag, startPoint x: 419, startPoint y: 30, endPoint x: 421, endPoint y: 23, distance: 7.0
click at [421, 23] on h2 "AI Assistant" at bounding box center [471, 20] width 828 height 13
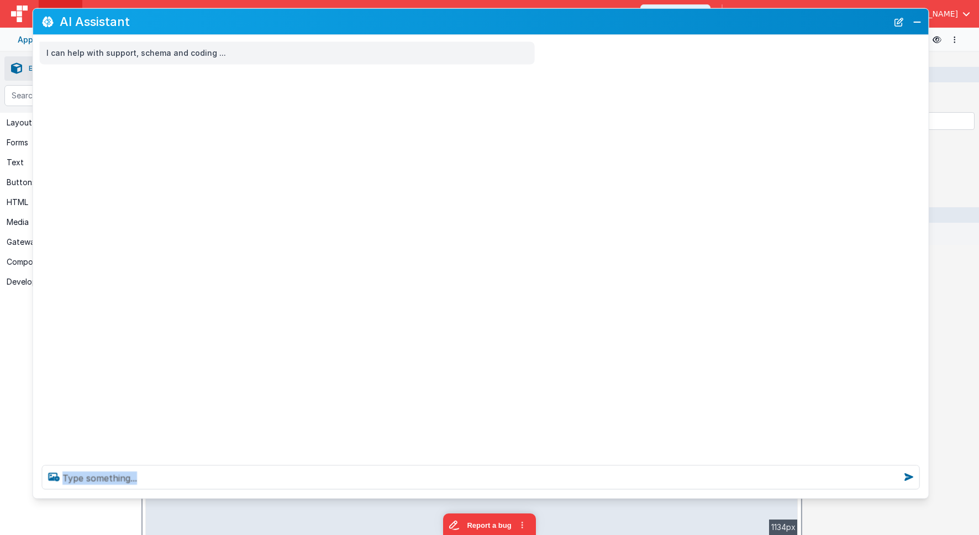
drag, startPoint x: 816, startPoint y: 32, endPoint x: 817, endPoint y: 25, distance: 6.8
click at [817, 25] on h2 "AI Assistant" at bounding box center [474, 21] width 828 height 13
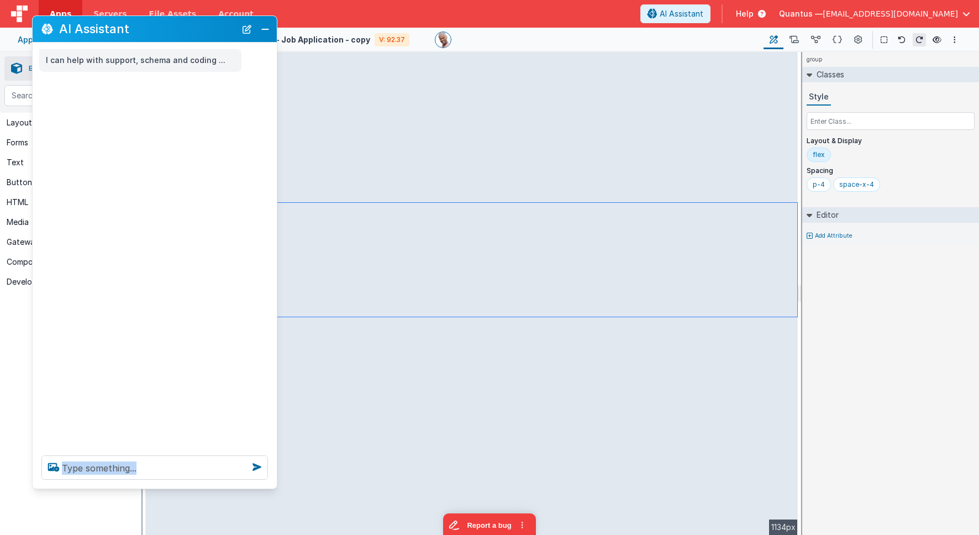
drag, startPoint x: 922, startPoint y: 504, endPoint x: 269, endPoint y: 468, distance: 654.3
click at [270, 482] on div at bounding box center [155, 467] width 244 height 42
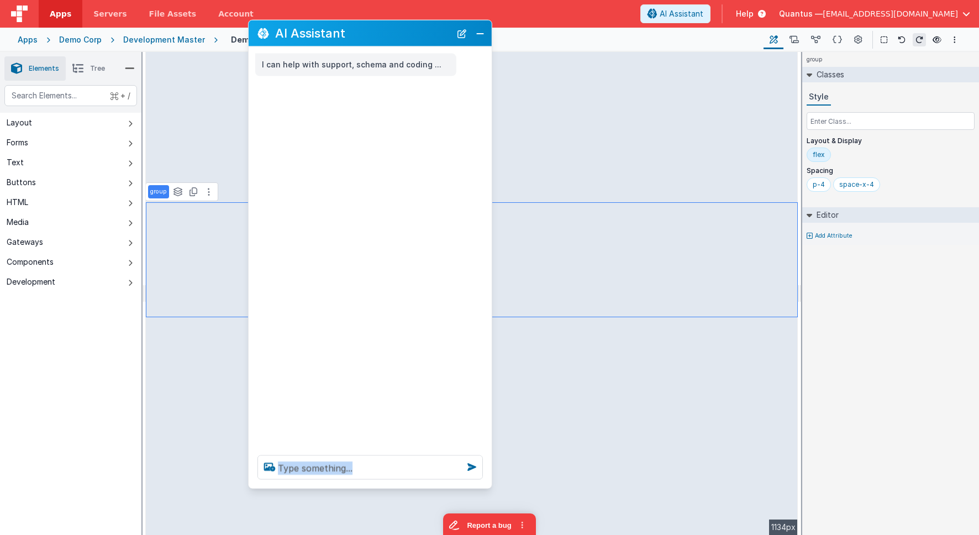
drag, startPoint x: 248, startPoint y: 36, endPoint x: 393, endPoint y: 35, distance: 145.3
click at [390, 35] on h2 "AI Assistant" at bounding box center [363, 33] width 176 height 13
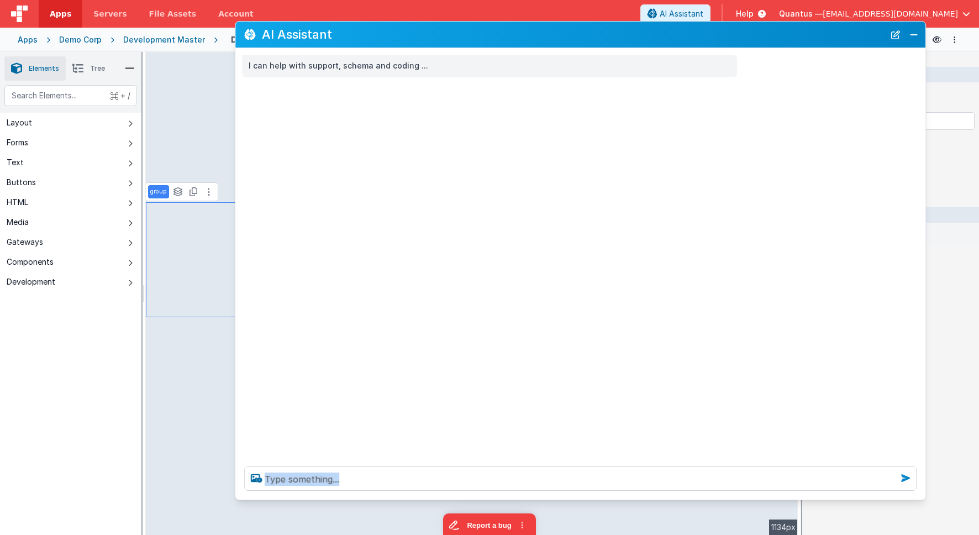
drag, startPoint x: 473, startPoint y: 485, endPoint x: 912, endPoint y: 477, distance: 439.7
click at [899, 488] on div at bounding box center [580, 478] width 690 height 42
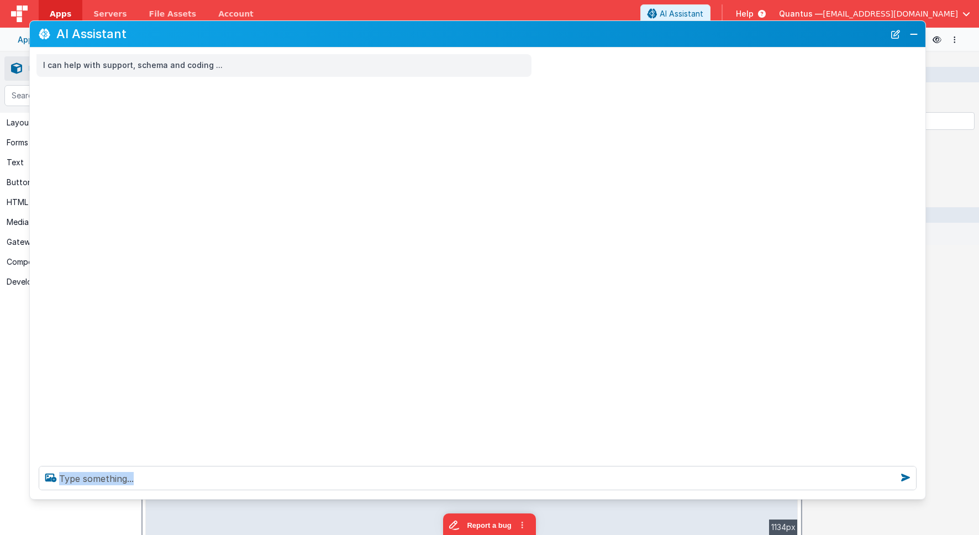
drag, startPoint x: 239, startPoint y: 23, endPoint x: 51, endPoint y: 20, distance: 187.8
click at [33, 18] on div "Apps Servers File Assets Account Some FUTURE Slot AI Assistant Help Quantus — […" at bounding box center [489, 267] width 979 height 535
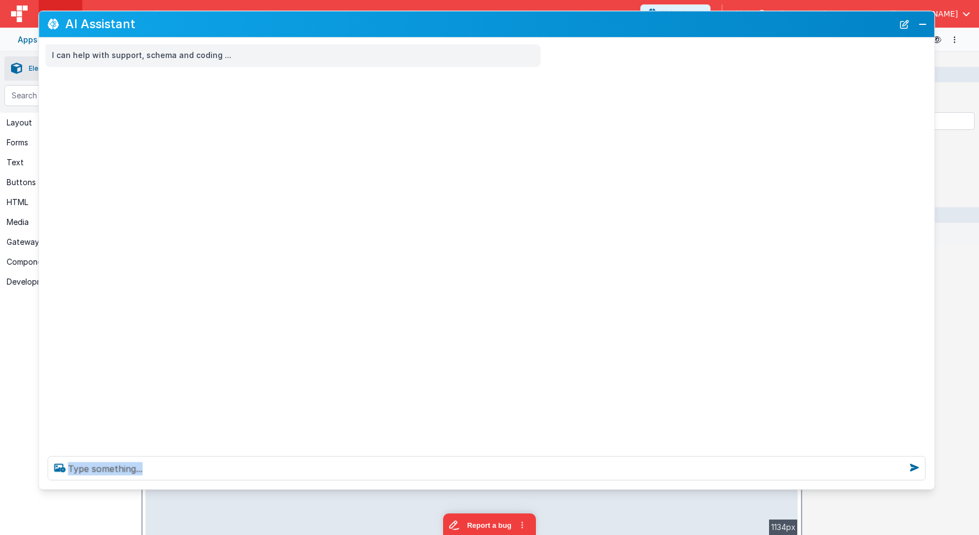
drag, startPoint x: 215, startPoint y: 31, endPoint x: 223, endPoint y: 22, distance: 12.1
click at [223, 22] on h2 "AI Assistant" at bounding box center [479, 24] width 828 height 13
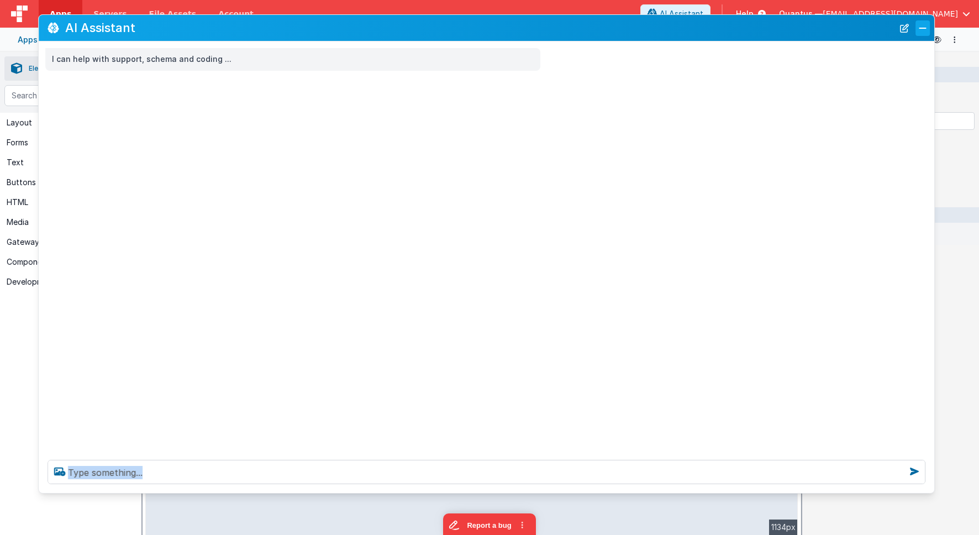
click at [899, 29] on button "Close" at bounding box center [922, 27] width 14 height 15
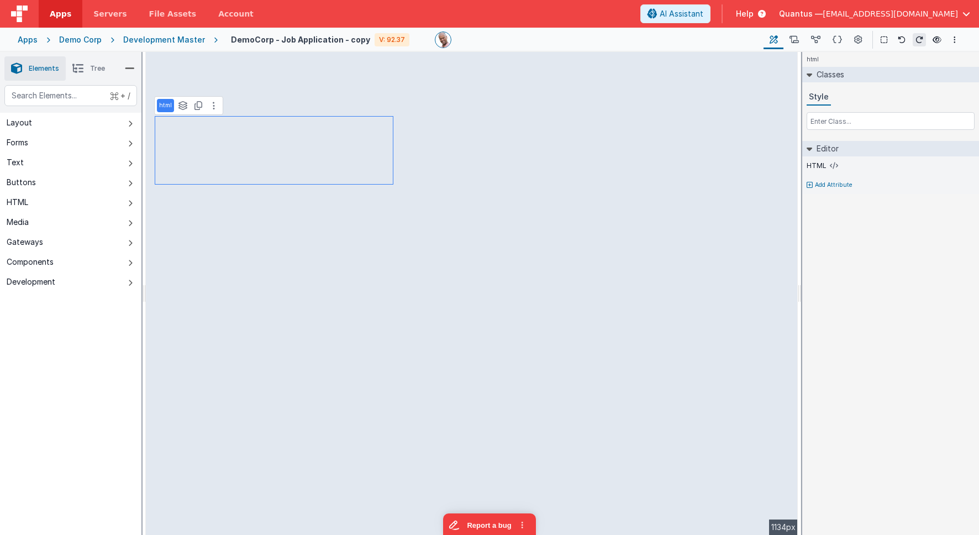
click at [896, 295] on div "html Classes Style Editor HTML Add Attribute DEV: Focus DEV: builderToggleCondi…" at bounding box center [890, 293] width 177 height 483
click at [703, 10] on span "AI Assistant" at bounding box center [681, 13] width 44 height 11
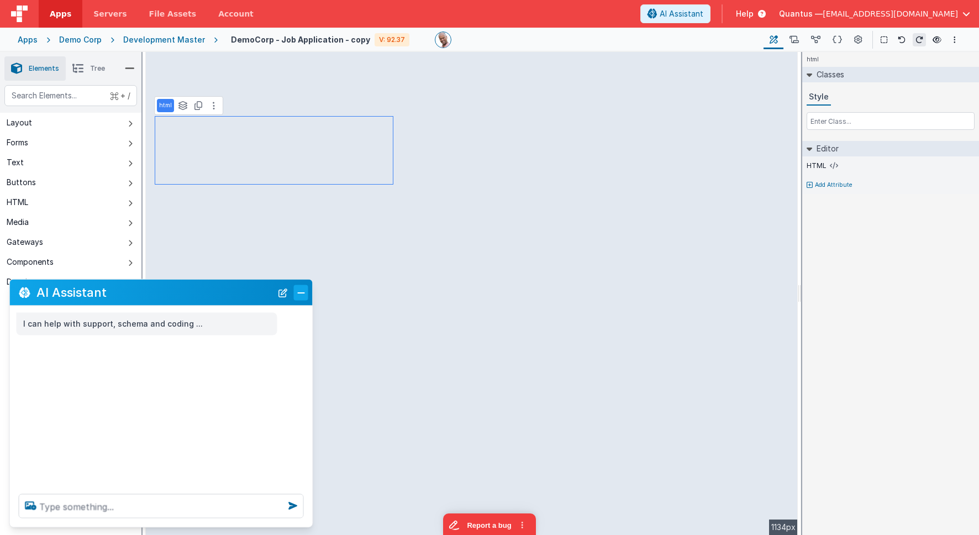
drag, startPoint x: 299, startPoint y: 295, endPoint x: 305, endPoint y: 295, distance: 6.7
click at [299, 295] on button "Close" at bounding box center [301, 291] width 14 height 15
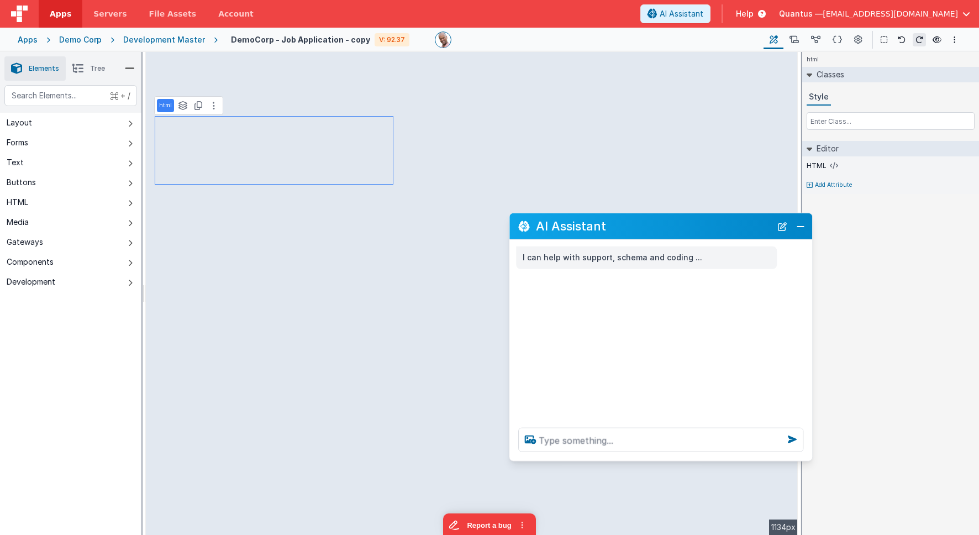
drag, startPoint x: 156, startPoint y: 295, endPoint x: 656, endPoint y: 232, distance: 503.3
click at [655, 230] on h2 "AI Assistant" at bounding box center [653, 225] width 235 height 13
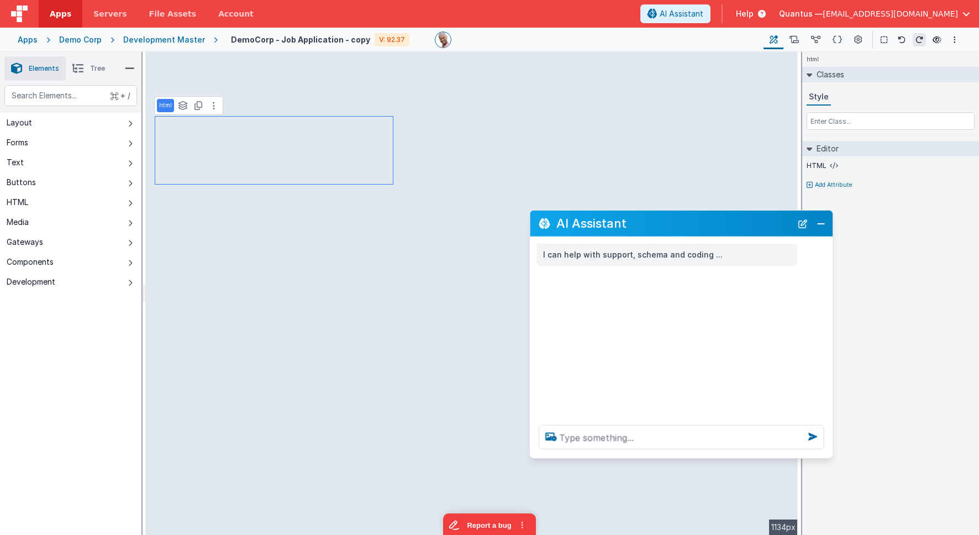
drag, startPoint x: 709, startPoint y: 225, endPoint x: 738, endPoint y: 221, distance: 29.5
click at [738, 221] on h2 "AI Assistant" at bounding box center [673, 222] width 235 height 13
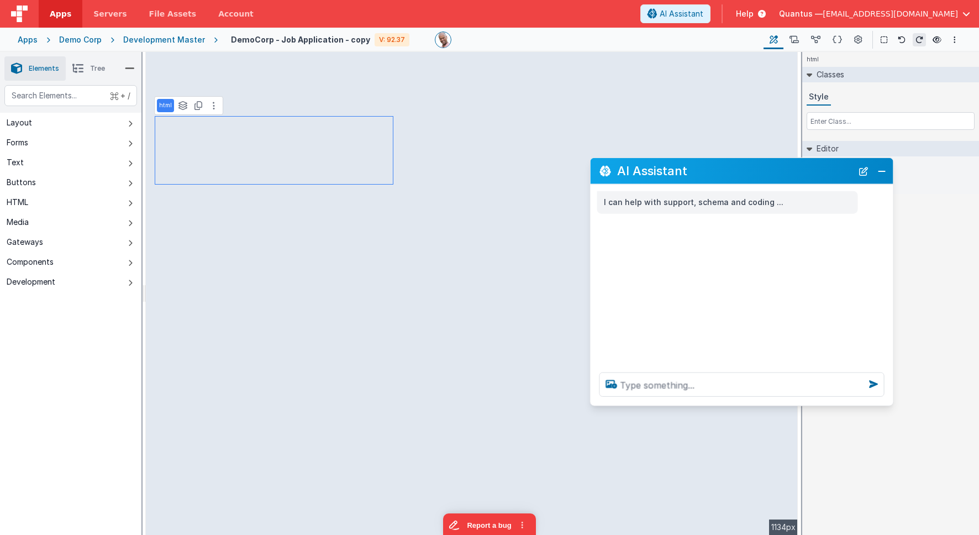
drag, startPoint x: 666, startPoint y: 231, endPoint x: 717, endPoint y: 179, distance: 72.6
click at [717, 179] on div "AI Assistant" at bounding box center [741, 171] width 303 height 26
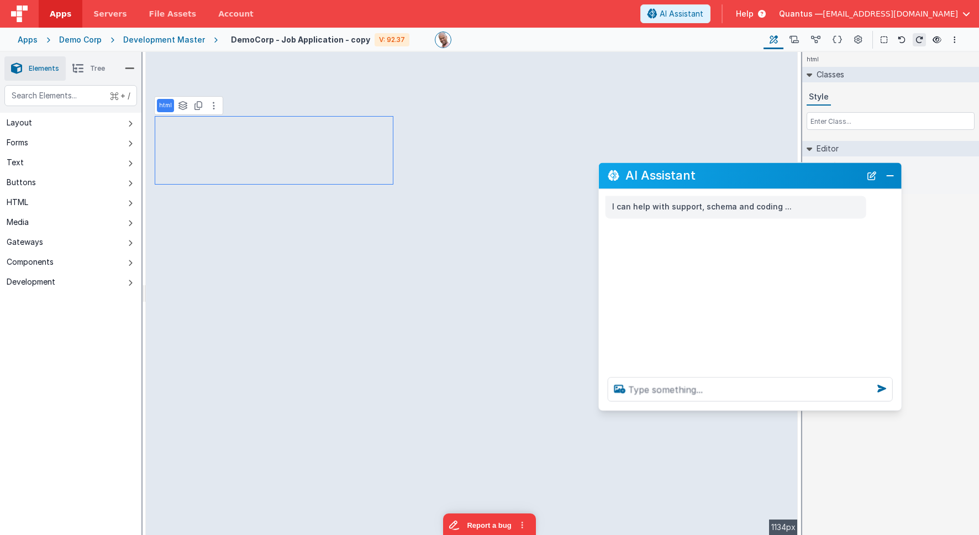
drag, startPoint x: 839, startPoint y: 173, endPoint x: 847, endPoint y: 178, distance: 9.7
click at [847, 178] on h2 "AI Assistant" at bounding box center [742, 175] width 235 height 13
click at [142, 42] on div "Development Master" at bounding box center [164, 39] width 82 height 11
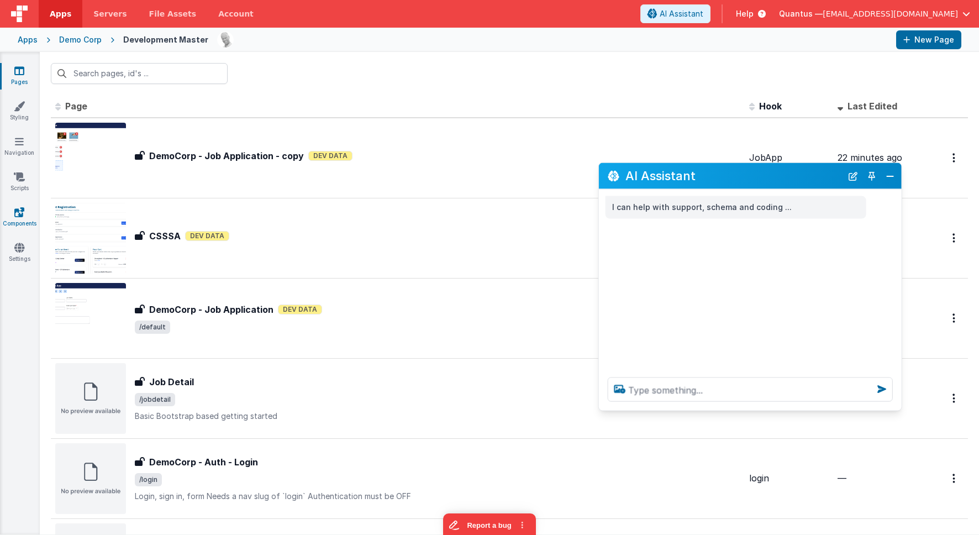
click at [24, 218] on link "Components" at bounding box center [19, 218] width 40 height 22
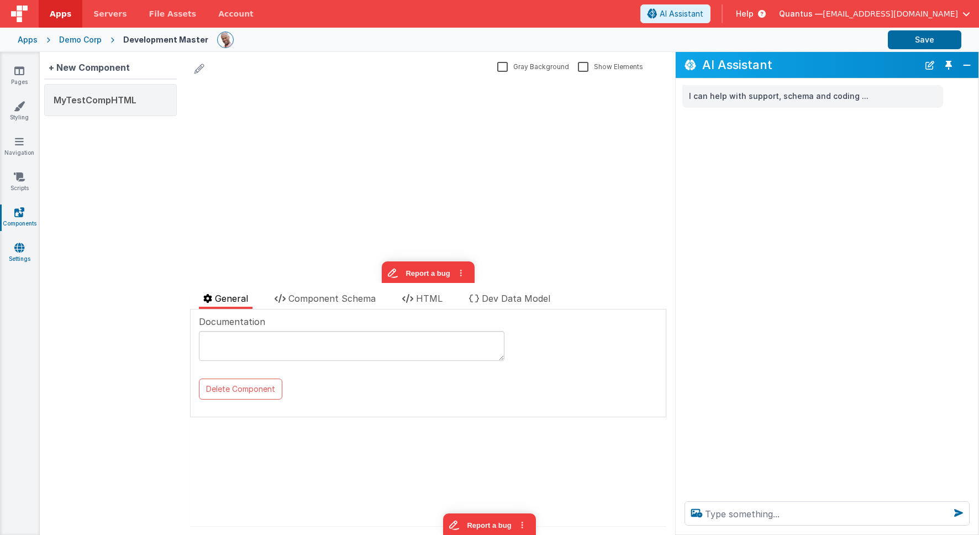
click at [29, 249] on link "Settings" at bounding box center [19, 253] width 40 height 22
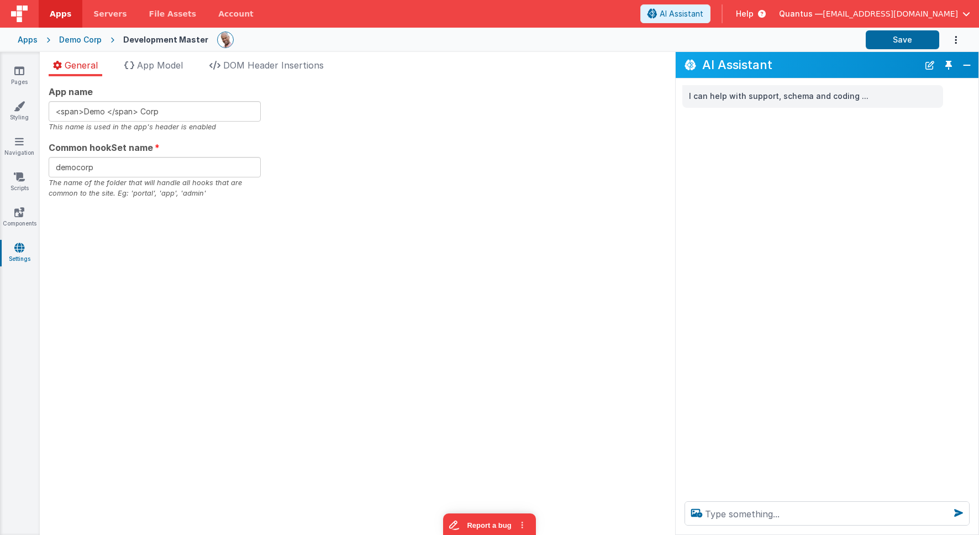
drag, startPoint x: 948, startPoint y: 65, endPoint x: 939, endPoint y: 67, distance: 9.0
click at [899, 65] on button "Toggle Pin" at bounding box center [948, 64] width 15 height 15
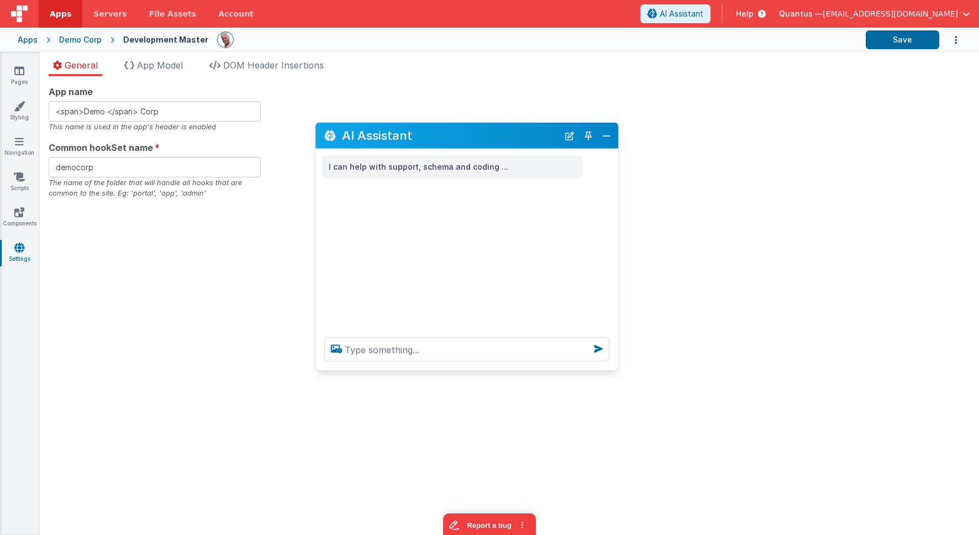
drag, startPoint x: 93, startPoint y: 293, endPoint x: 449, endPoint y: 96, distance: 406.9
click at [449, 129] on h2 "AI Assistant" at bounding box center [450, 135] width 216 height 13
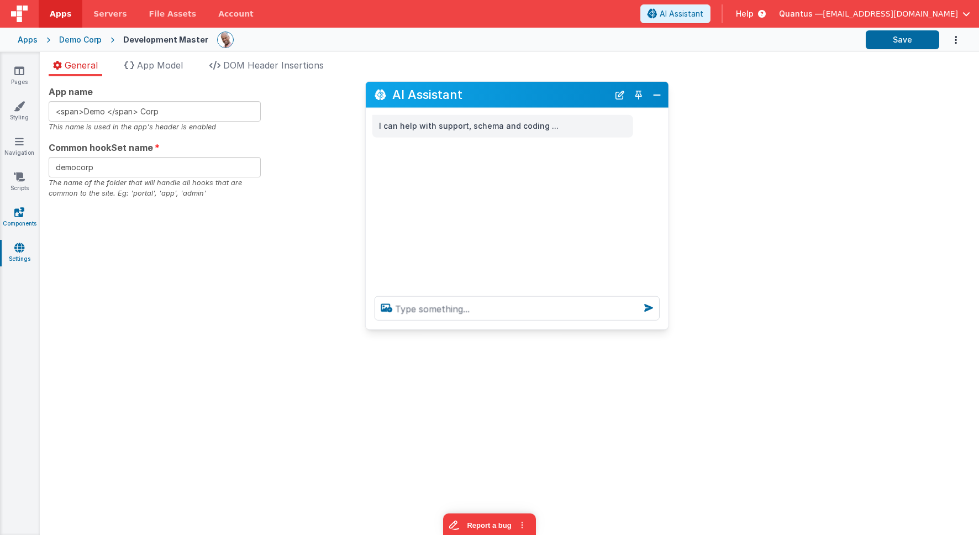
click at [19, 220] on link "Components" at bounding box center [19, 218] width 40 height 22
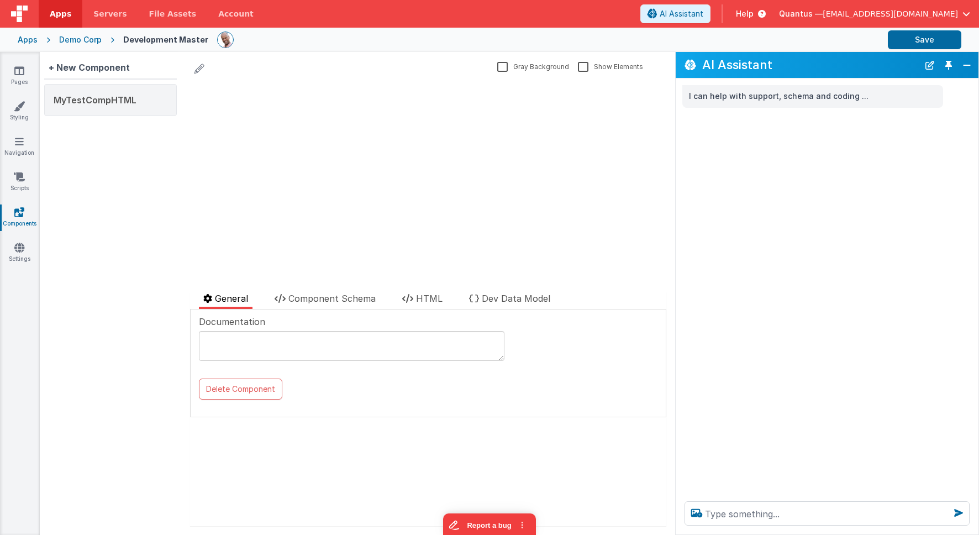
click at [899, 64] on button "Toggle Pin" at bounding box center [948, 64] width 15 height 15
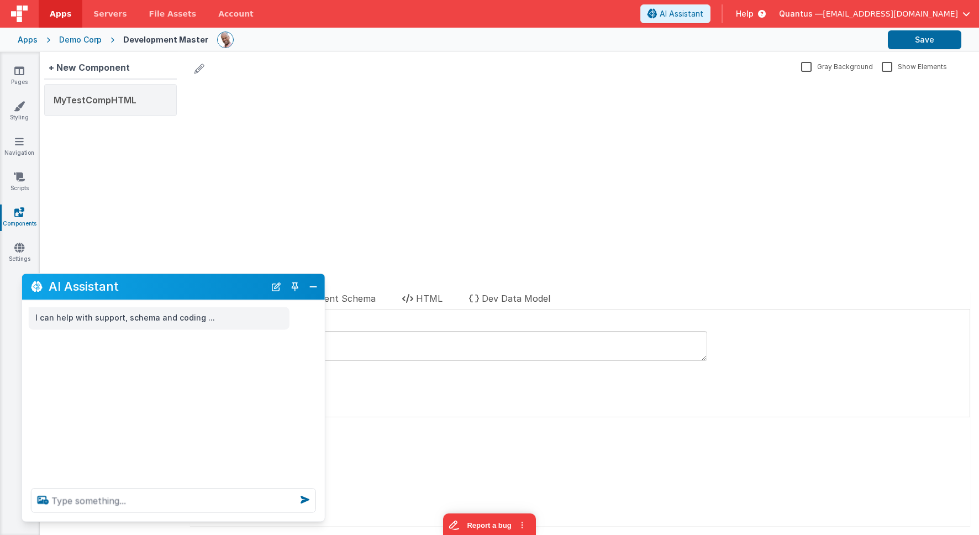
drag, startPoint x: 349, startPoint y: 377, endPoint x: 478, endPoint y: 154, distance: 257.8
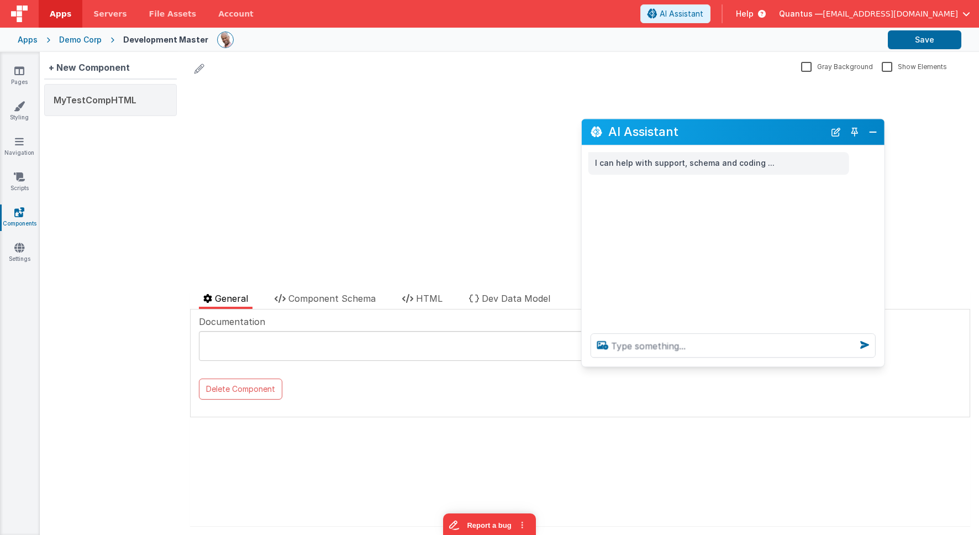
drag, startPoint x: 267, startPoint y: 258, endPoint x: 730, endPoint y: 133, distance: 479.9
click at [730, 133] on h2 "AI Assistant" at bounding box center [716, 131] width 216 height 13
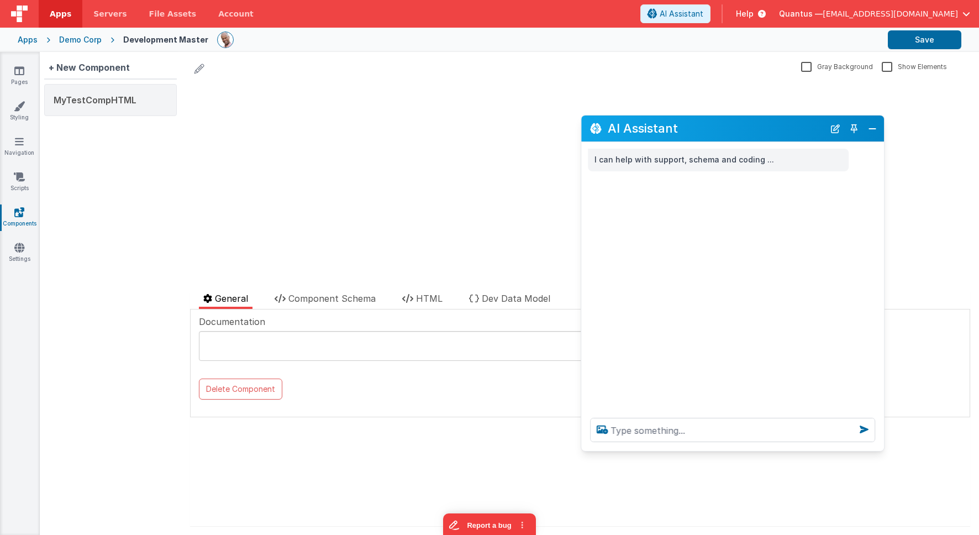
drag, startPoint x: 695, startPoint y: 359, endPoint x: 694, endPoint y: 447, distance: 88.4
click at [694, 447] on div at bounding box center [732, 430] width 303 height 42
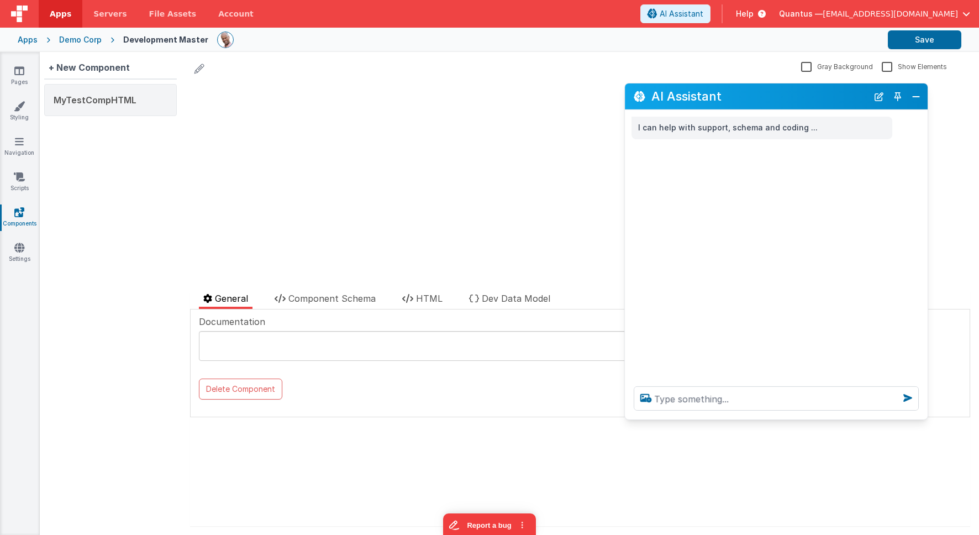
drag, startPoint x: 708, startPoint y: 127, endPoint x: 750, endPoint y: 98, distance: 51.2
click at [750, 98] on h2 "AI Assistant" at bounding box center [759, 95] width 216 height 13
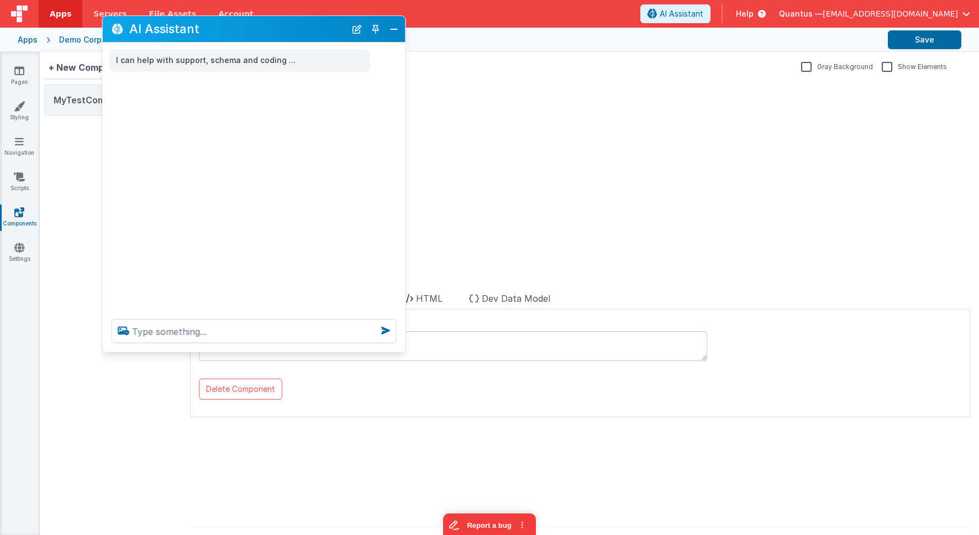
drag, startPoint x: 750, startPoint y: 98, endPoint x: 284, endPoint y: 94, distance: 466.1
click at [226, 30] on h2 "AI Assistant" at bounding box center [237, 28] width 216 height 13
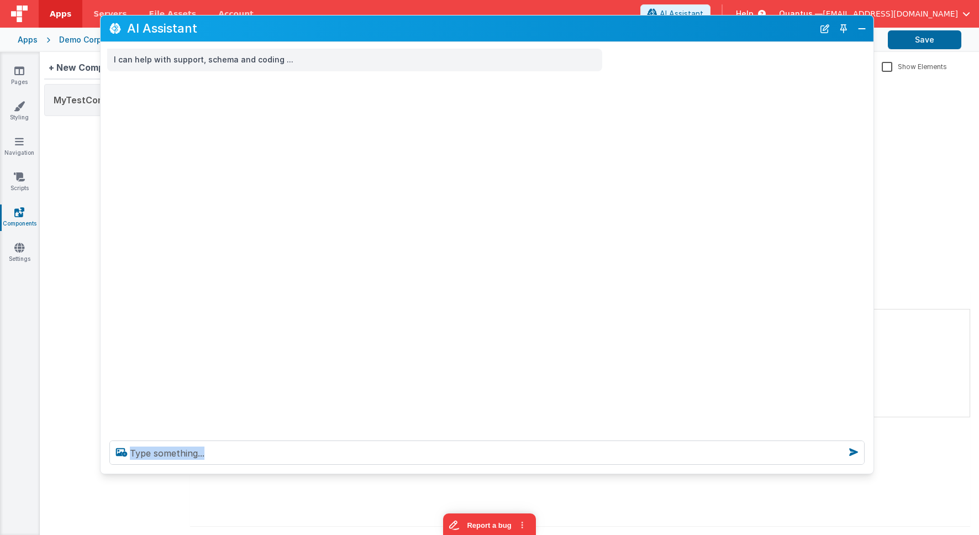
drag, startPoint x: 399, startPoint y: 348, endPoint x: 831, endPoint y: 444, distance: 441.9
click at [869, 469] on div at bounding box center [487, 452] width 773 height 42
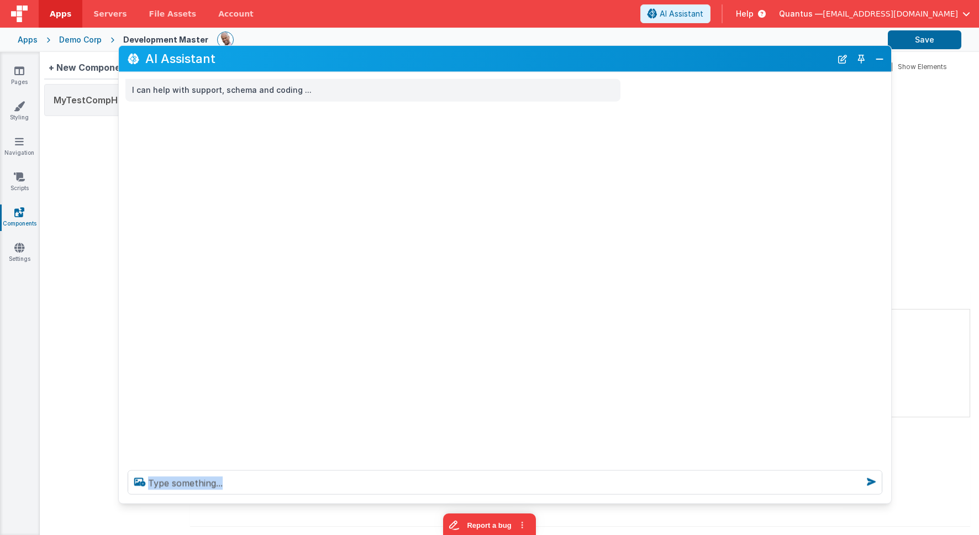
drag, startPoint x: 754, startPoint y: 29, endPoint x: 775, endPoint y: 59, distance: 36.5
click at [772, 57] on h2 "AI Assistant" at bounding box center [488, 58] width 686 height 13
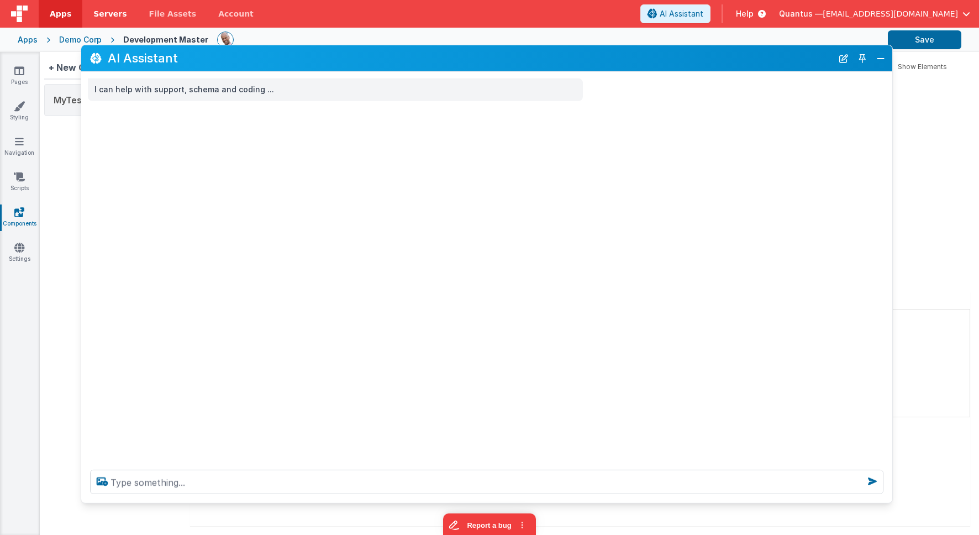
drag, startPoint x: 119, startPoint y: 46, endPoint x: 119, endPoint y: 24, distance: 21.5
click at [80, 11] on div "Apps Servers File Assets Account Some FUTURE Slot AI Assistant Help Quantus — […" at bounding box center [489, 267] width 979 height 535
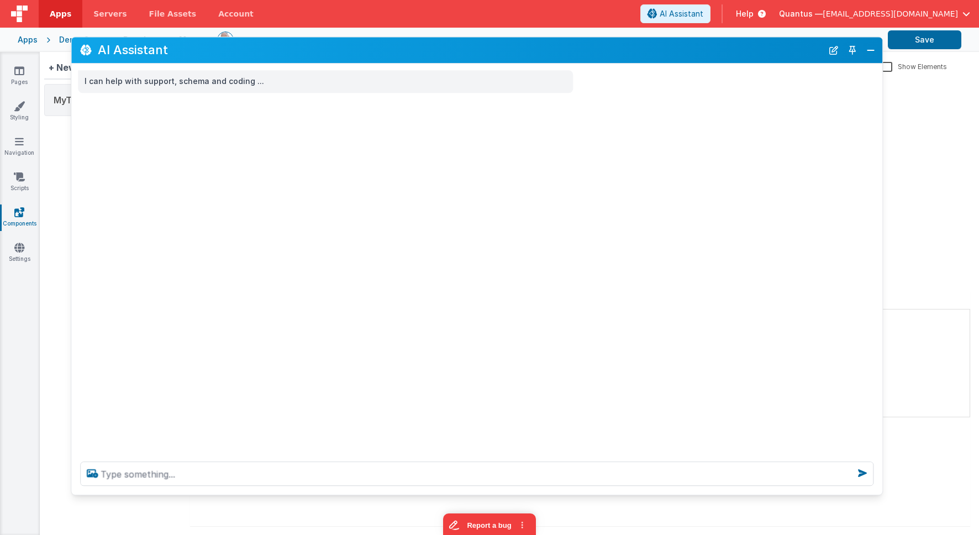
drag, startPoint x: 246, startPoint y: 70, endPoint x: 484, endPoint y: 91, distance: 239.0
click at [236, 62] on div "AI Assistant" at bounding box center [476, 50] width 811 height 26
drag, startPoint x: 873, startPoint y: 51, endPoint x: 791, endPoint y: 73, distance: 84.1
click at [872, 51] on button "Close" at bounding box center [870, 50] width 14 height 15
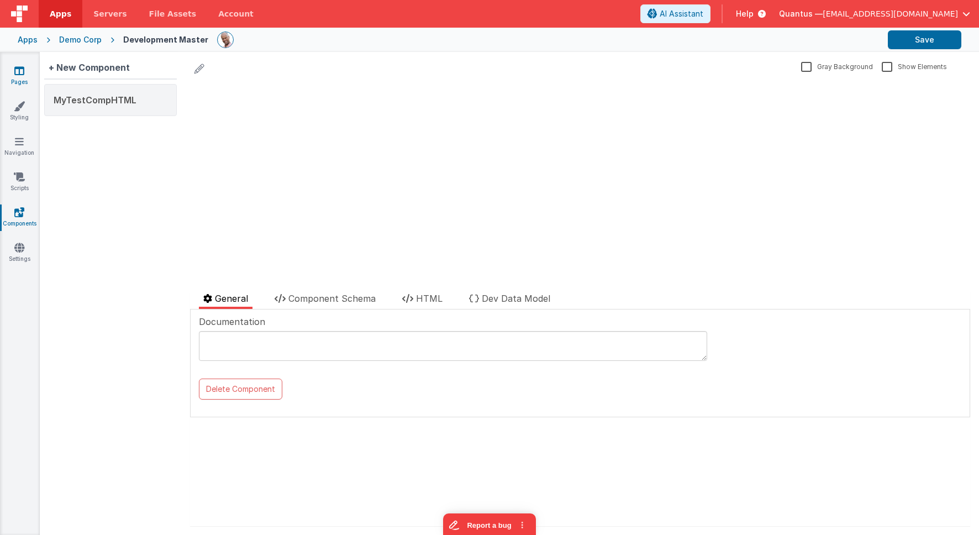
click at [18, 74] on icon at bounding box center [19, 70] width 10 height 11
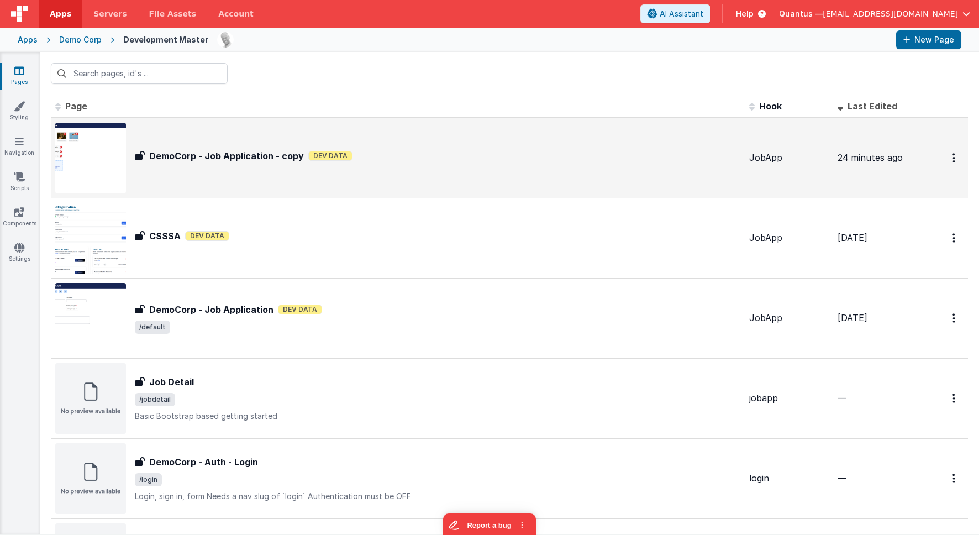
click at [152, 166] on div "DemoCorp - Job Application - copy DemoCorp - Job Application - copy Dev Data" at bounding box center [397, 158] width 685 height 71
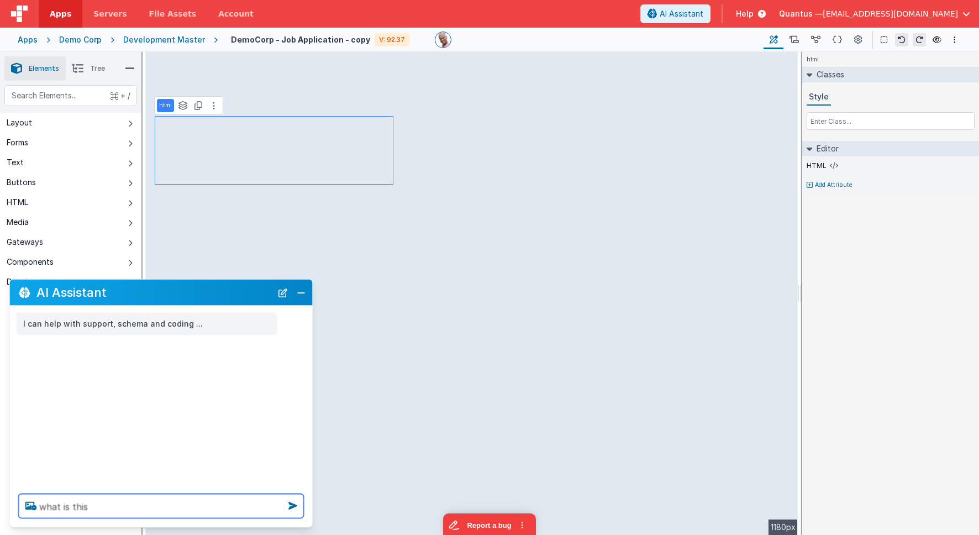
type textarea "what is this"
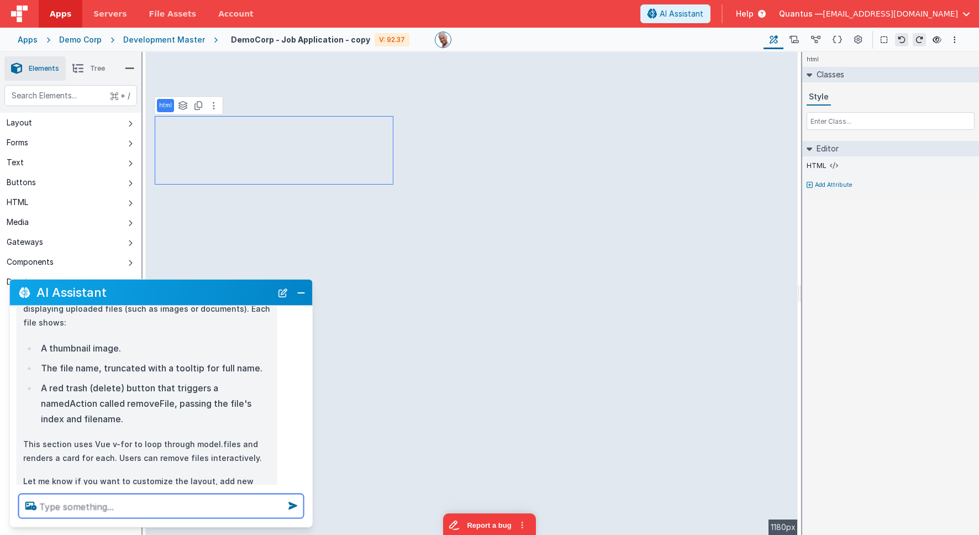
scroll to position [128, 0]
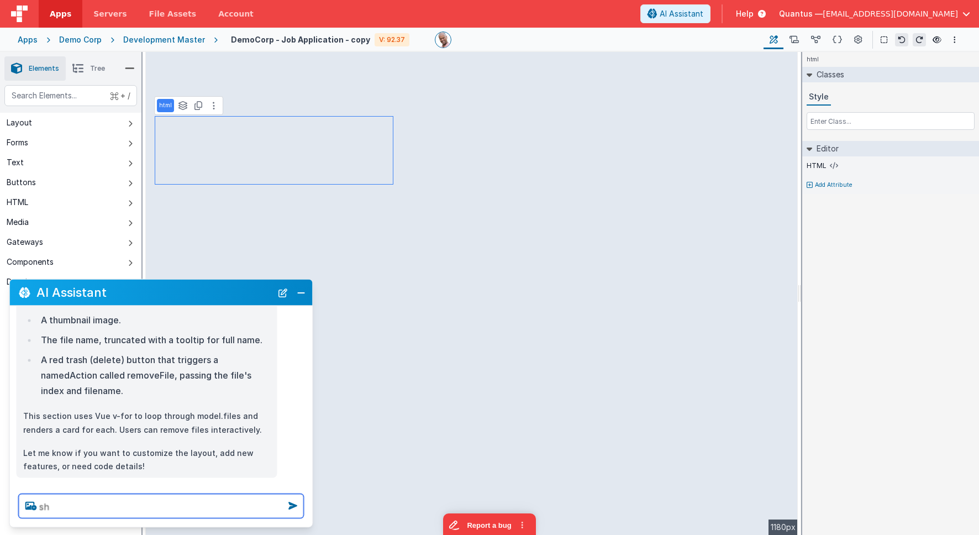
type textarea "s"
type textarea "so what is it"
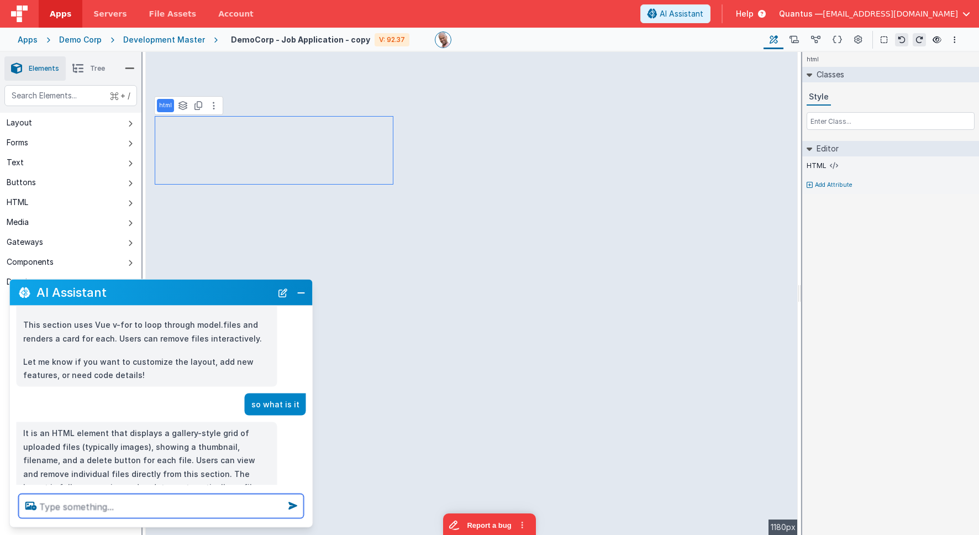
scroll to position [240, 0]
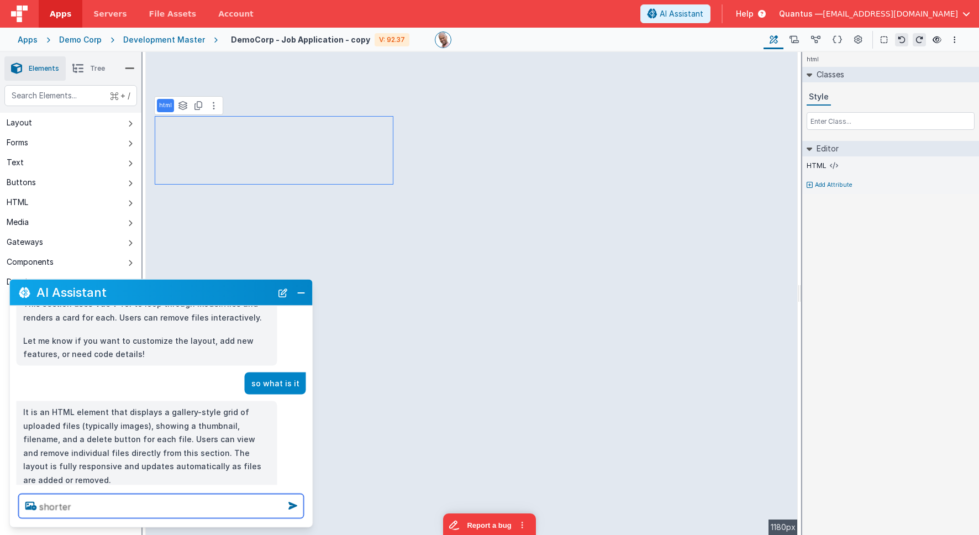
type textarea "shorter"
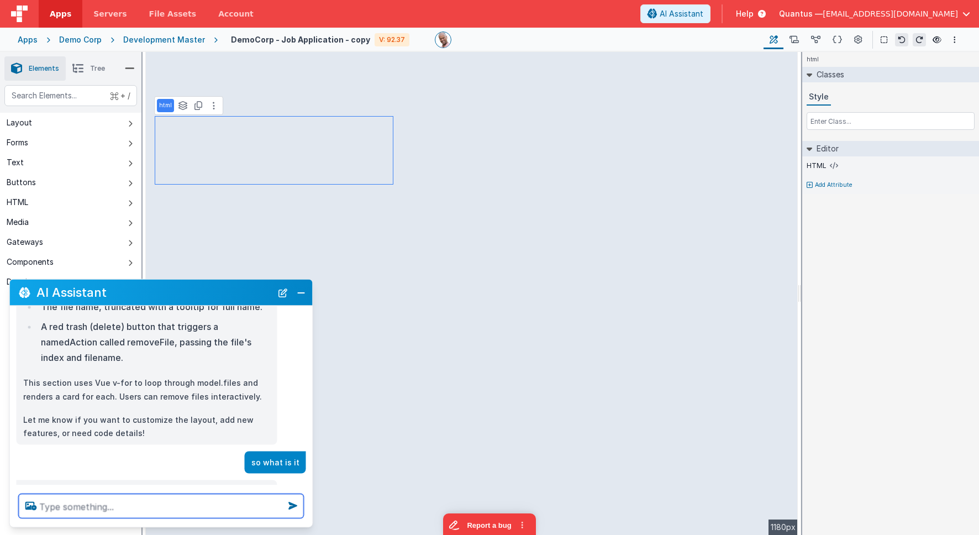
scroll to position [182, 0]
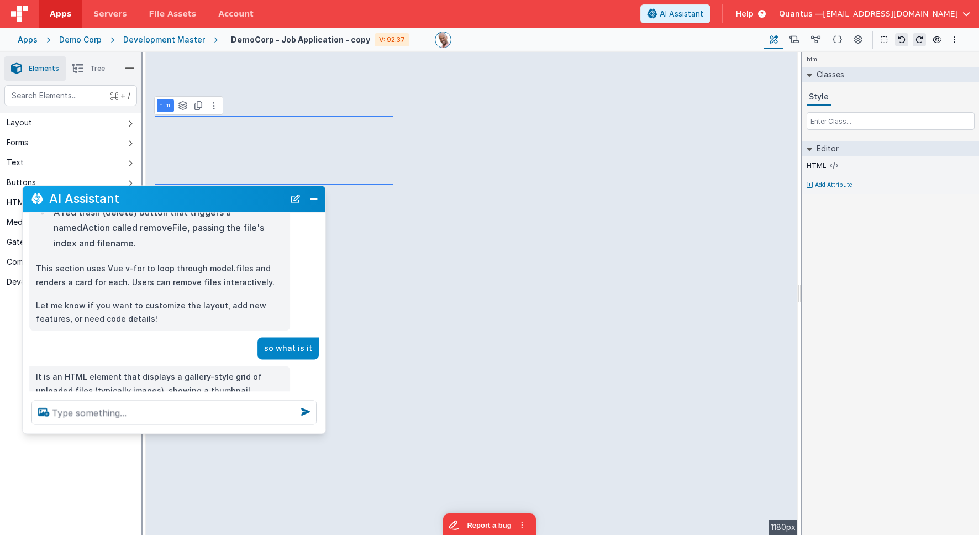
drag, startPoint x: 102, startPoint y: 294, endPoint x: 115, endPoint y: 193, distance: 102.4
click at [115, 193] on h2 "AI Assistant" at bounding box center [166, 198] width 235 height 13
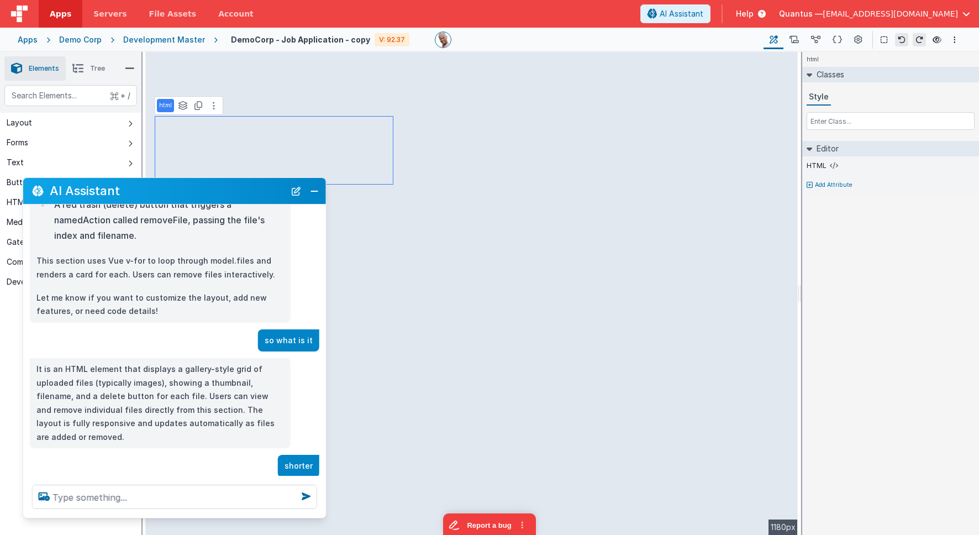
drag, startPoint x: 140, startPoint y: 457, endPoint x: 139, endPoint y: 513, distance: 55.8
click at [139, 488] on div at bounding box center [174, 497] width 303 height 42
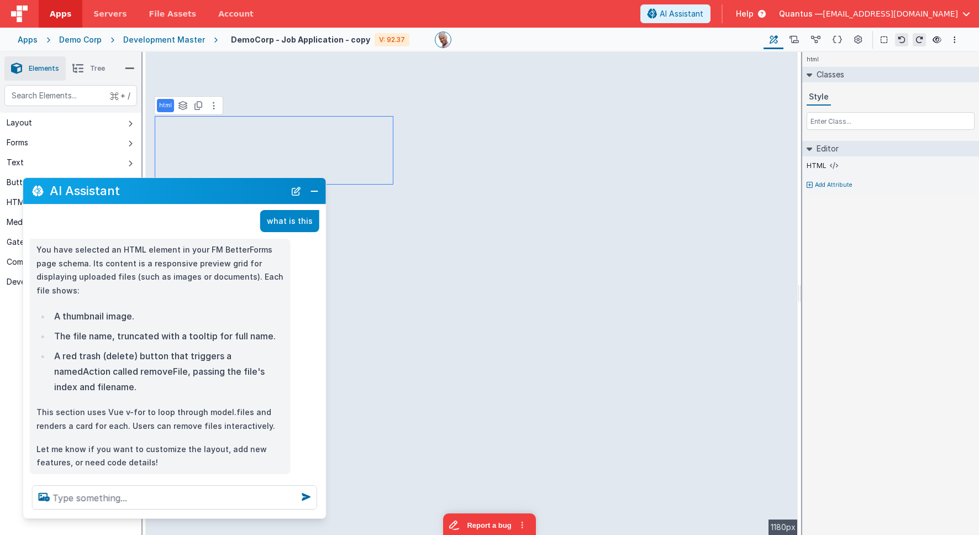
scroll to position [35, 0]
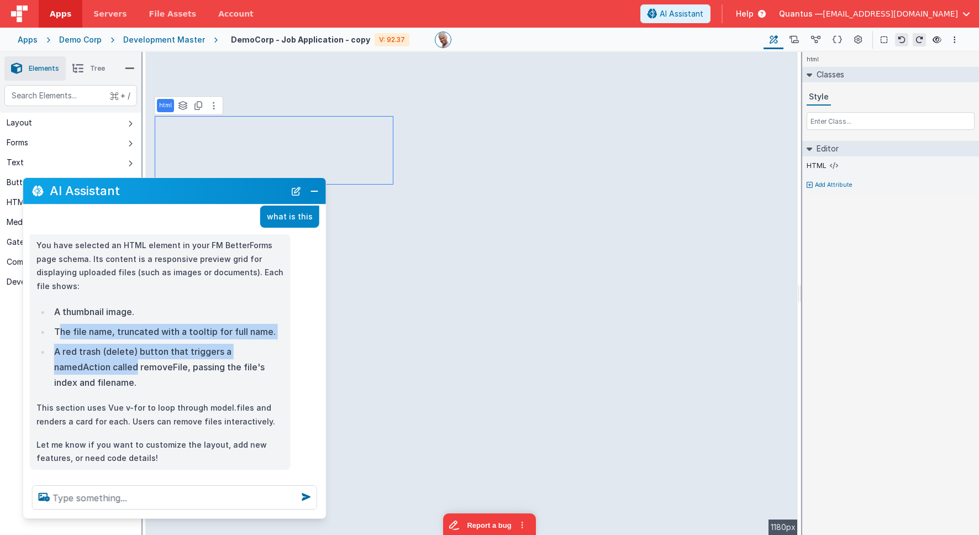
drag, startPoint x: 61, startPoint y: 312, endPoint x: 137, endPoint y: 355, distance: 86.8
click at [137, 355] on ul "A thumbnail image. The file name, truncated with a tooltip for full name. A red…" at bounding box center [159, 347] width 247 height 86
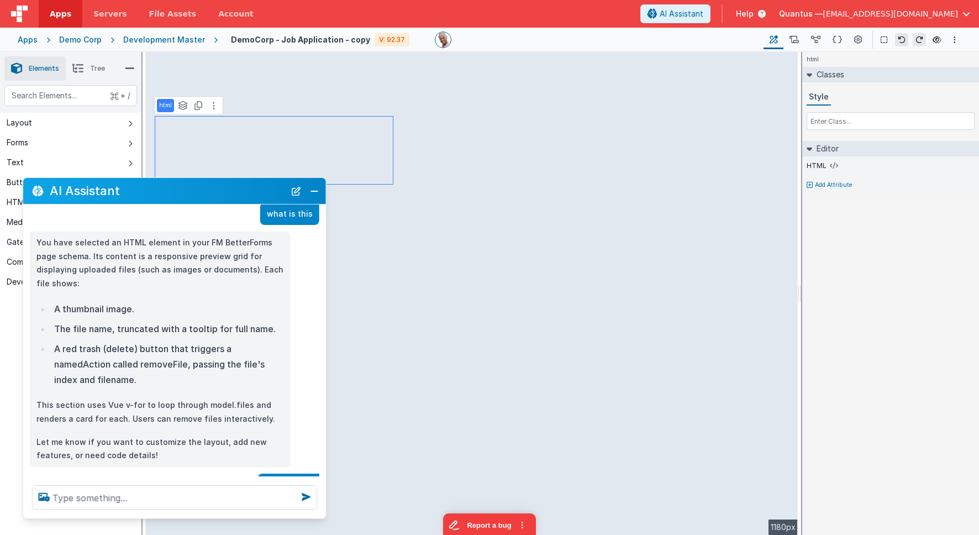
click at [175, 364] on li "A red trash (delete) button that triggers a namedAction called removeFile, pass…" at bounding box center [167, 364] width 233 height 46
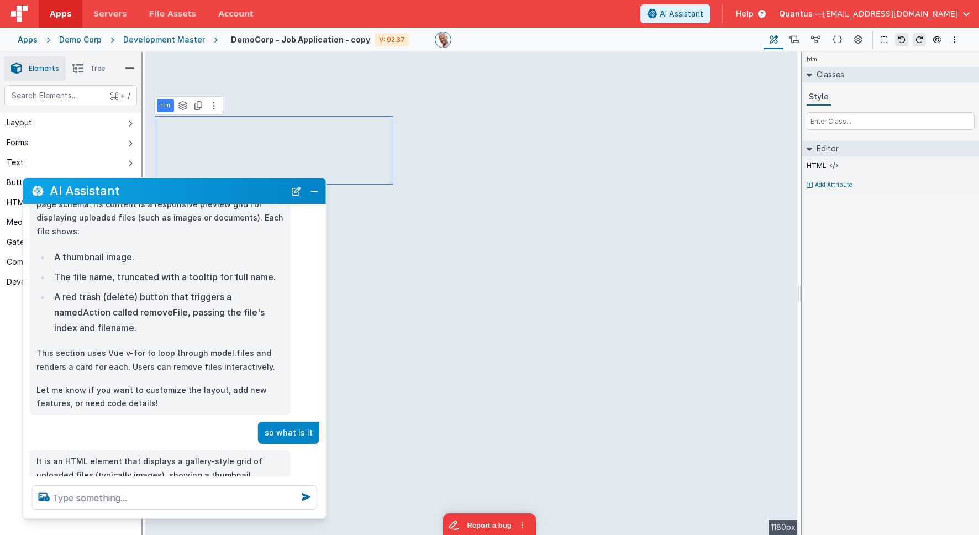
scroll to position [111, 0]
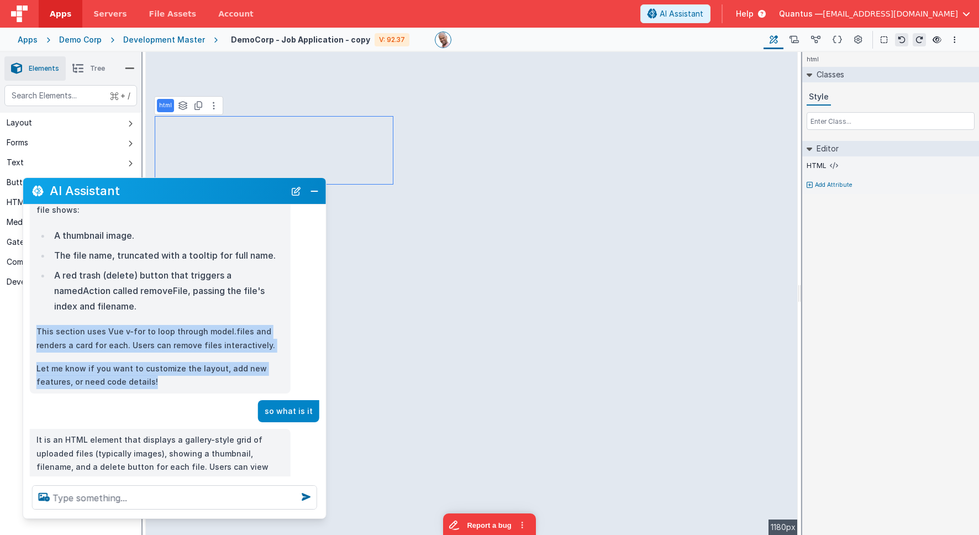
drag, startPoint x: 168, startPoint y: 315, endPoint x: 197, endPoint y: 371, distance: 62.7
click at [197, 371] on div "You have selected an HTML element in your FM BetterForms page schema. Its conte…" at bounding box center [159, 275] width 247 height 226
click at [197, 371] on p "Let me know if you want to customize the layout, add new features, or need code…" at bounding box center [159, 375] width 247 height 27
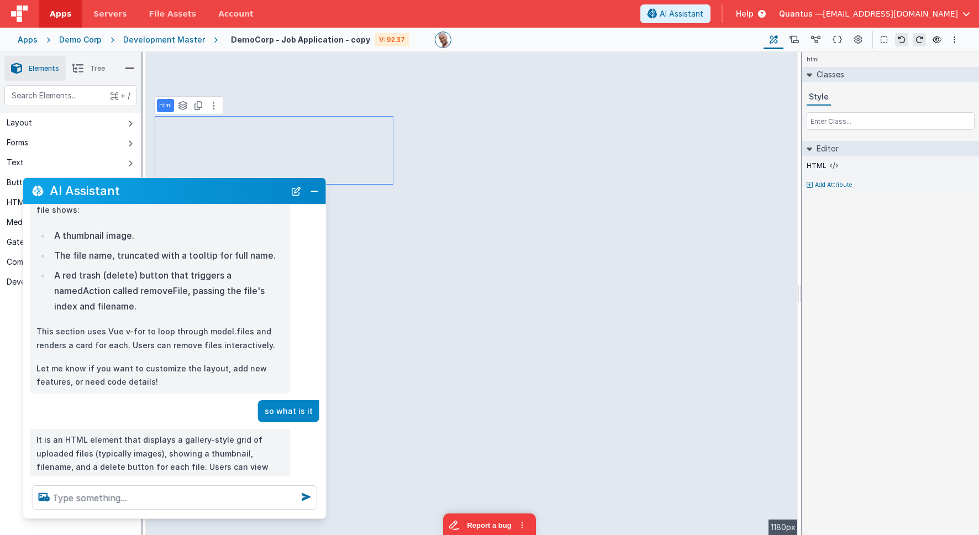
scroll to position [205, 0]
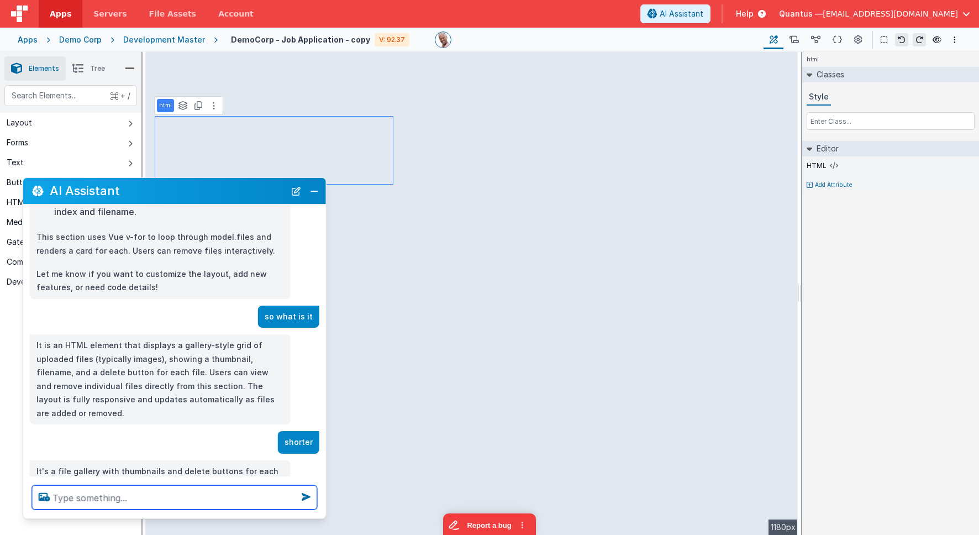
drag, startPoint x: 129, startPoint y: 505, endPoint x: 189, endPoint y: 493, distance: 61.0
click at [131, 488] on textarea at bounding box center [174, 497] width 285 height 24
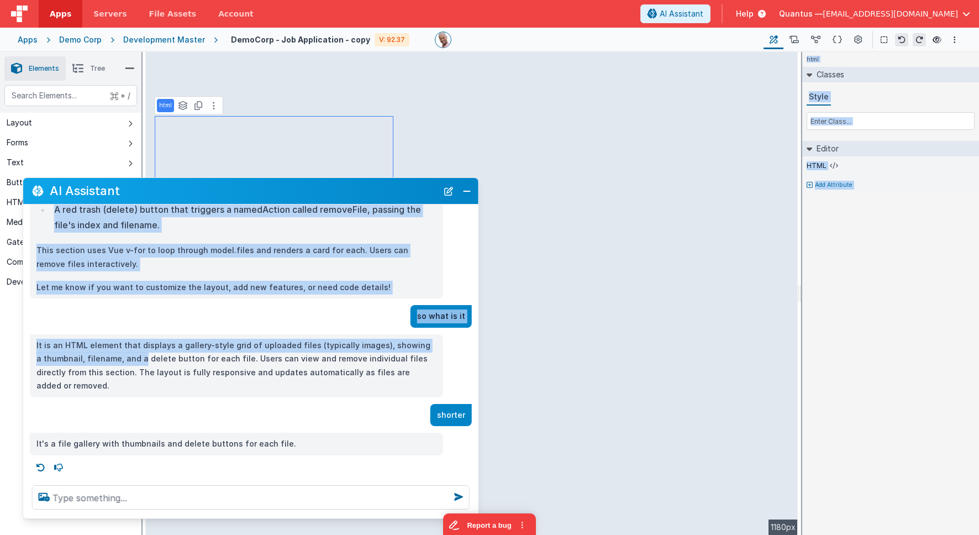
scroll to position [136, 0]
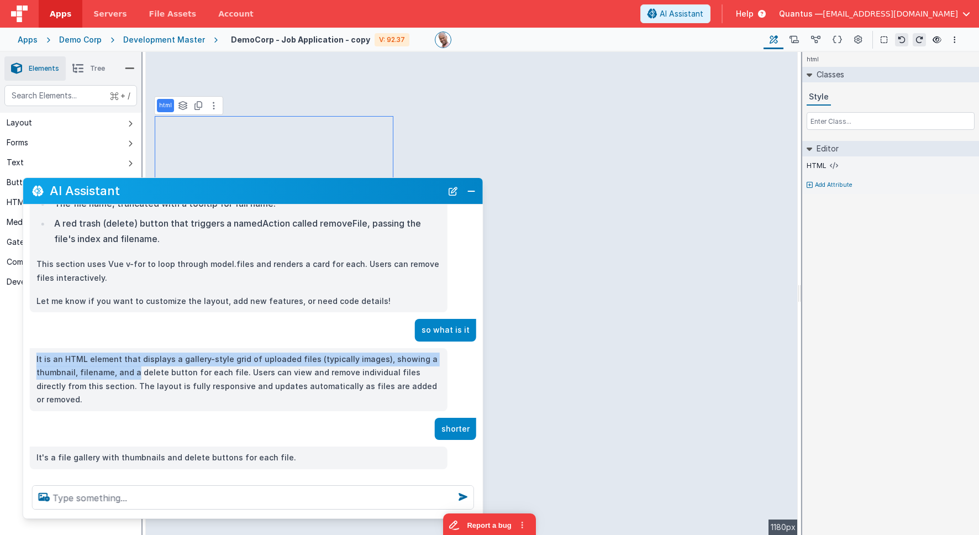
drag, startPoint x: 324, startPoint y: 345, endPoint x: 480, endPoint y: 342, distance: 156.3
click at [480, 342] on div "I can help with support, schema and coding ... what is this You have selected a…" at bounding box center [253, 340] width 460 height 272
